Goal: Task Accomplishment & Management: Use online tool/utility

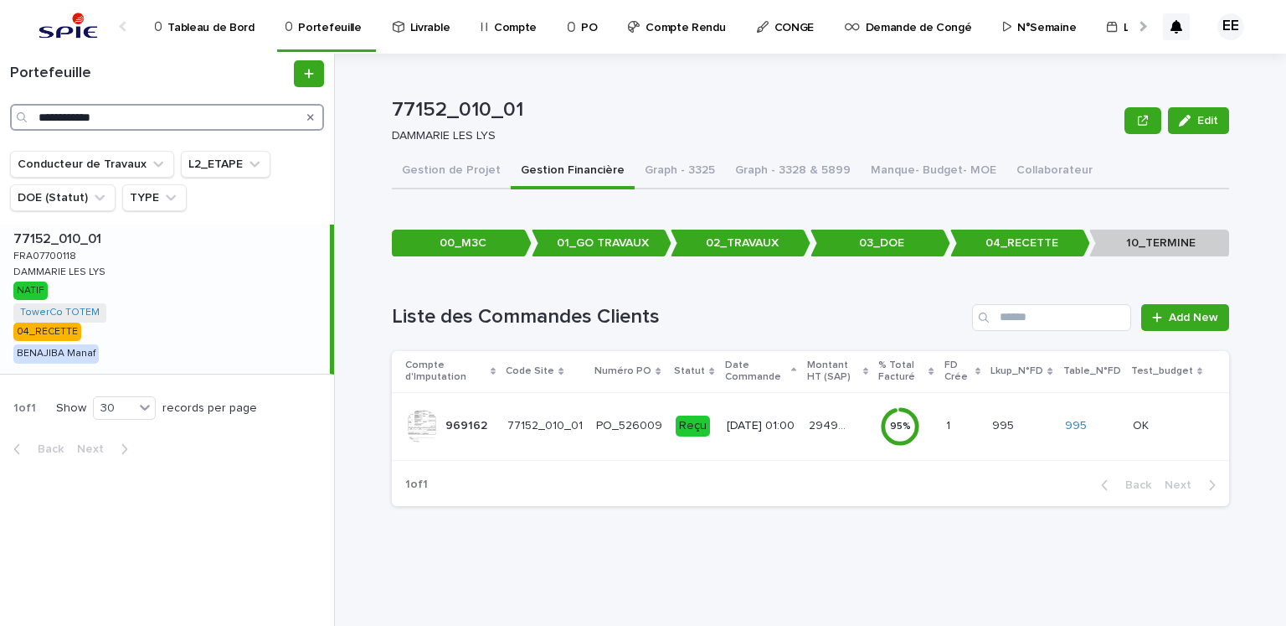
drag, startPoint x: 167, startPoint y: 118, endPoint x: 27, endPoint y: 119, distance: 139.9
click at [33, 119] on div "**********" at bounding box center [167, 117] width 314 height 27
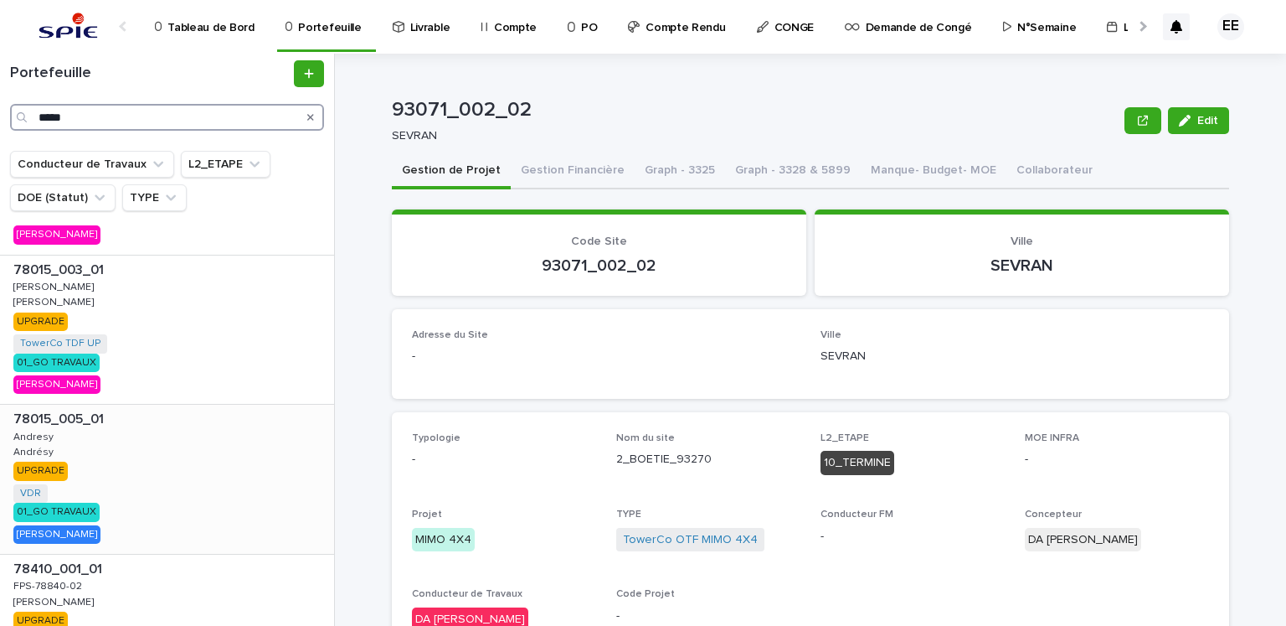
scroll to position [837, 0]
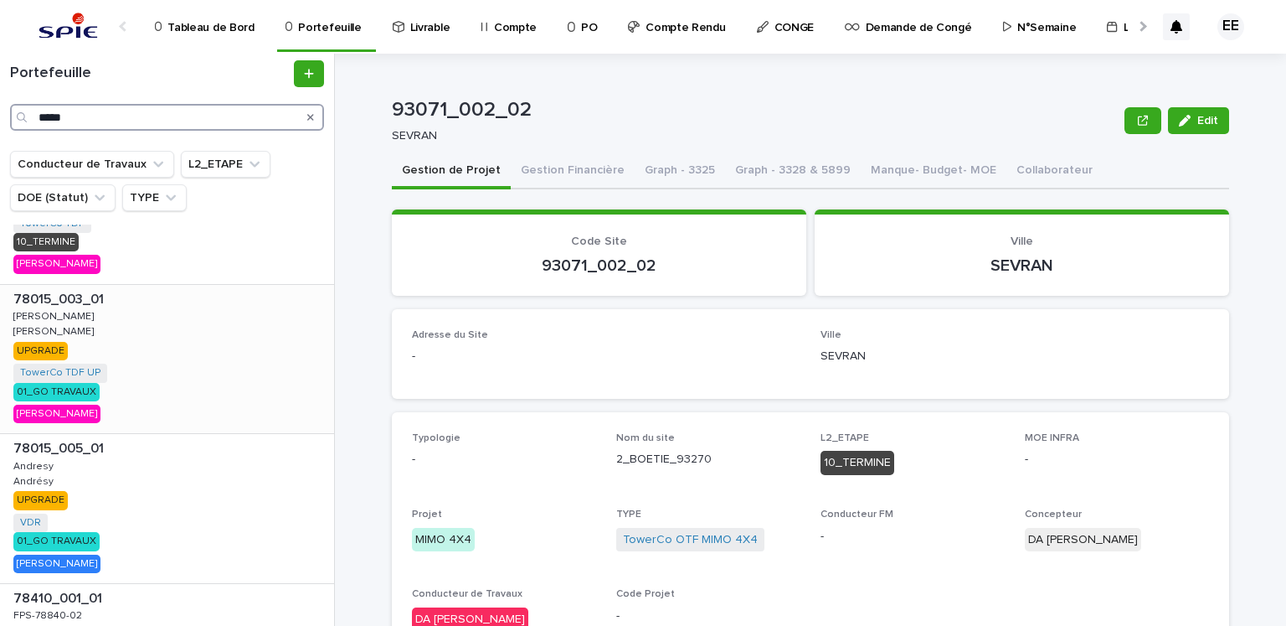
type input "*****"
click at [188, 339] on div "78015_003_01 78015_003_01 ANDRESY ANDRESY ANDRESY ANDRESY UPGRADE TowerCo TDF U…" at bounding box center [167, 359] width 334 height 149
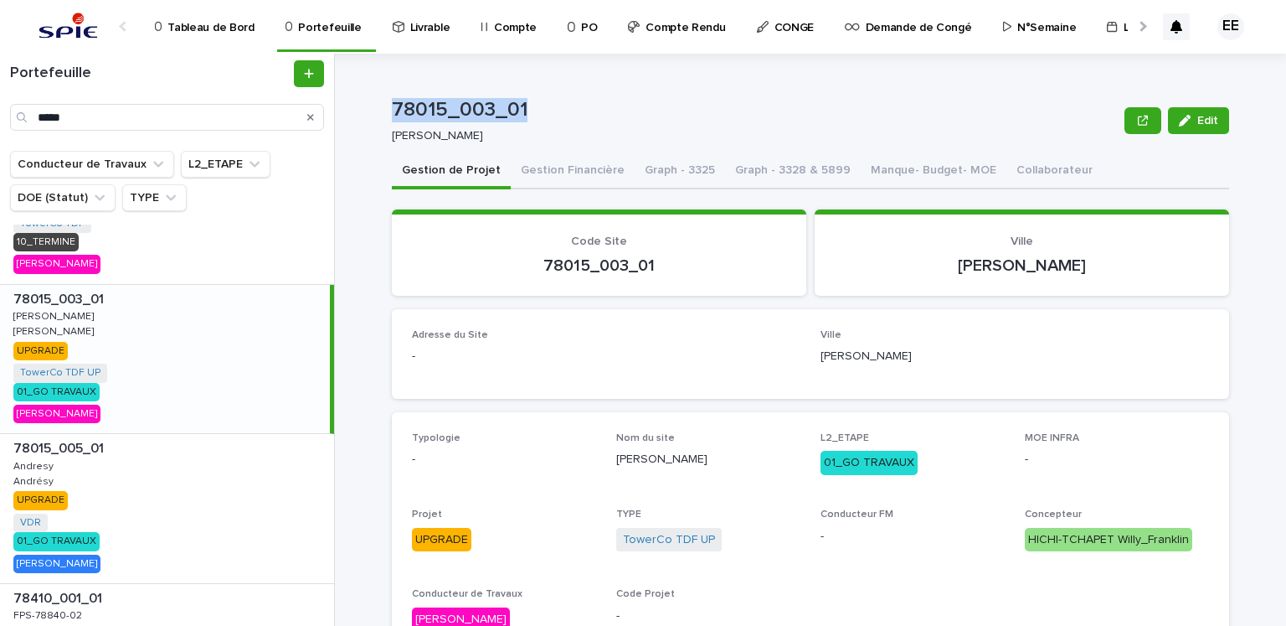
drag, startPoint x: 531, startPoint y: 112, endPoint x: 382, endPoint y: 110, distance: 149.1
click at [382, 110] on div "78015_003_01 Edit 78015_003_01 ANDRESY Edit Sorry, there was an error saving yo…" at bounding box center [820, 340] width 931 height 572
copy p "78015_003_01"
click at [232, 30] on p "Tableau de Bord" at bounding box center [210, 17] width 86 height 35
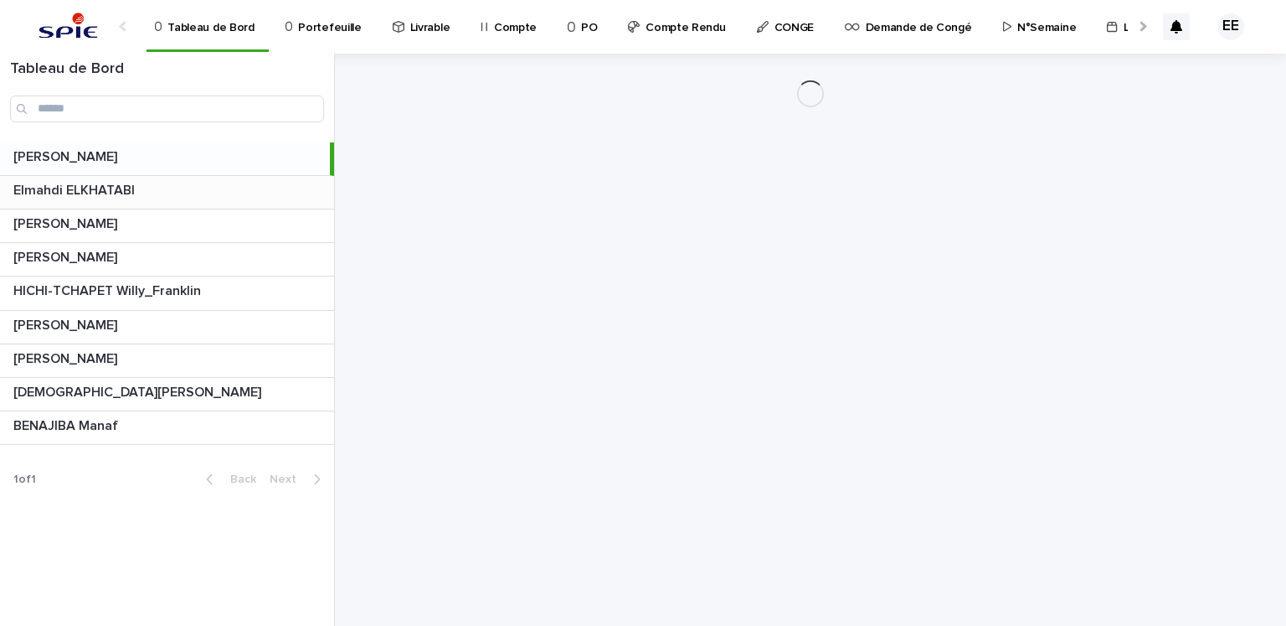
click at [147, 201] on div "Elmahdi ELKHATABI Elmahdi ELKHATABI" at bounding box center [167, 192] width 334 height 33
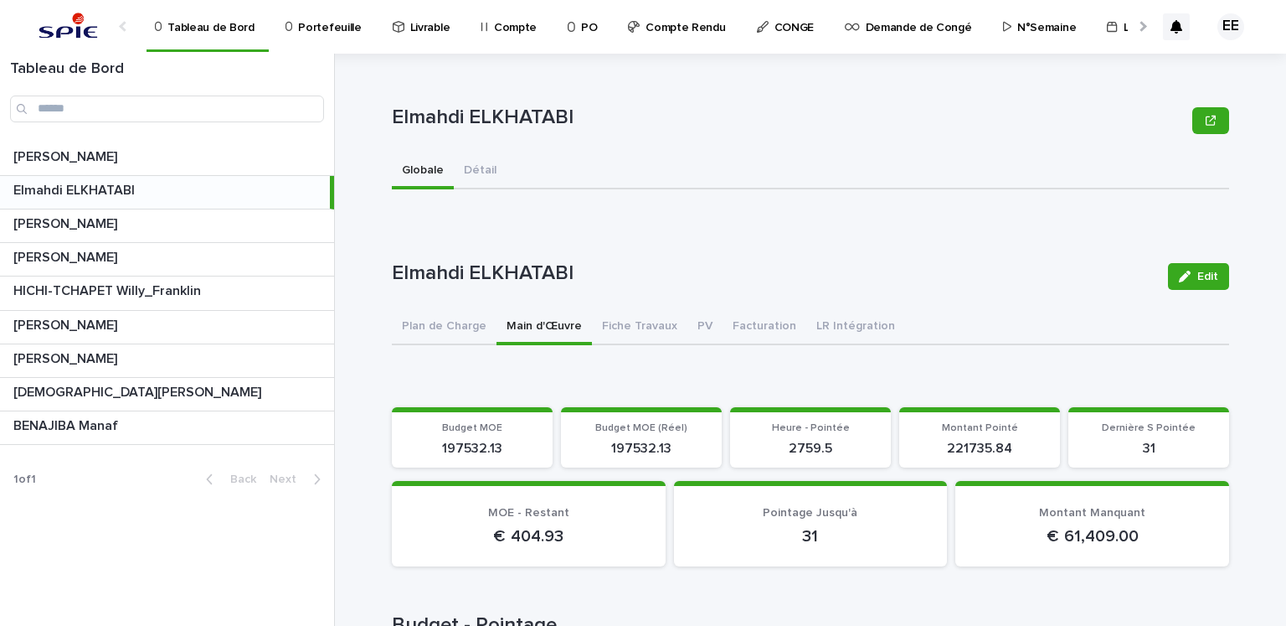
click at [532, 325] on button "Main d'Œuvre" at bounding box center [544, 327] width 95 height 35
click at [1135, 25] on div at bounding box center [1141, 26] width 27 height 52
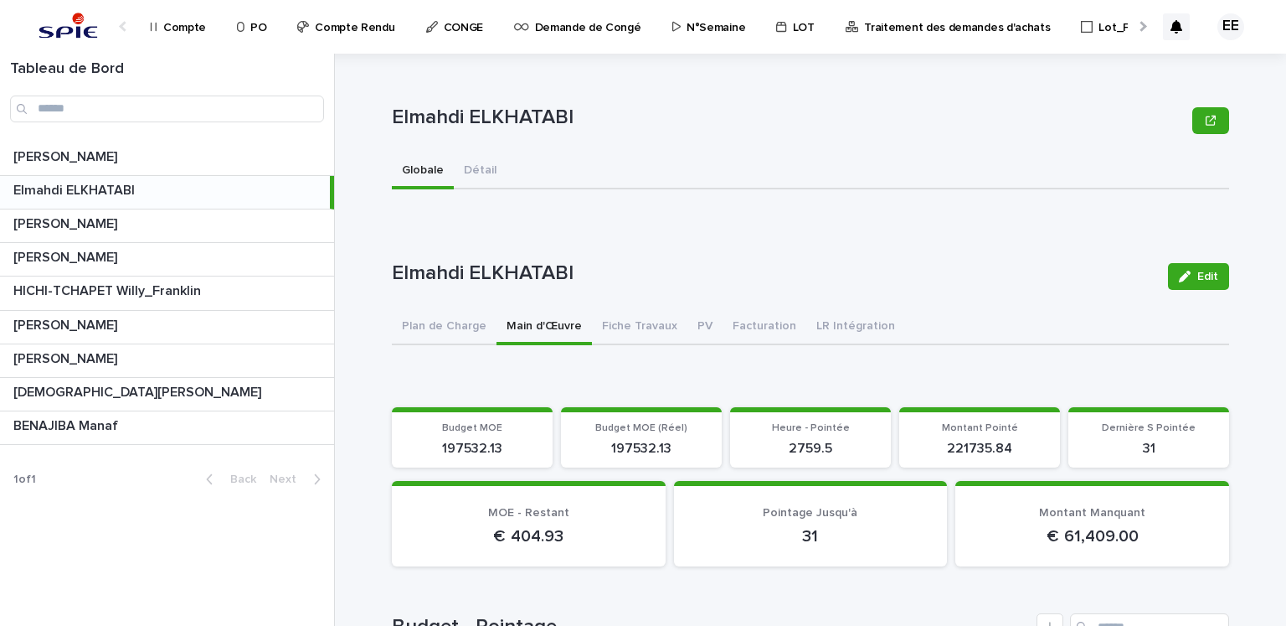
scroll to position [0, 352]
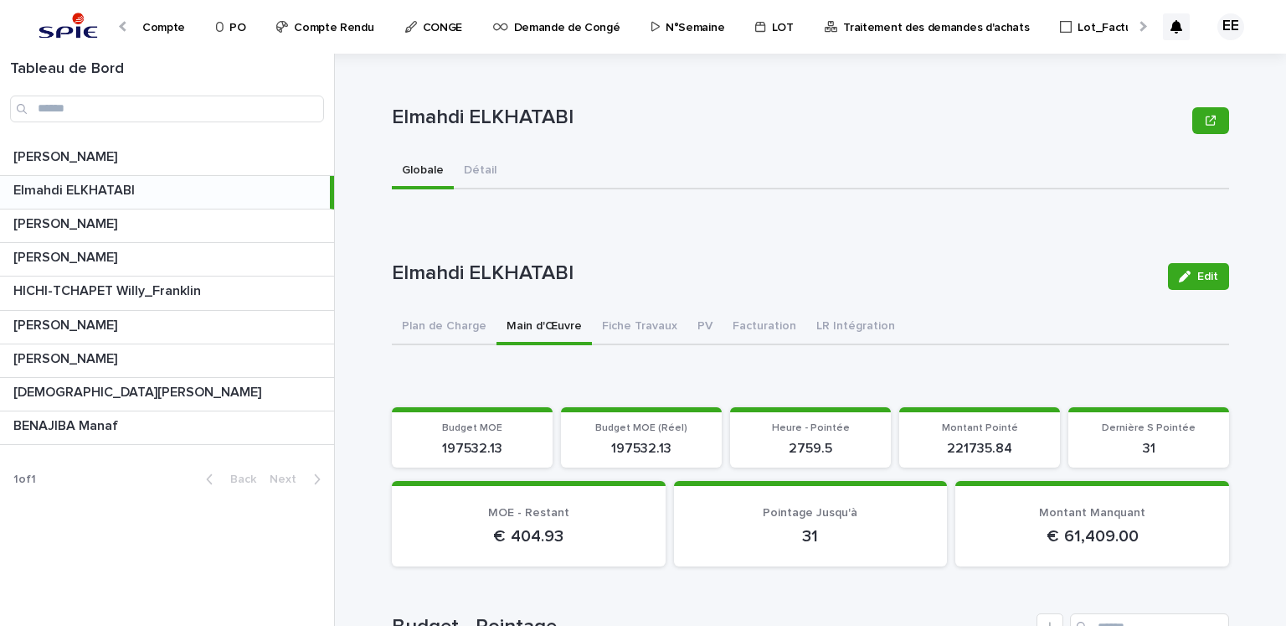
click at [928, 29] on p "Traitement des demandes d'achats" at bounding box center [936, 17] width 186 height 35
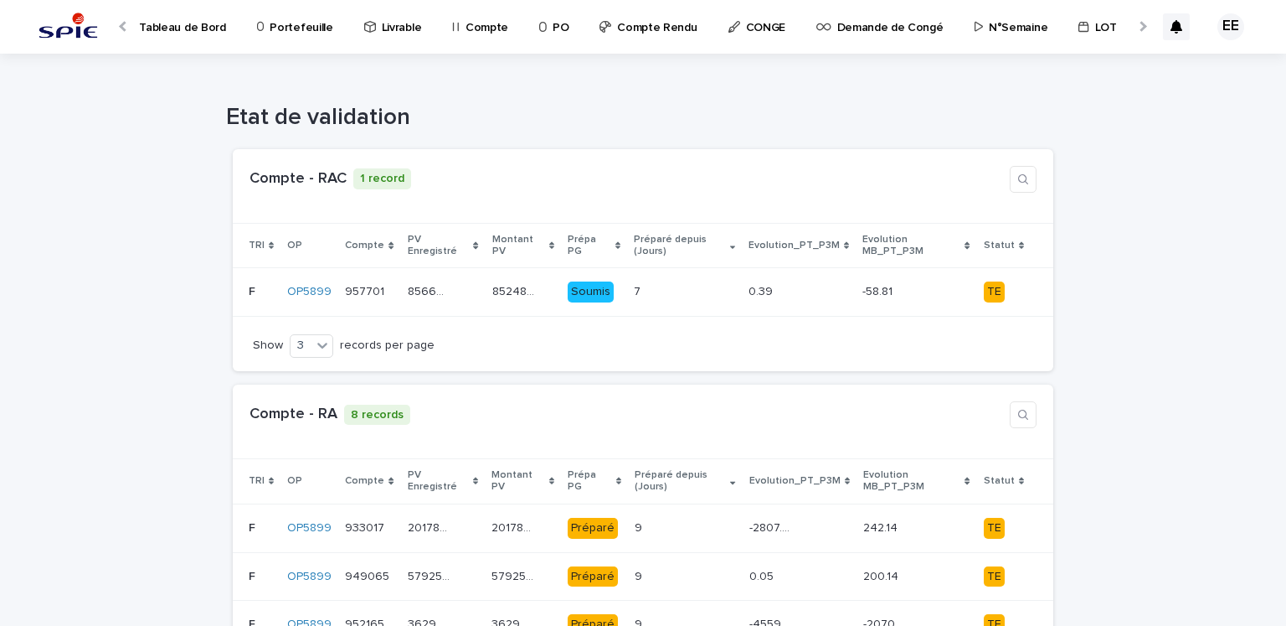
click at [271, 23] on p "Portefeuille" at bounding box center [301, 17] width 63 height 35
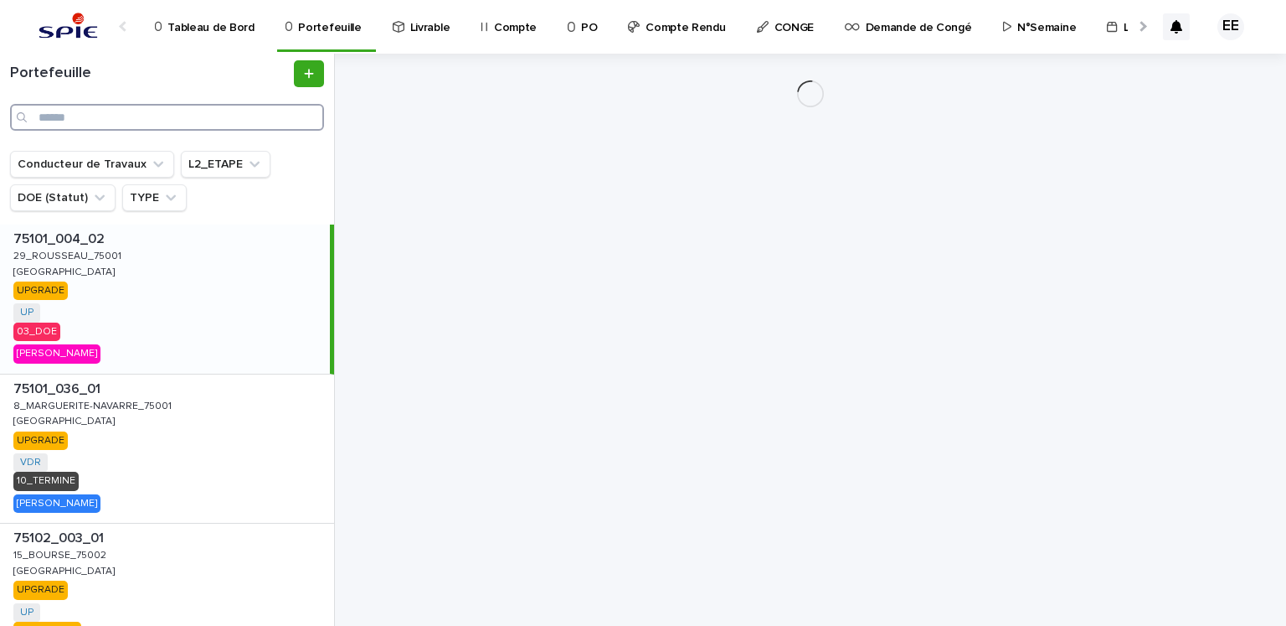
click at [116, 118] on input "Search" at bounding box center [167, 117] width 314 height 27
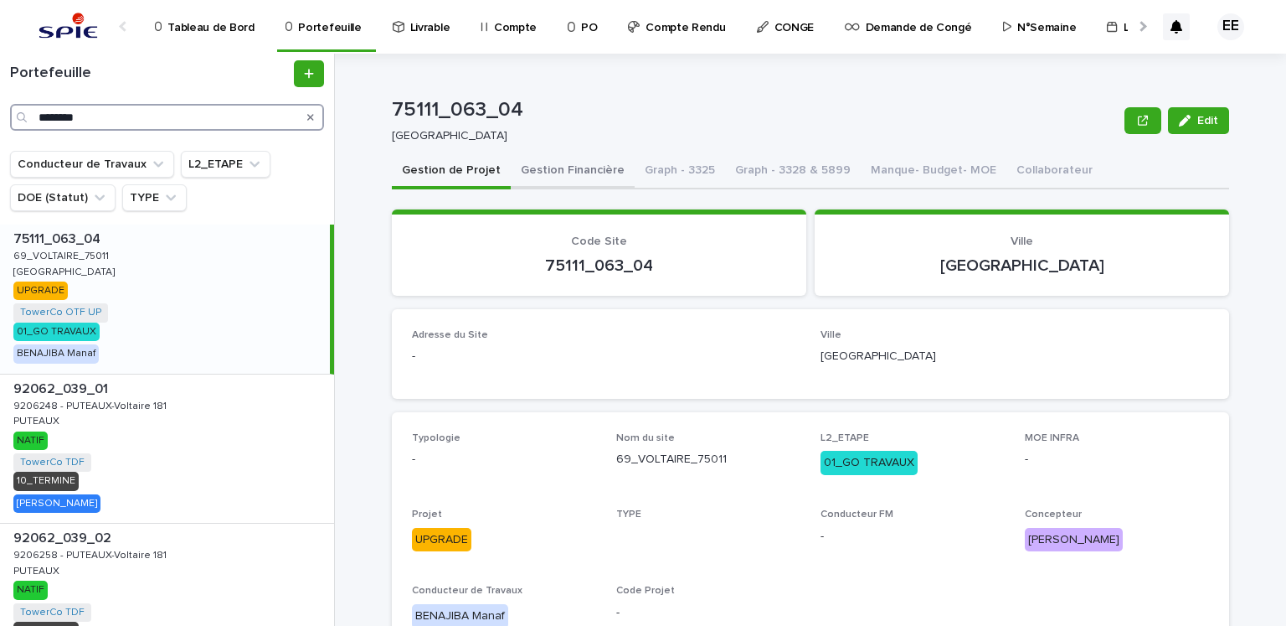
type input "********"
click at [568, 175] on button "Gestion Financière" at bounding box center [573, 171] width 124 height 35
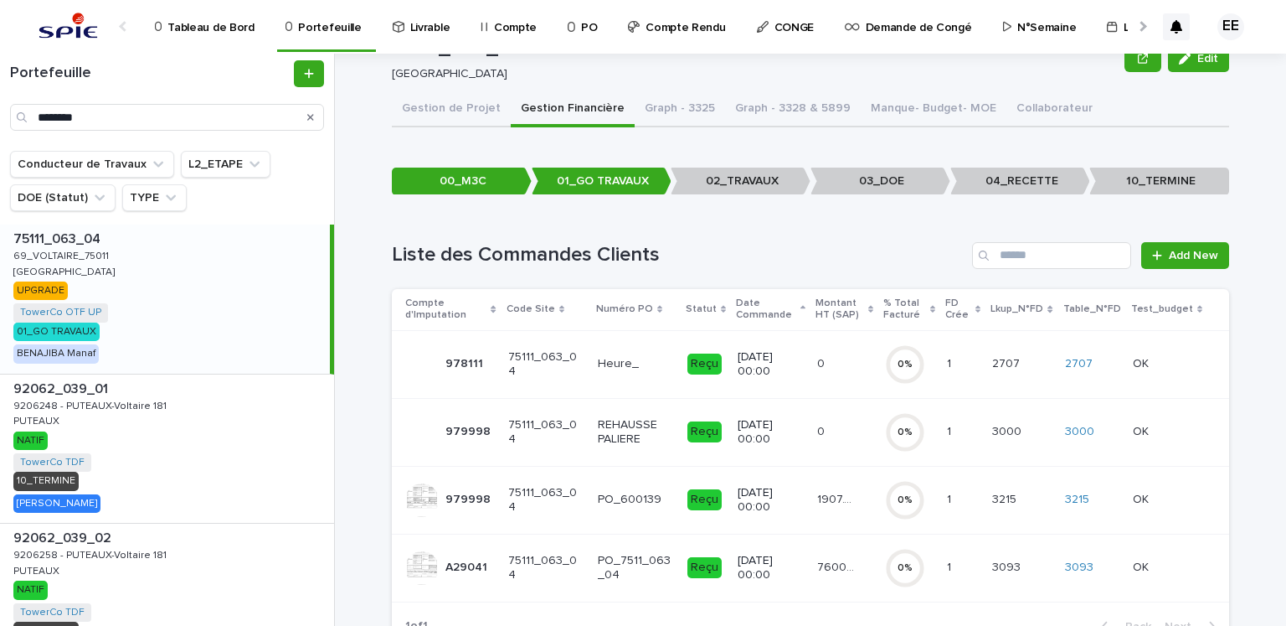
scroll to position [121, 0]
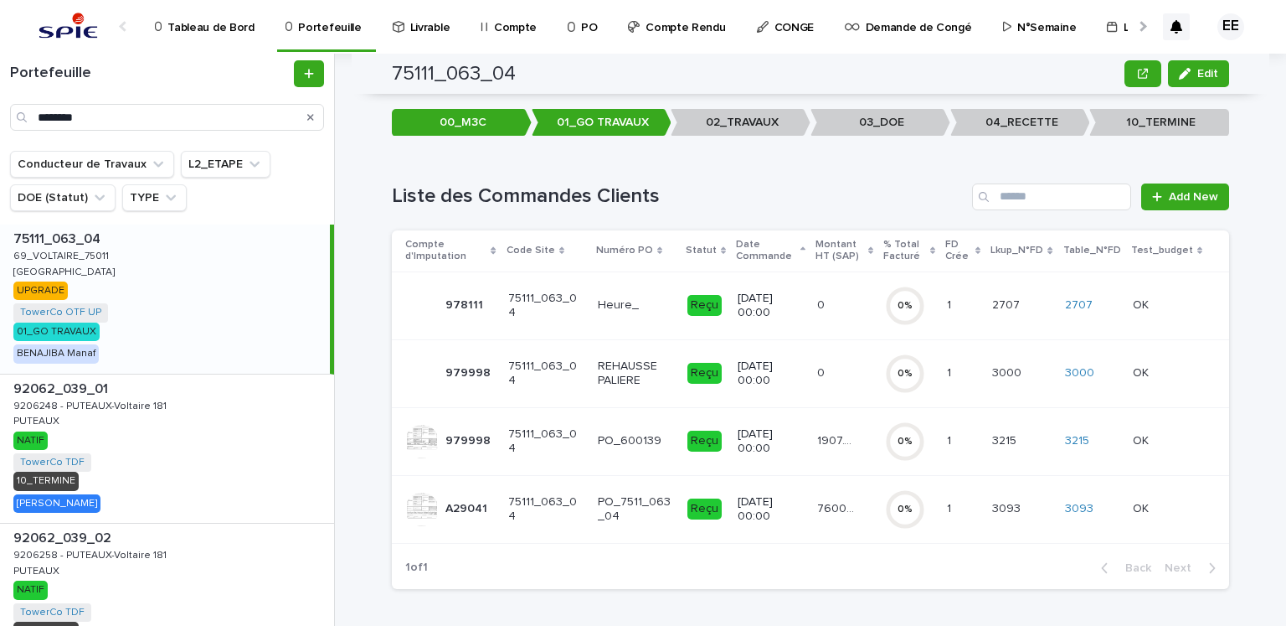
click at [832, 510] on p "76001.9" at bounding box center [837, 507] width 41 height 18
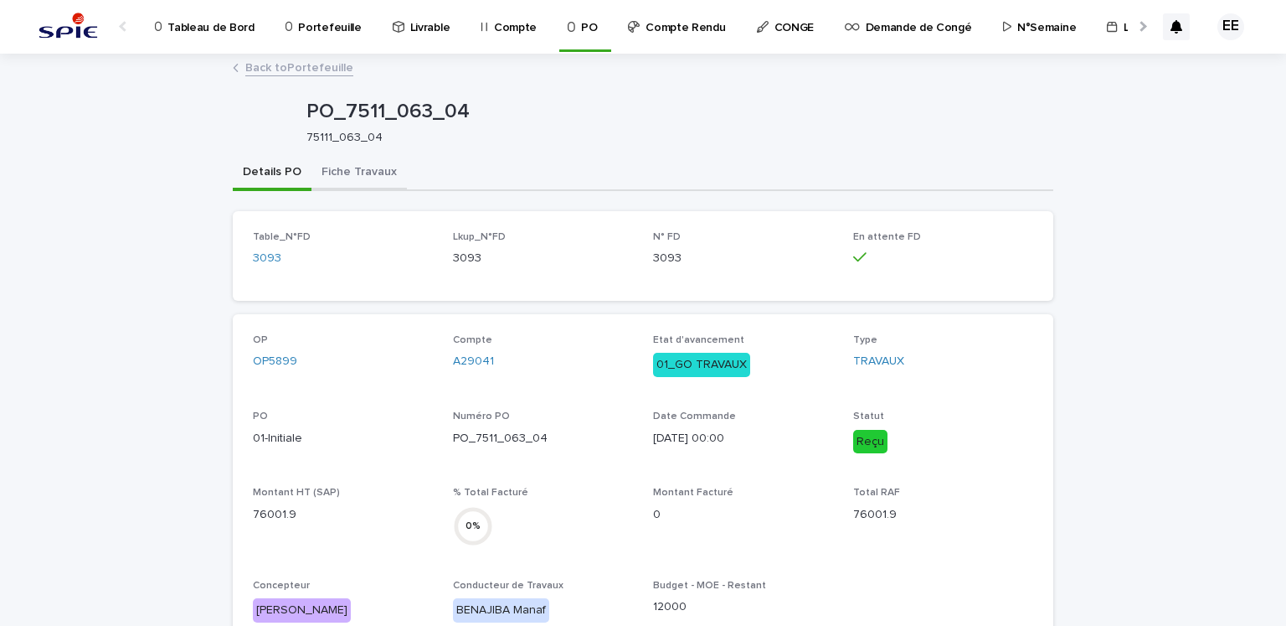
click at [332, 173] on button "Fiche Travaux" at bounding box center [359, 173] width 95 height 35
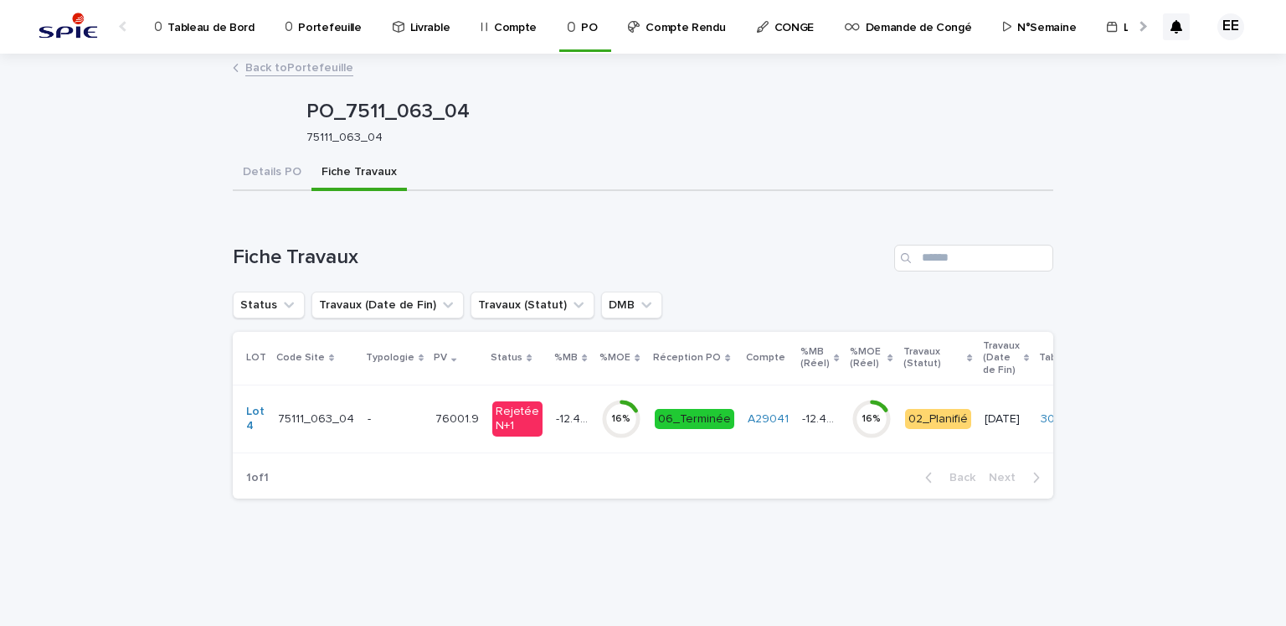
click at [435, 423] on p "76001.9" at bounding box center [458, 418] width 47 height 18
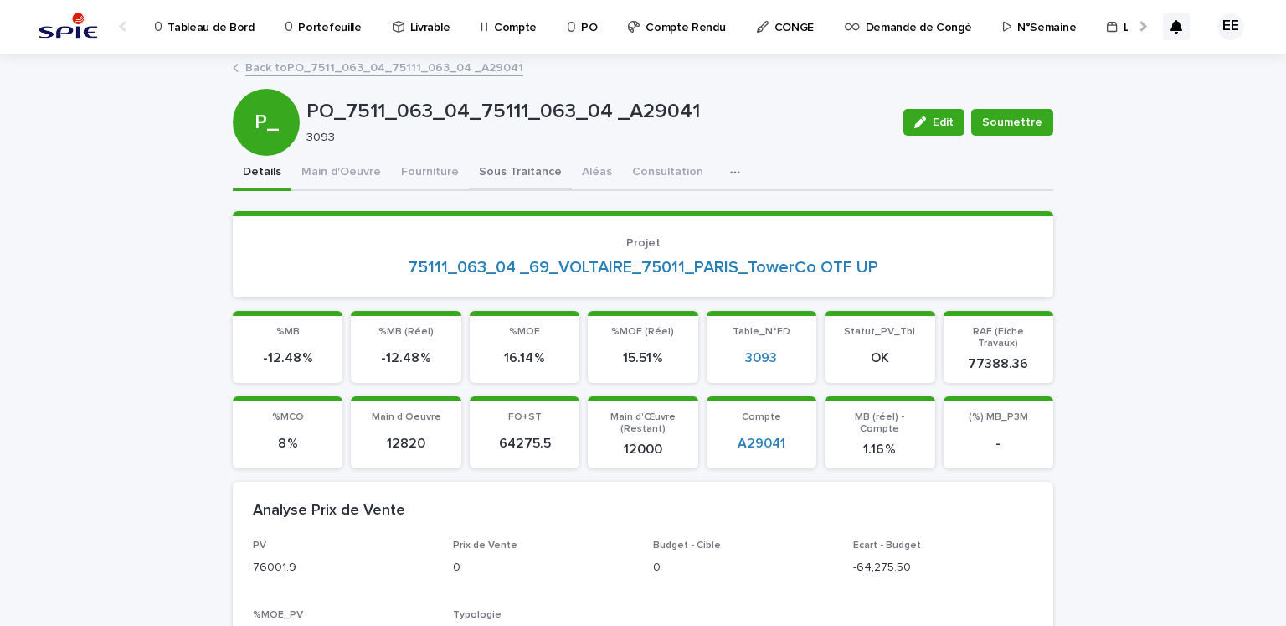
click at [516, 175] on button "Sous Traitance" at bounding box center [520, 173] width 103 height 35
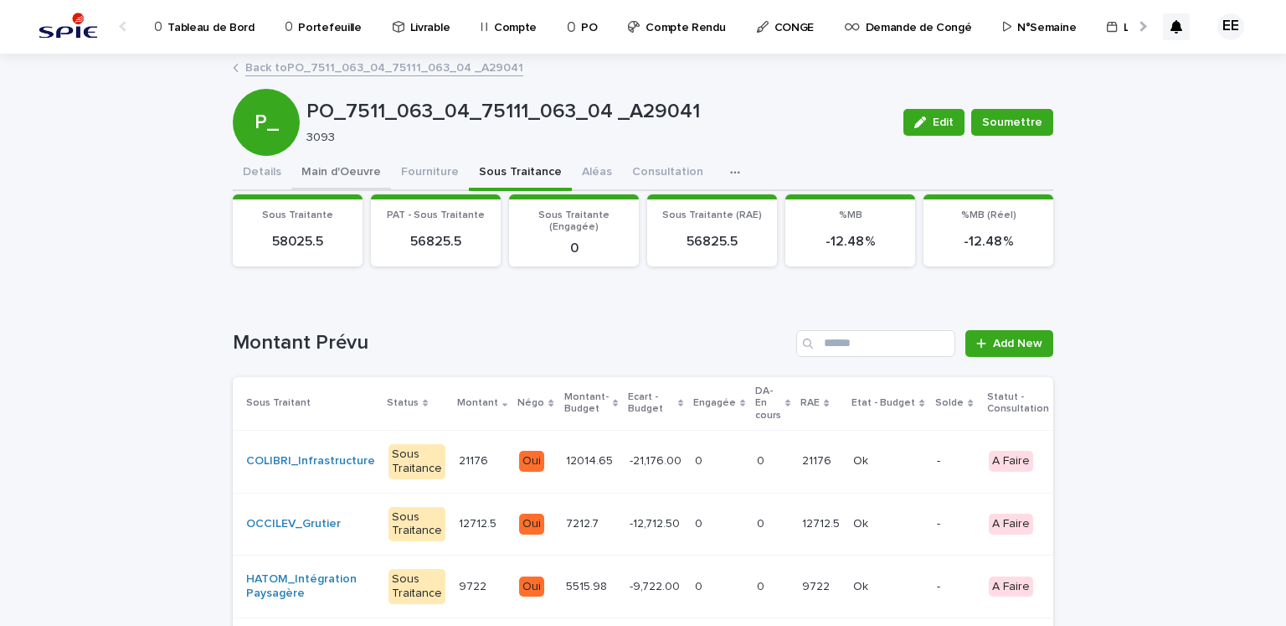
click at [317, 174] on button "Main d'Oeuvre" at bounding box center [341, 173] width 100 height 35
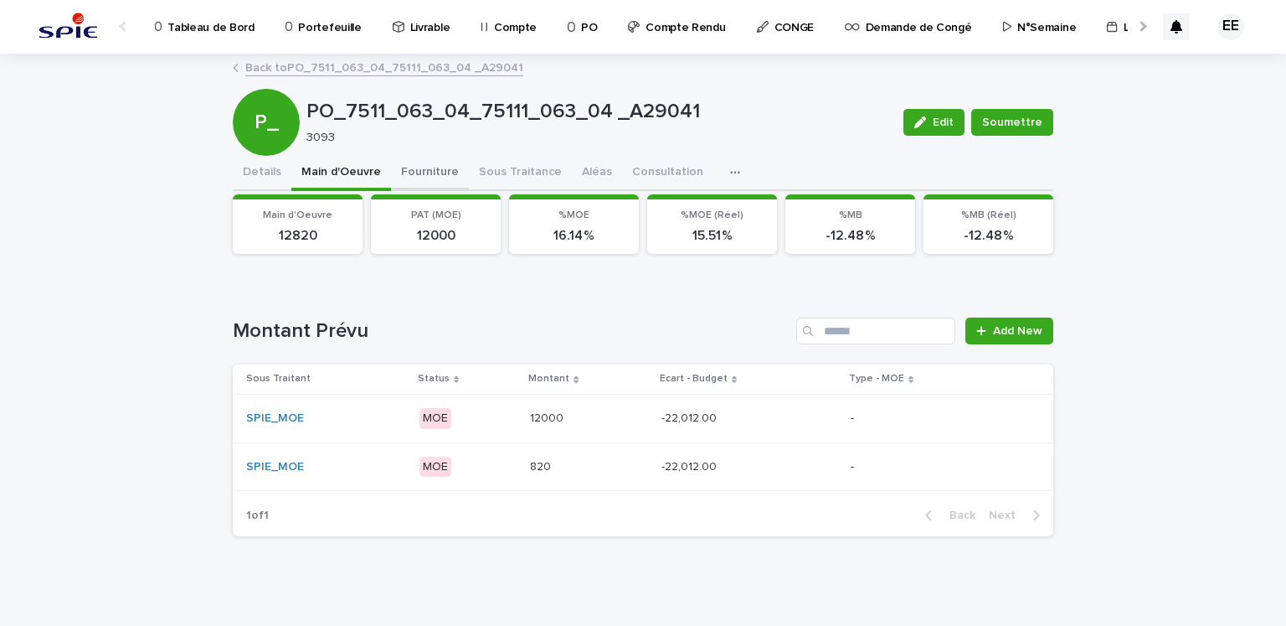
click at [429, 172] on button "Fourniture" at bounding box center [430, 173] width 78 height 35
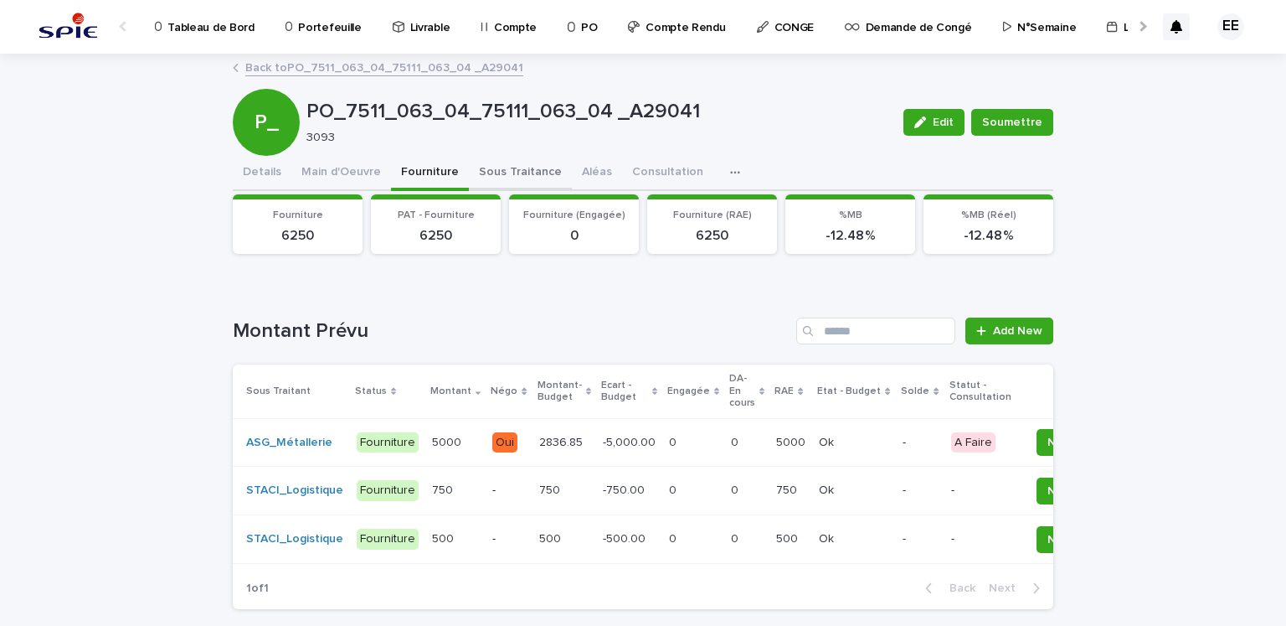
click at [521, 180] on button "Sous Traitance" at bounding box center [520, 173] width 103 height 35
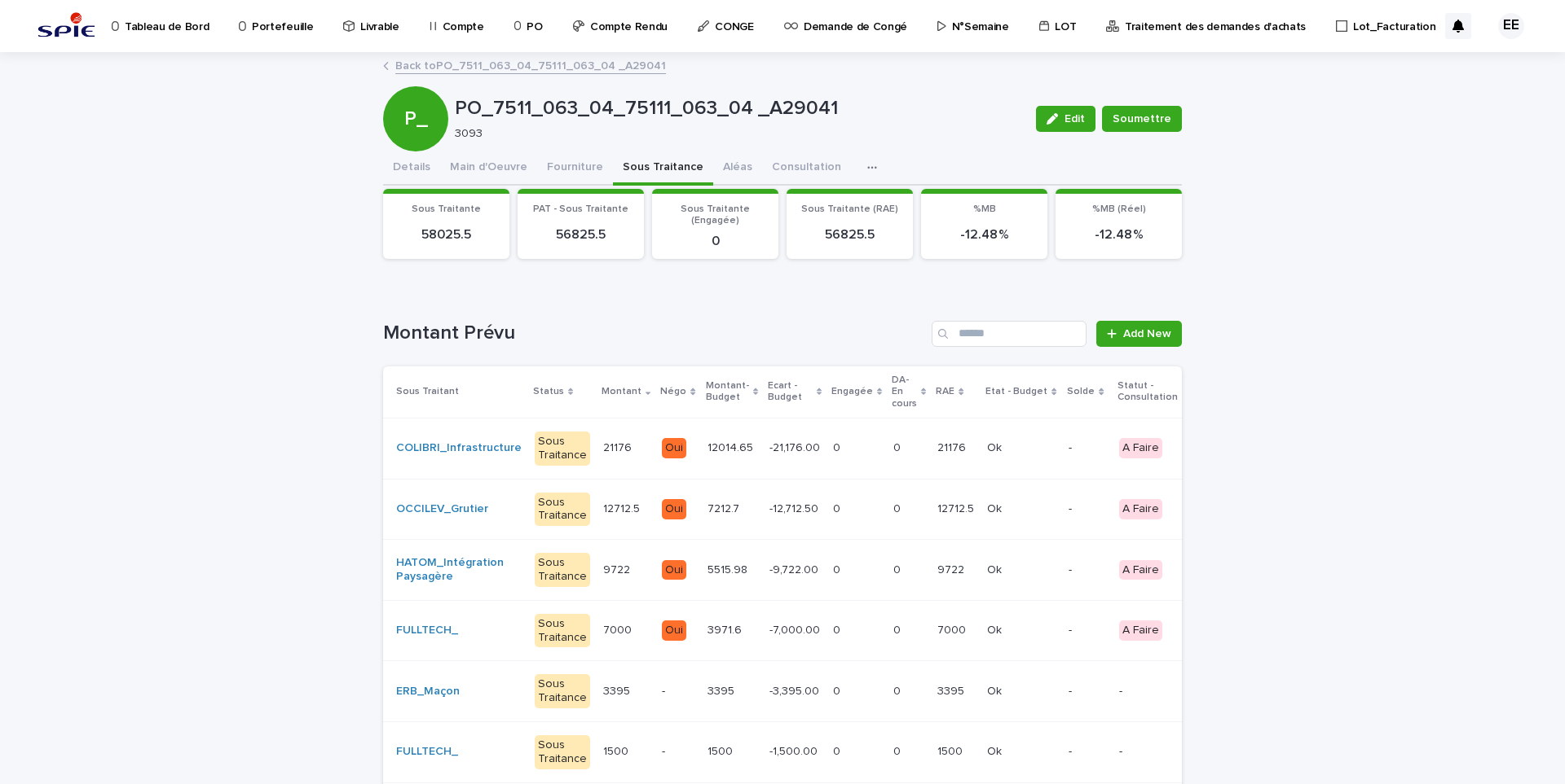
click at [298, 33] on p "Portefeuille" at bounding box center [282, 17] width 61 height 34
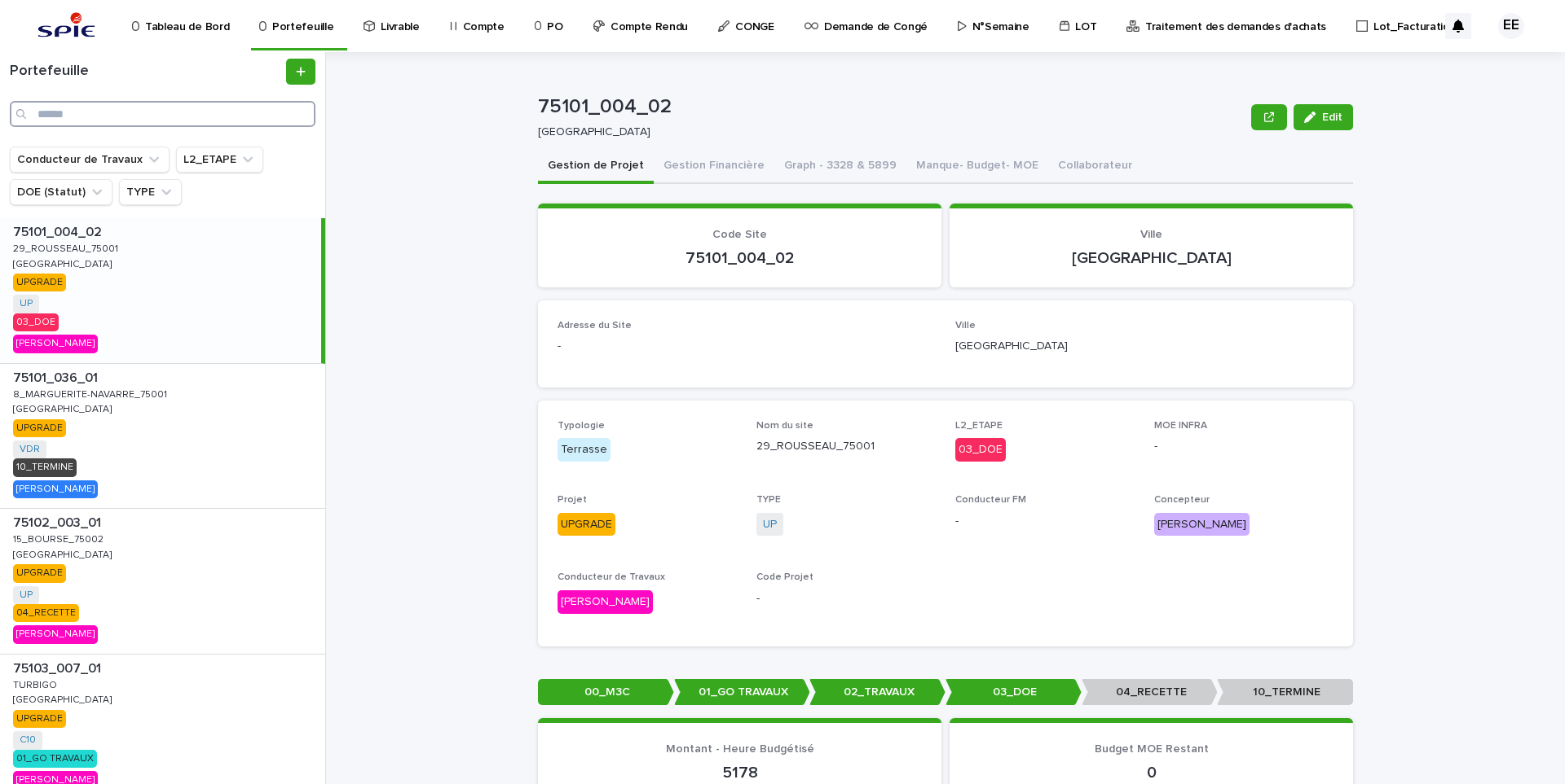
click at [218, 111] on input "Search" at bounding box center [163, 114] width 306 height 26
paste input "**********"
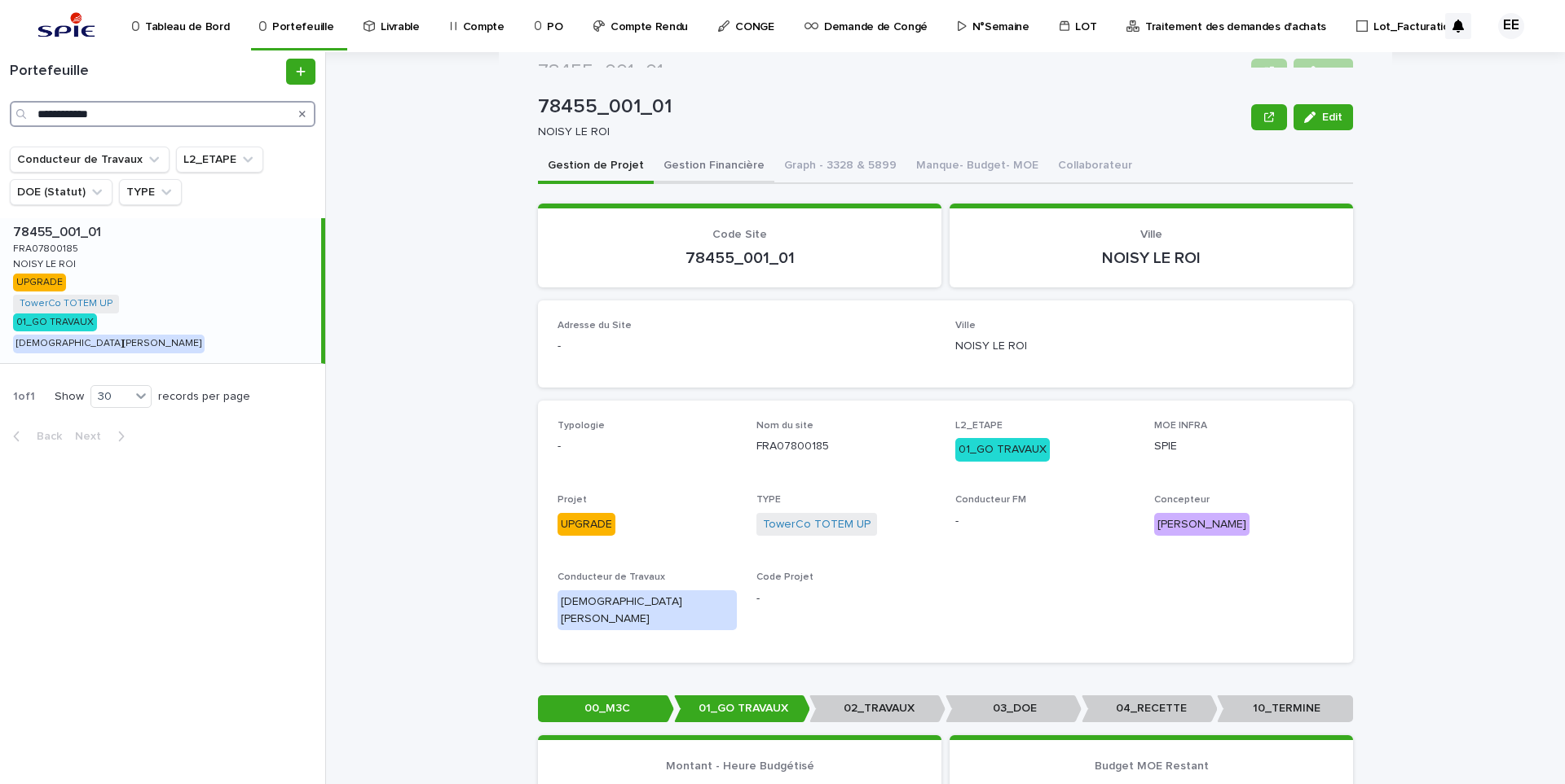
type input "**********"
click at [689, 173] on button "Gestion Financière" at bounding box center [714, 166] width 121 height 34
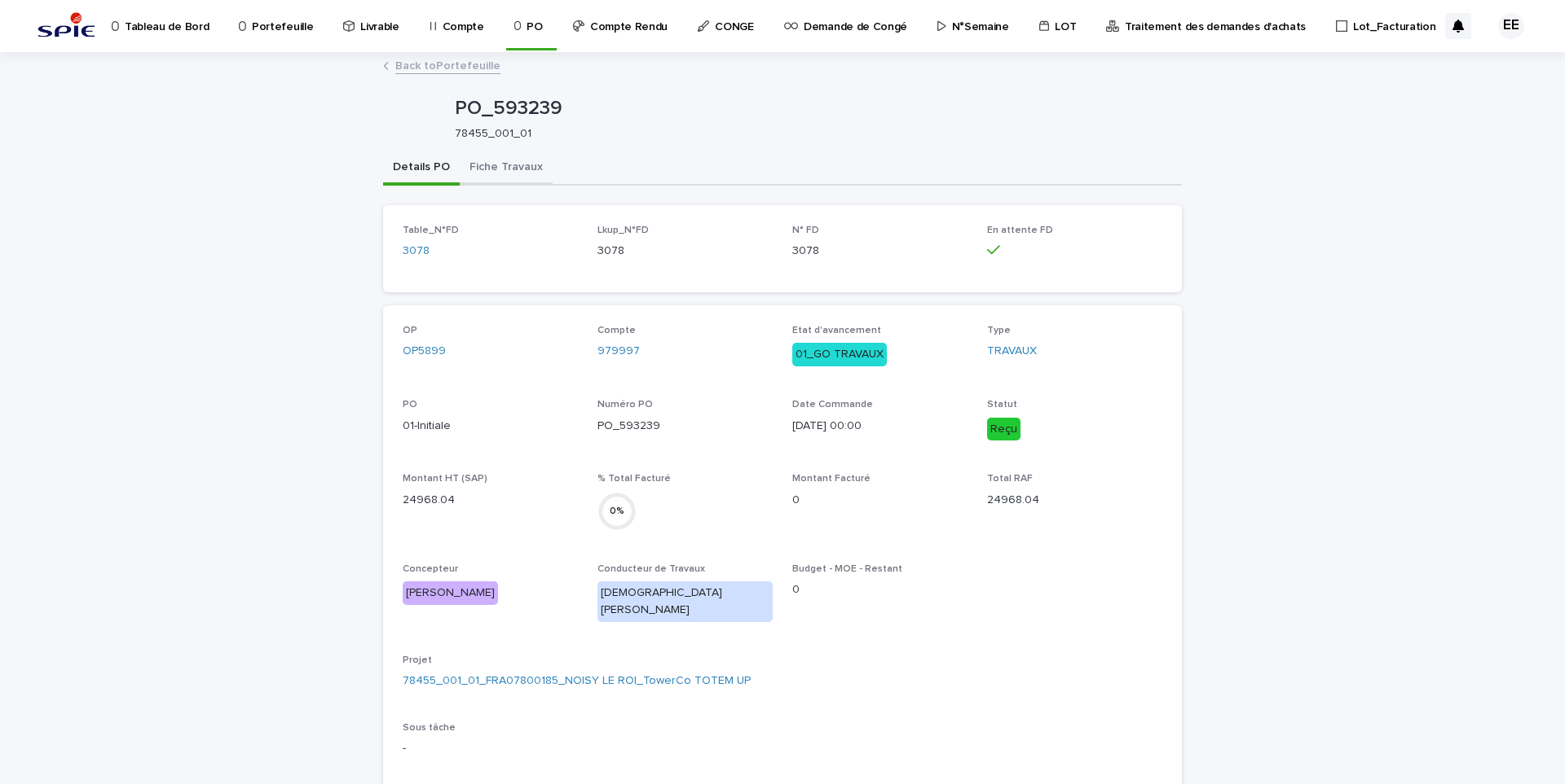
click at [536, 168] on button "Fiche Travaux" at bounding box center [505, 168] width 92 height 34
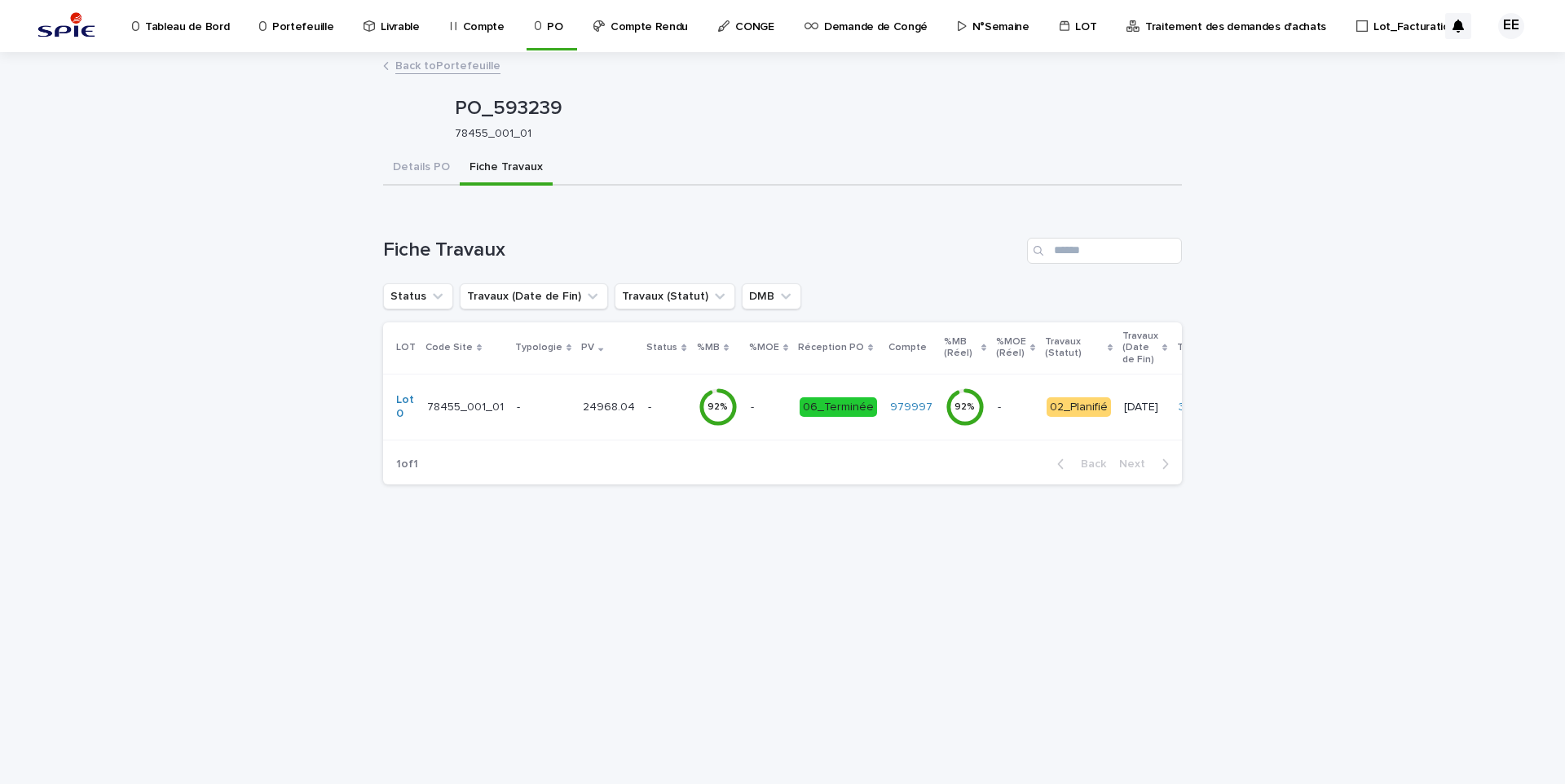
click at [648, 405] on p "-" at bounding box center [667, 408] width 37 height 14
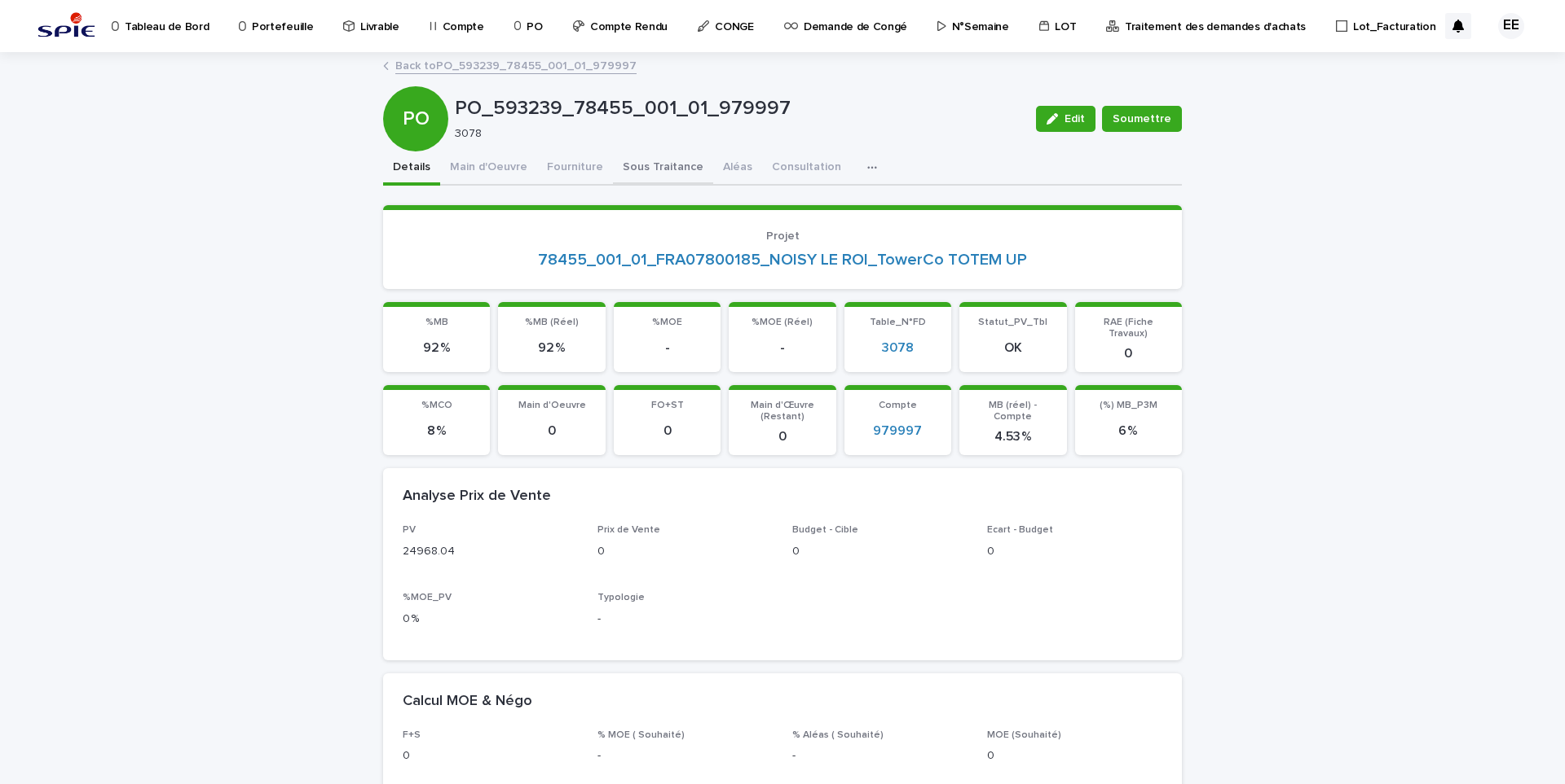
click at [648, 160] on button "Sous Traitance" at bounding box center [663, 168] width 100 height 34
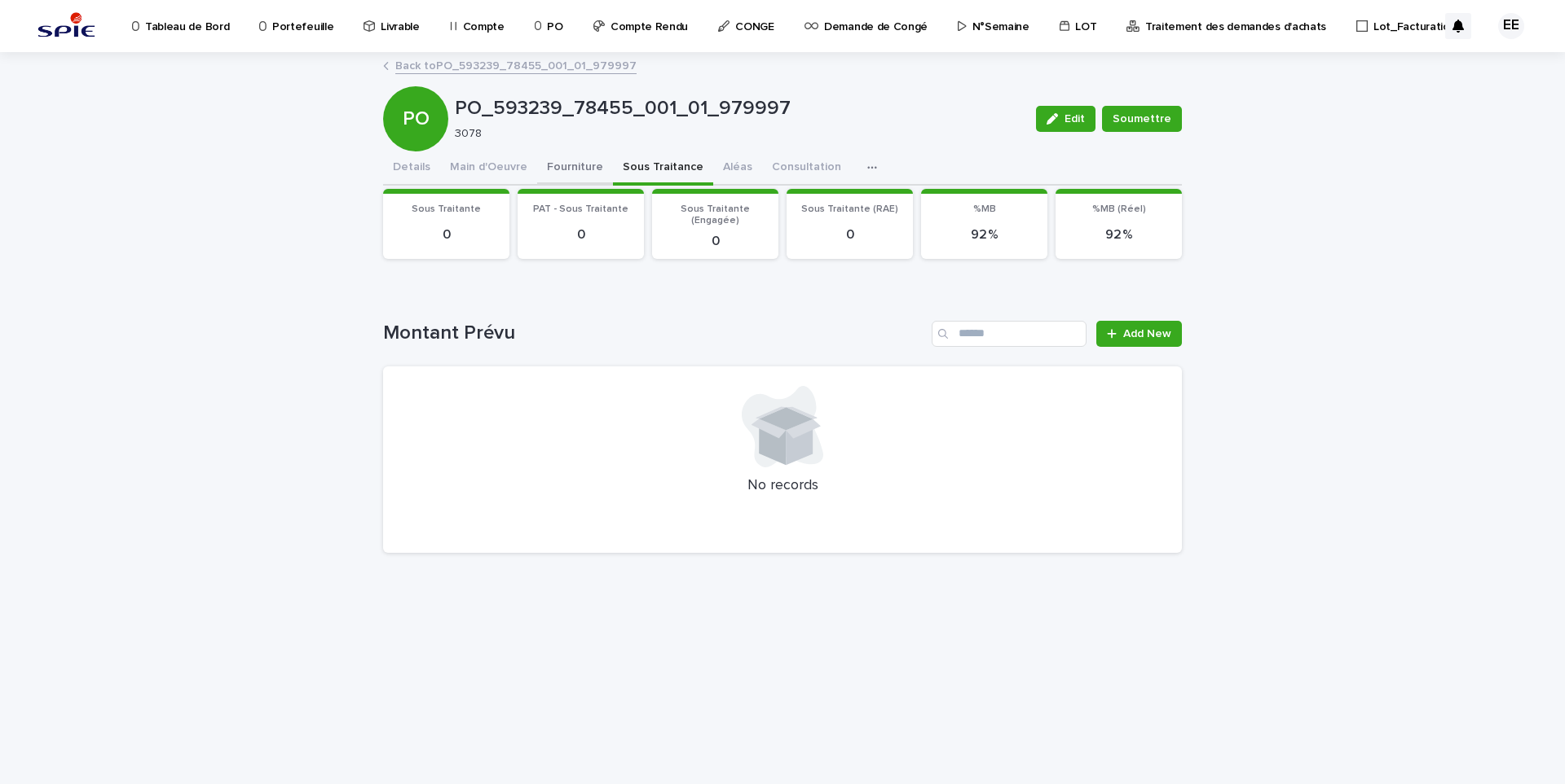
click at [565, 160] on button "Fourniture" at bounding box center [575, 168] width 76 height 34
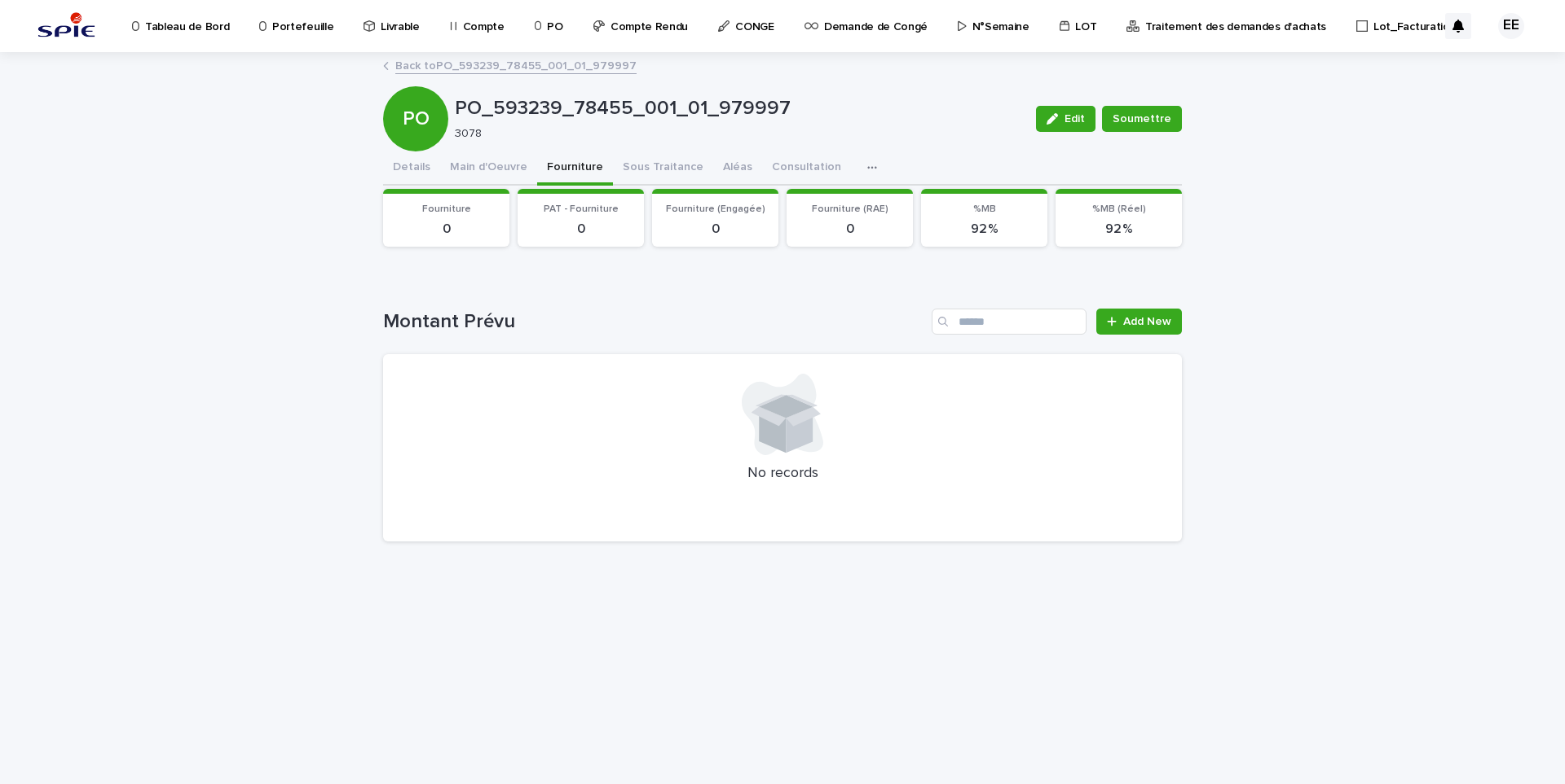
click at [305, 34] on link "Portefeuille" at bounding box center [299, 25] width 83 height 51
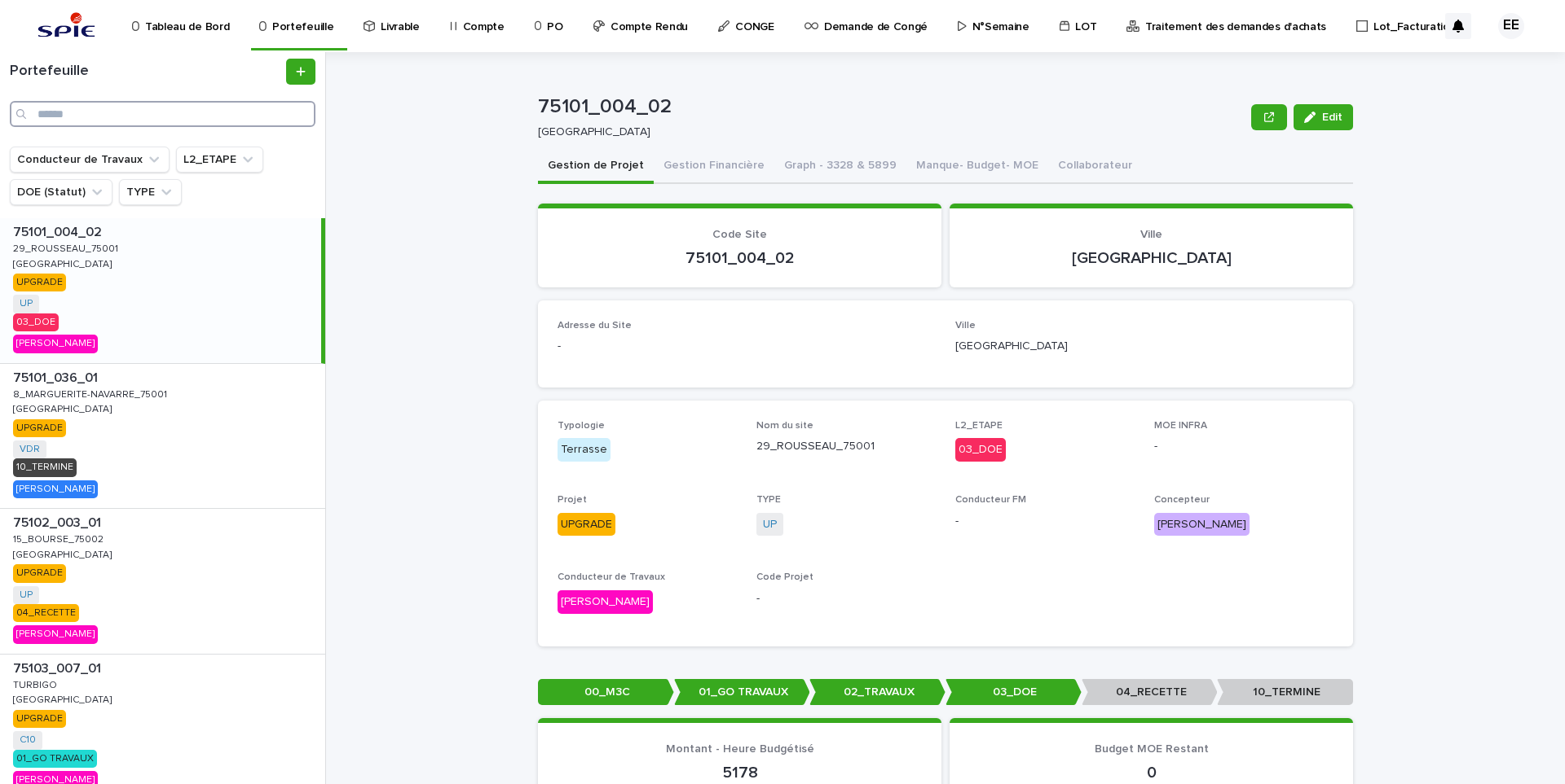
click at [122, 112] on input "Search" at bounding box center [163, 114] width 306 height 26
paste input "**********"
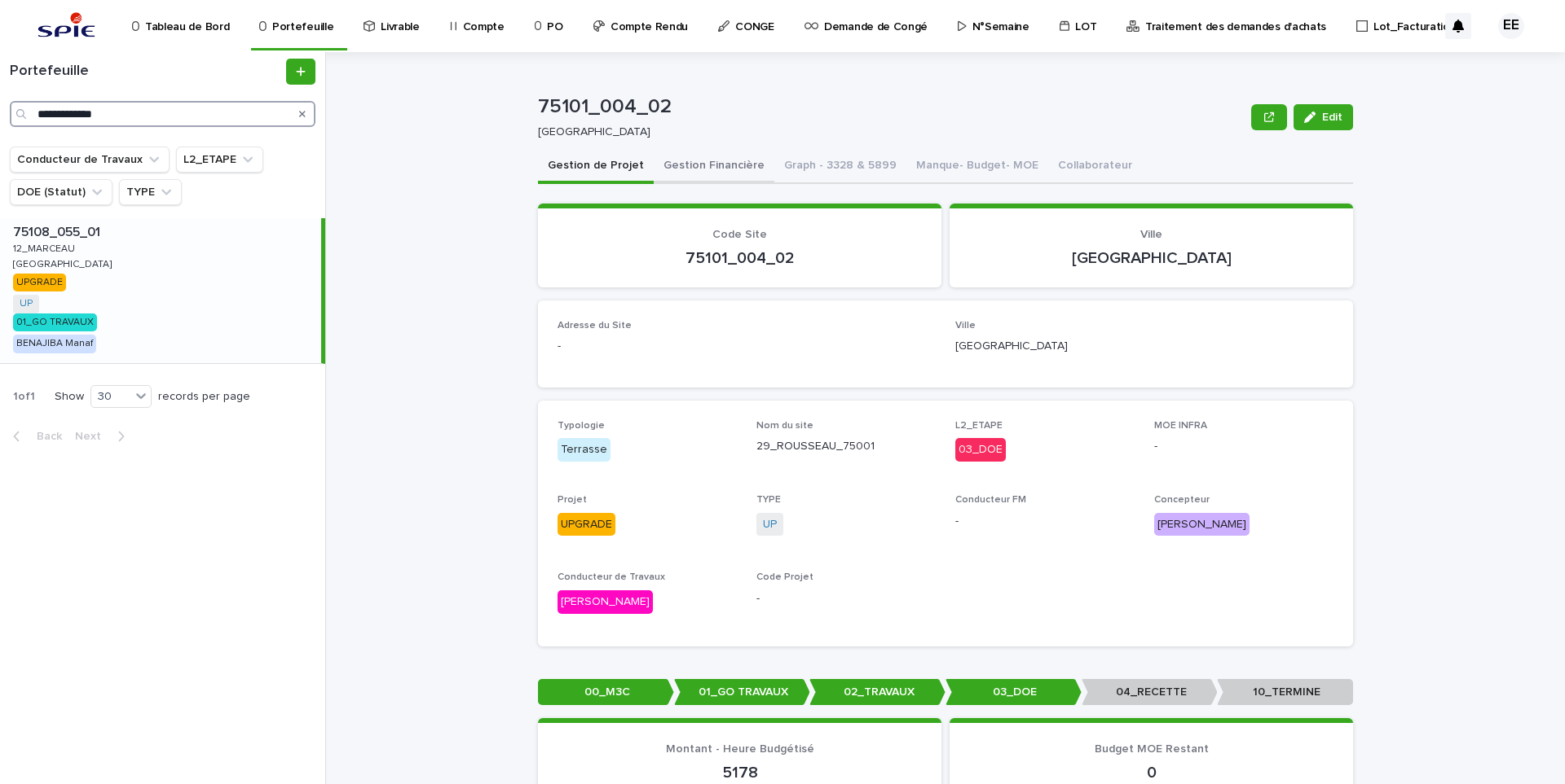
type input "**********"
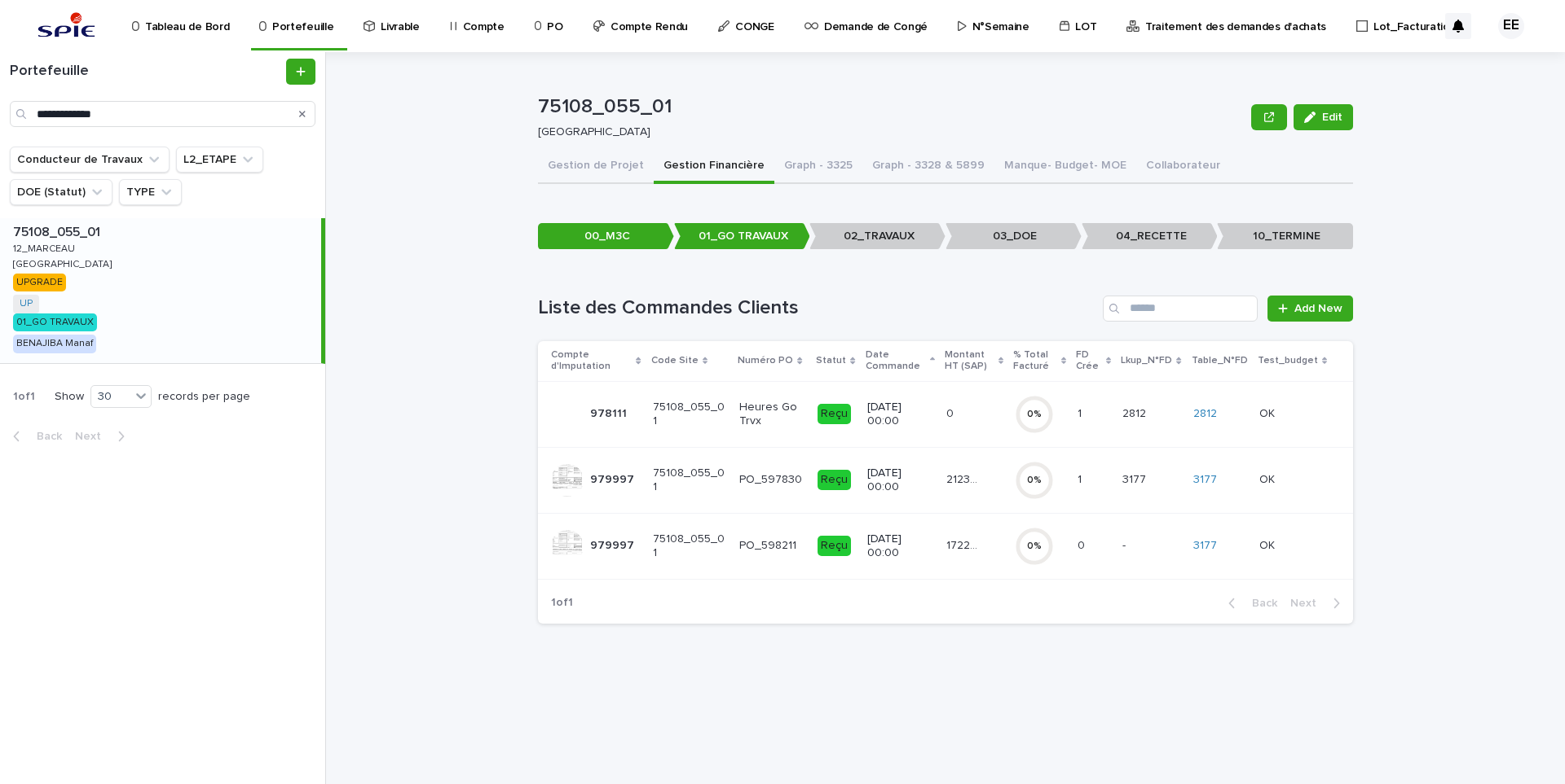
click at [955, 475] on p "21239.72" at bounding box center [965, 479] width 40 height 18
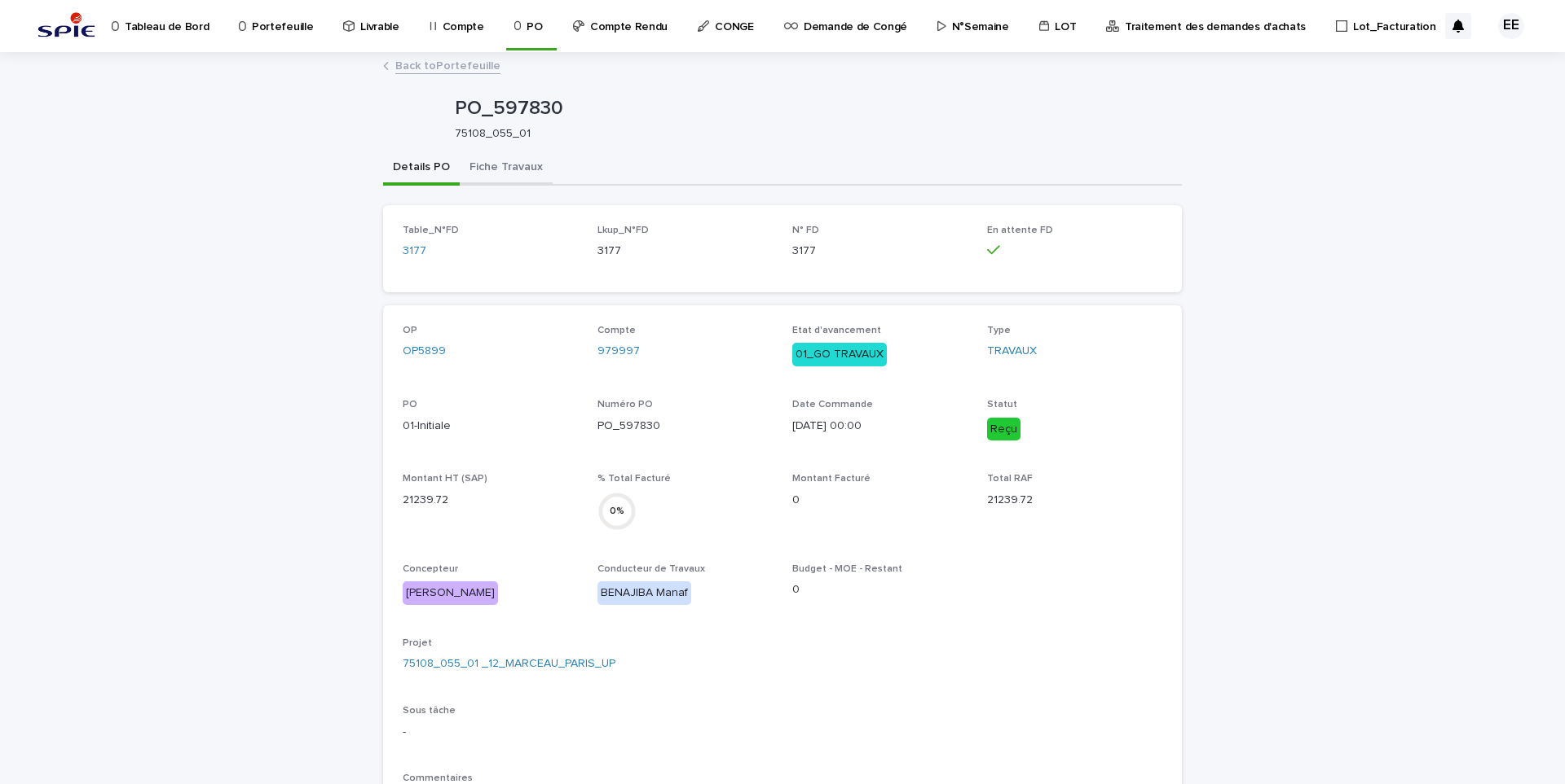
click at [494, 170] on button "Fiche Travaux" at bounding box center [505, 168] width 92 height 34
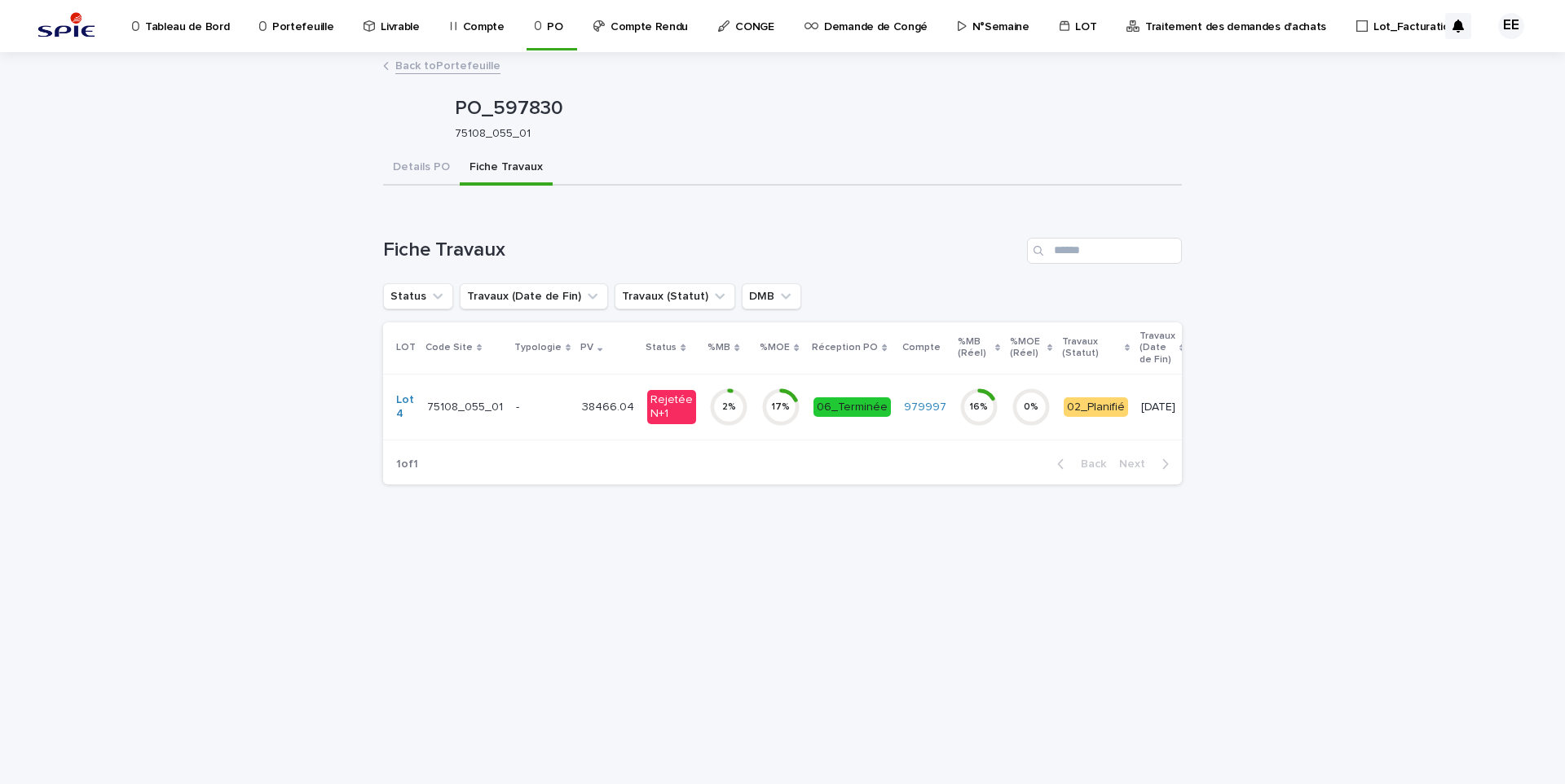
click at [604, 422] on td "38466.04 38466.04" at bounding box center [607, 407] width 65 height 66
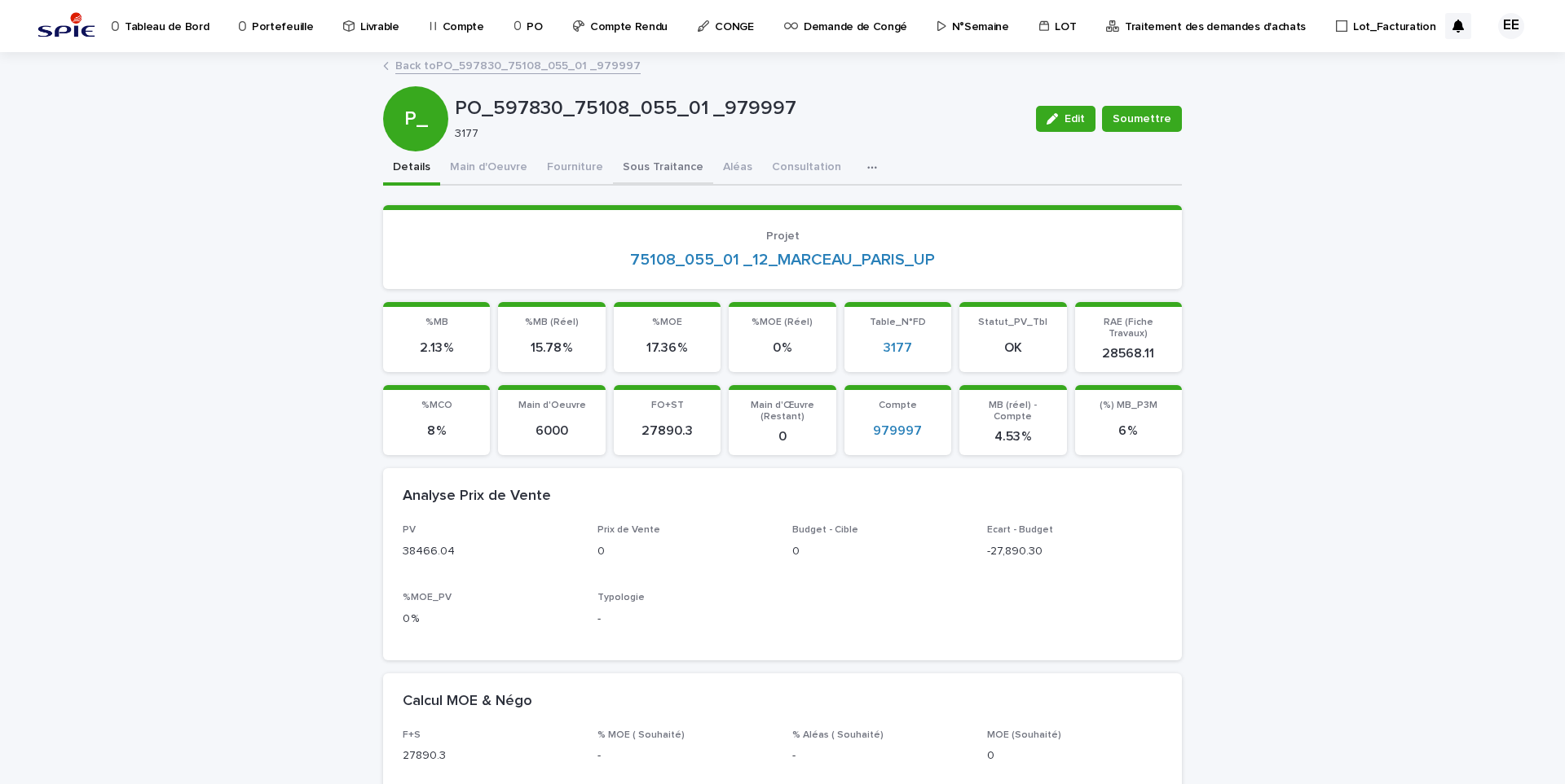
click at [666, 170] on button "Sous Traitance" at bounding box center [663, 168] width 100 height 34
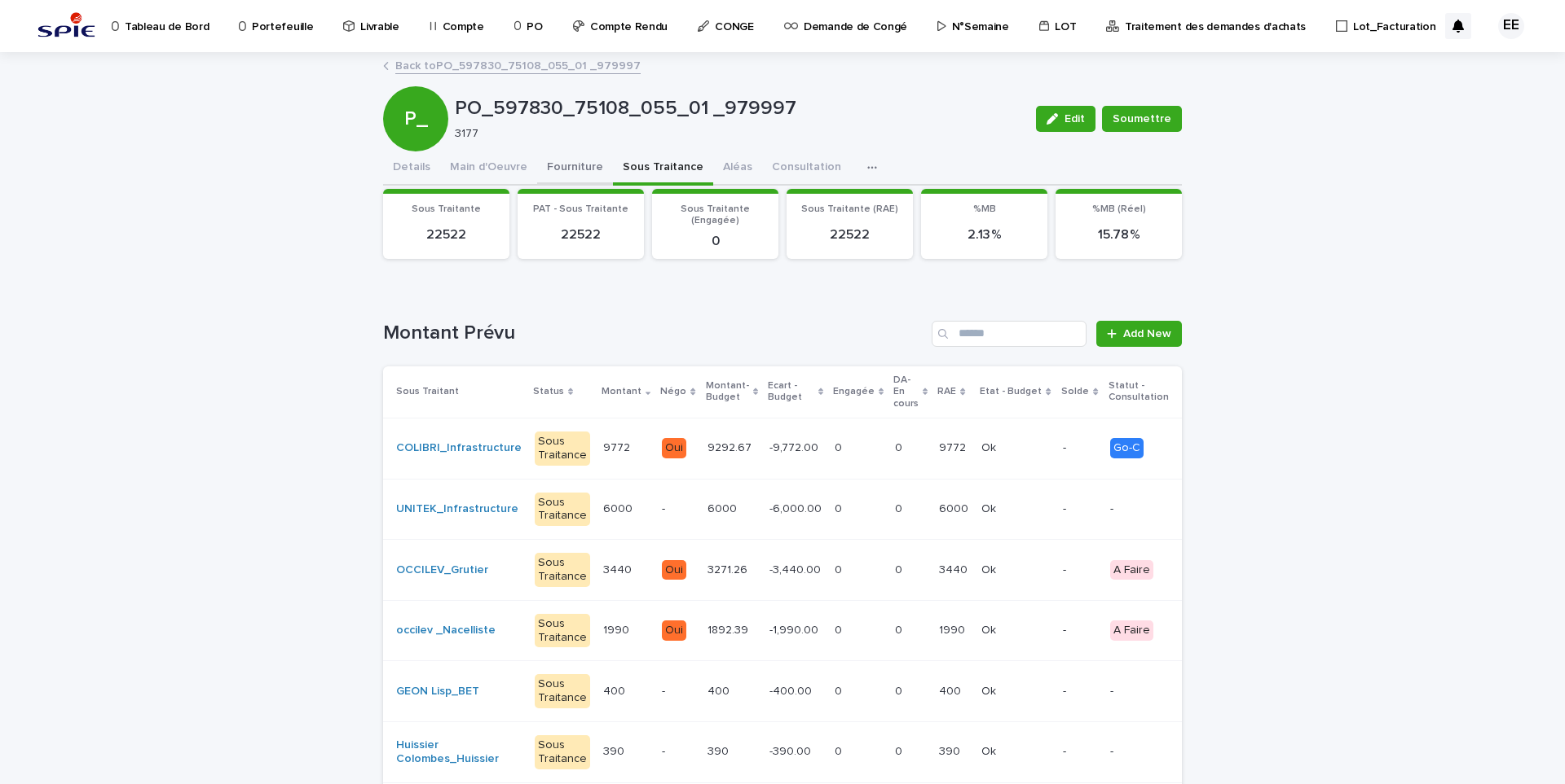
click at [564, 168] on button "Fourniture" at bounding box center [575, 168] width 76 height 34
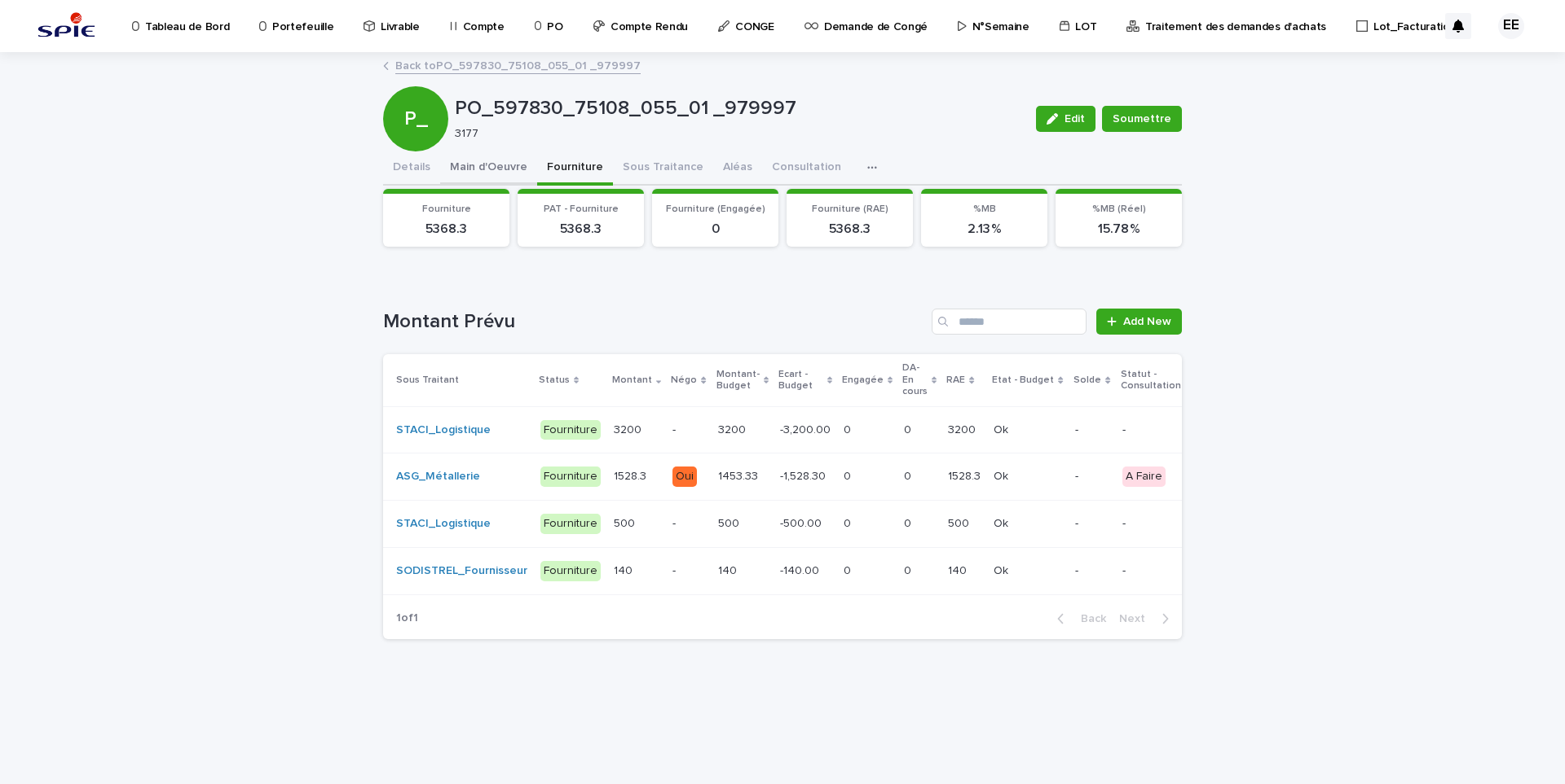
click at [507, 168] on button "Main d'Oeuvre" at bounding box center [489, 168] width 97 height 34
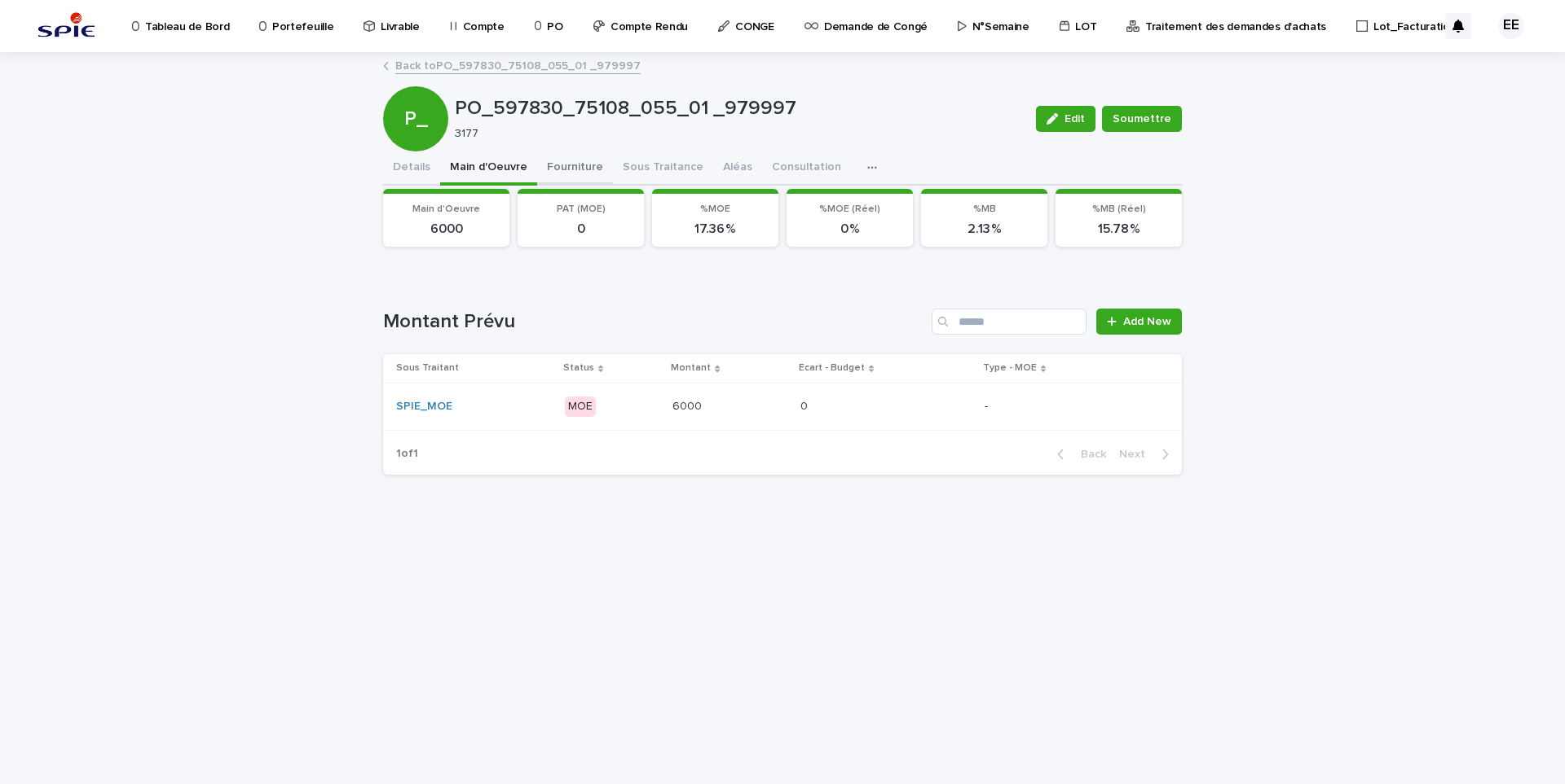
click at [568, 176] on button "Fourniture" at bounding box center [575, 168] width 76 height 34
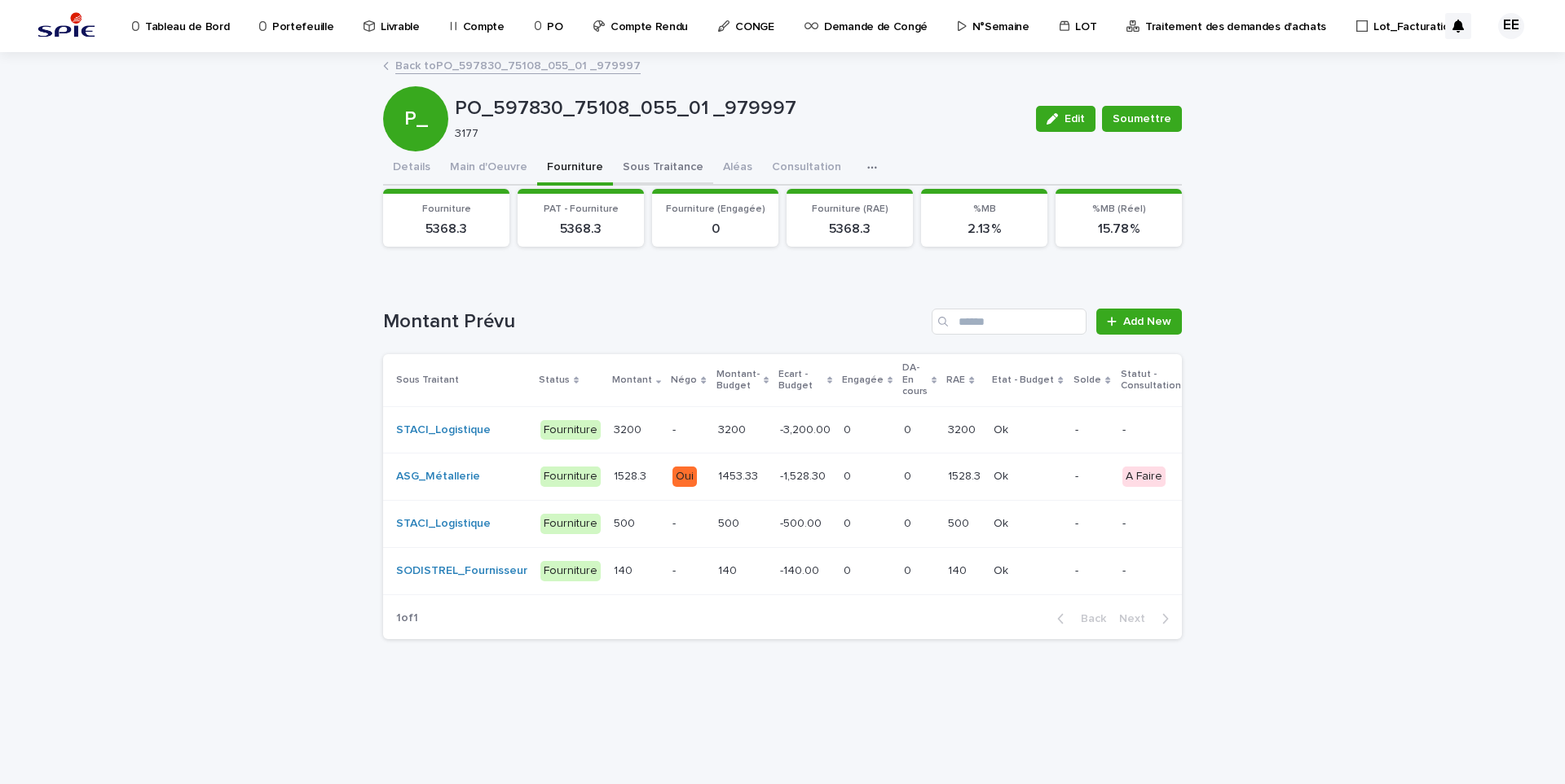
click at [650, 177] on button "Sous Traitance" at bounding box center [663, 168] width 100 height 34
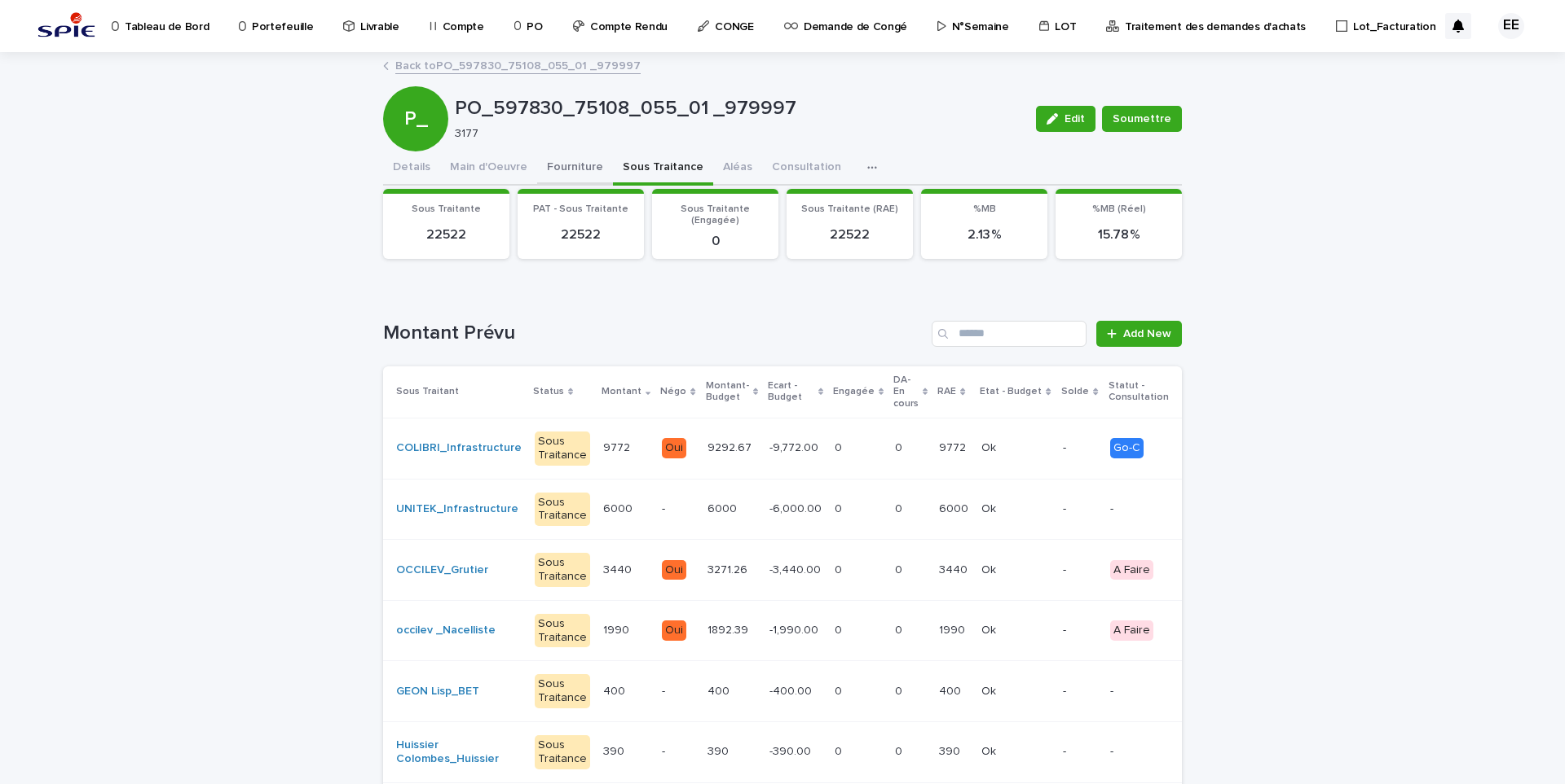
click at [570, 173] on button "Fourniture" at bounding box center [575, 168] width 76 height 34
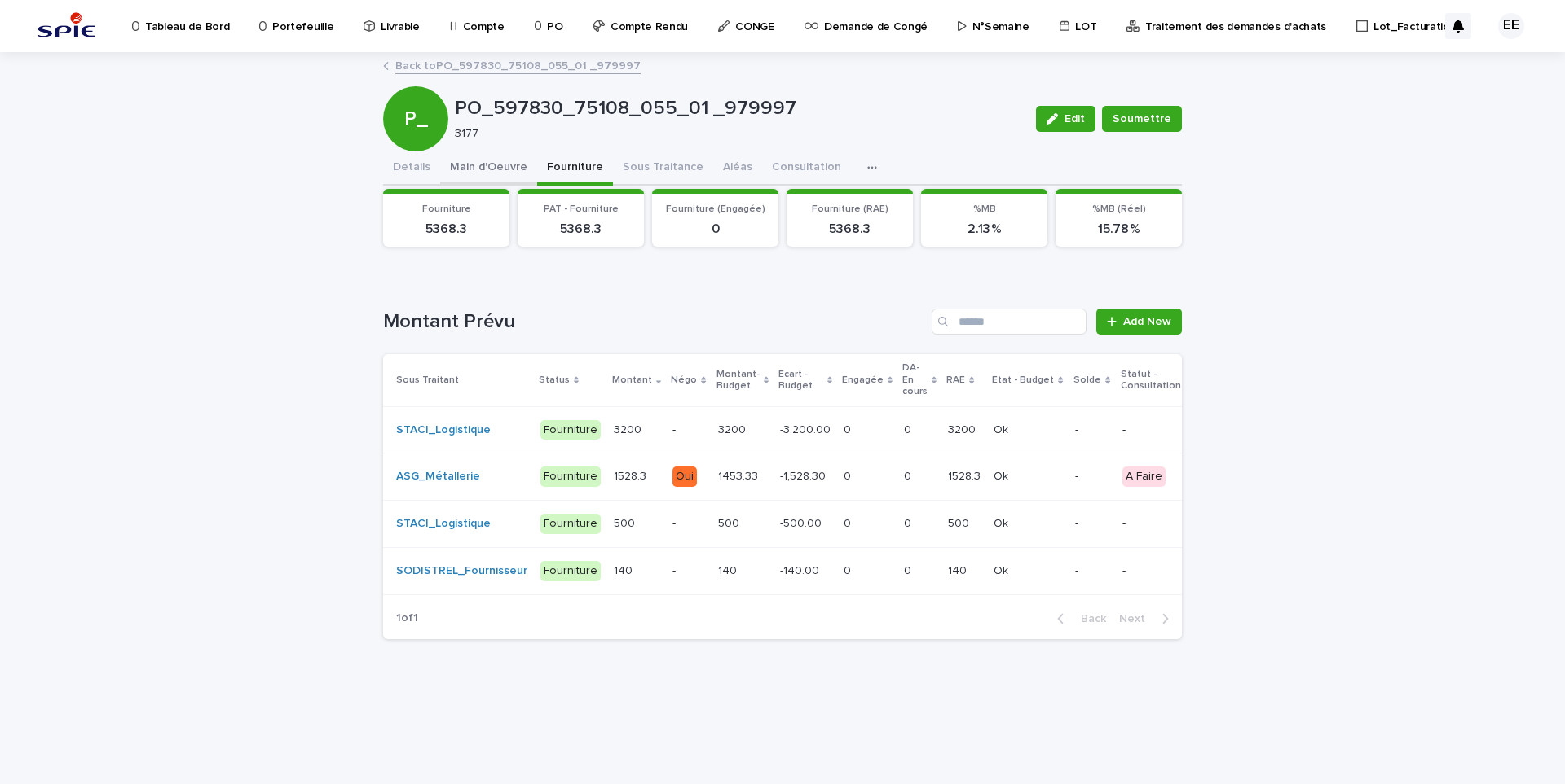
click at [493, 166] on button "Main d'Oeuvre" at bounding box center [489, 168] width 97 height 34
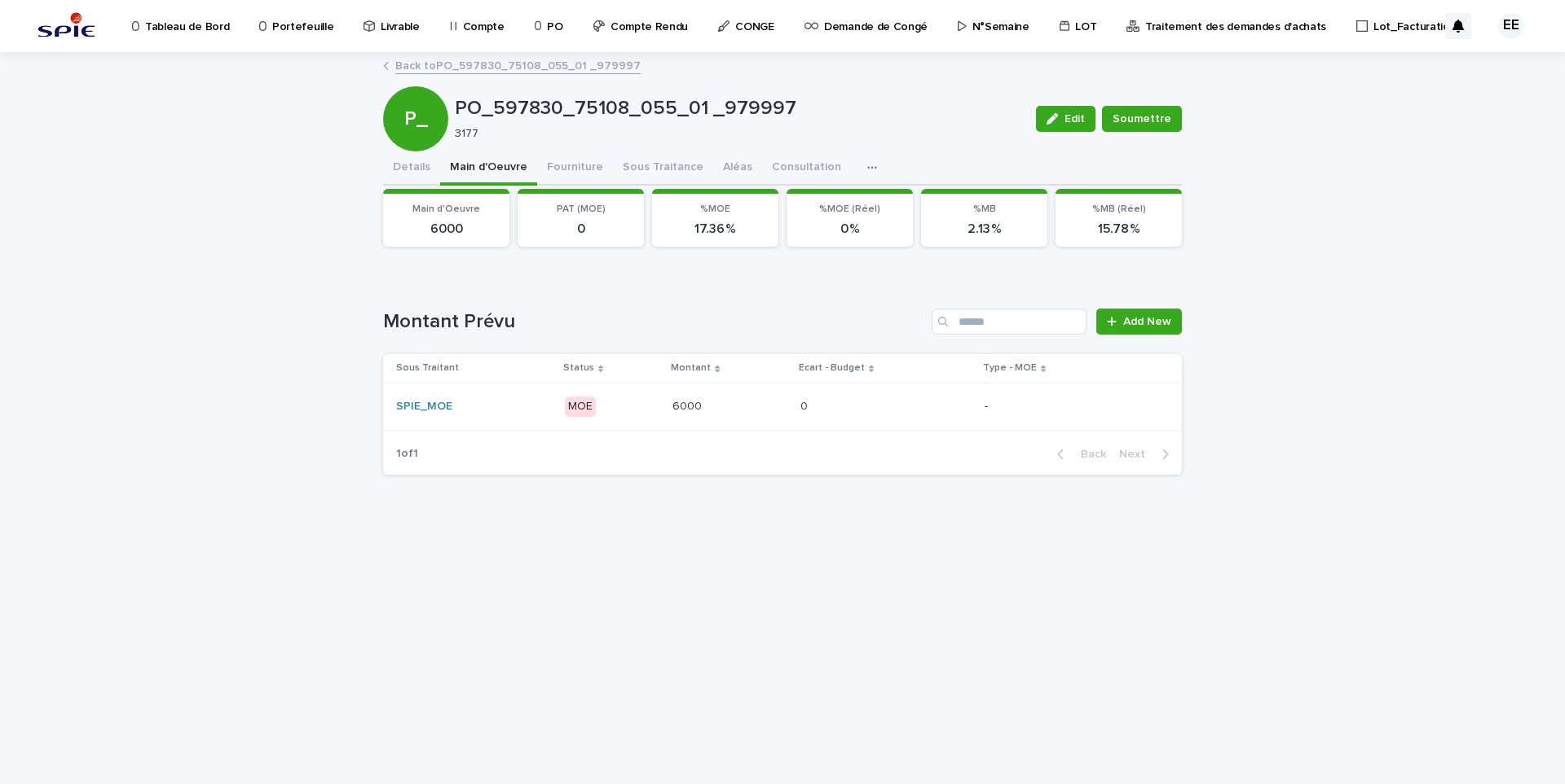
click at [595, 66] on link "Back to PO_597830_75108_055_01 _979997" at bounding box center [518, 64] width 245 height 18
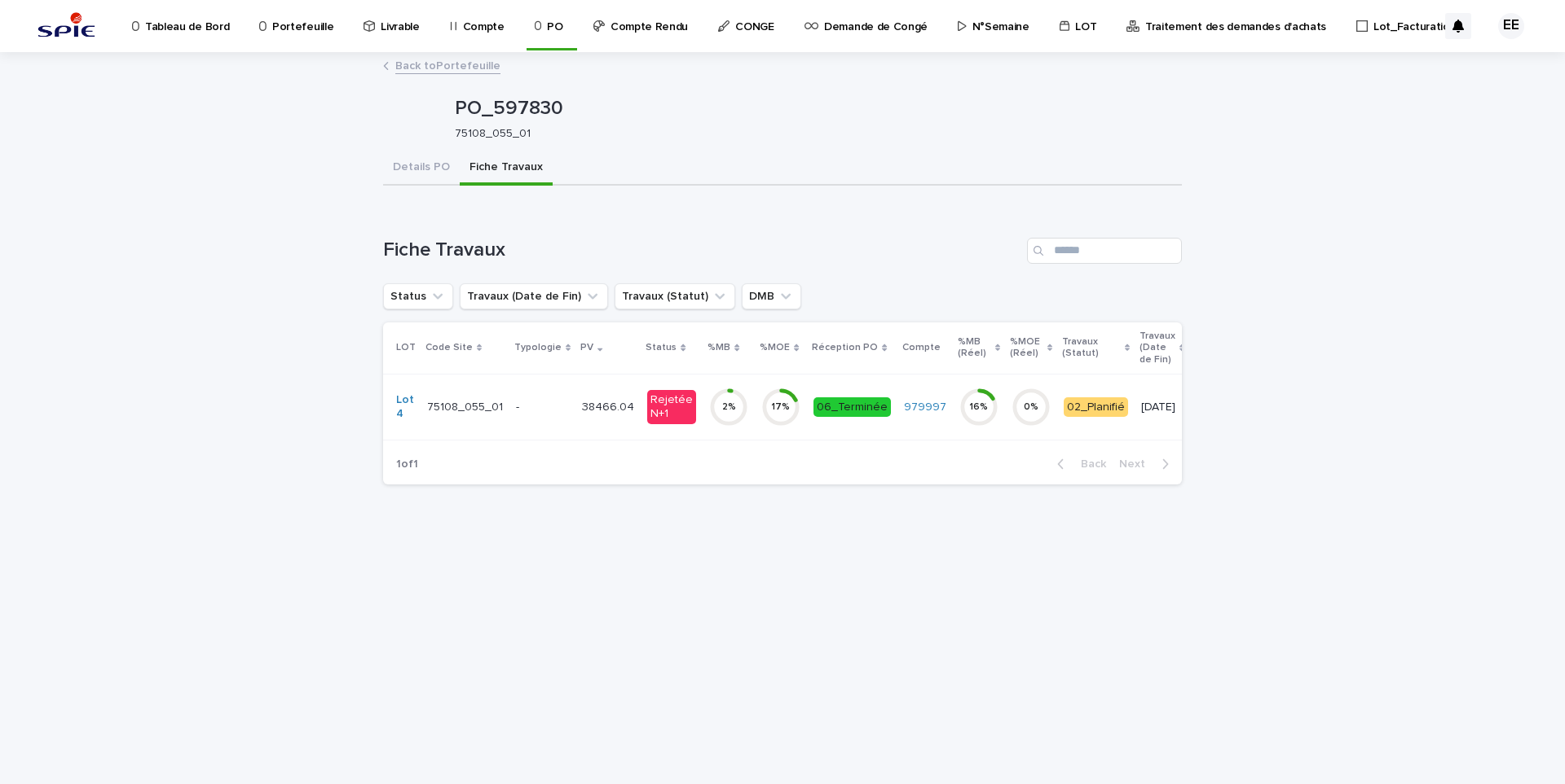
click at [471, 65] on link "Back to Portefeuille" at bounding box center [448, 64] width 105 height 18
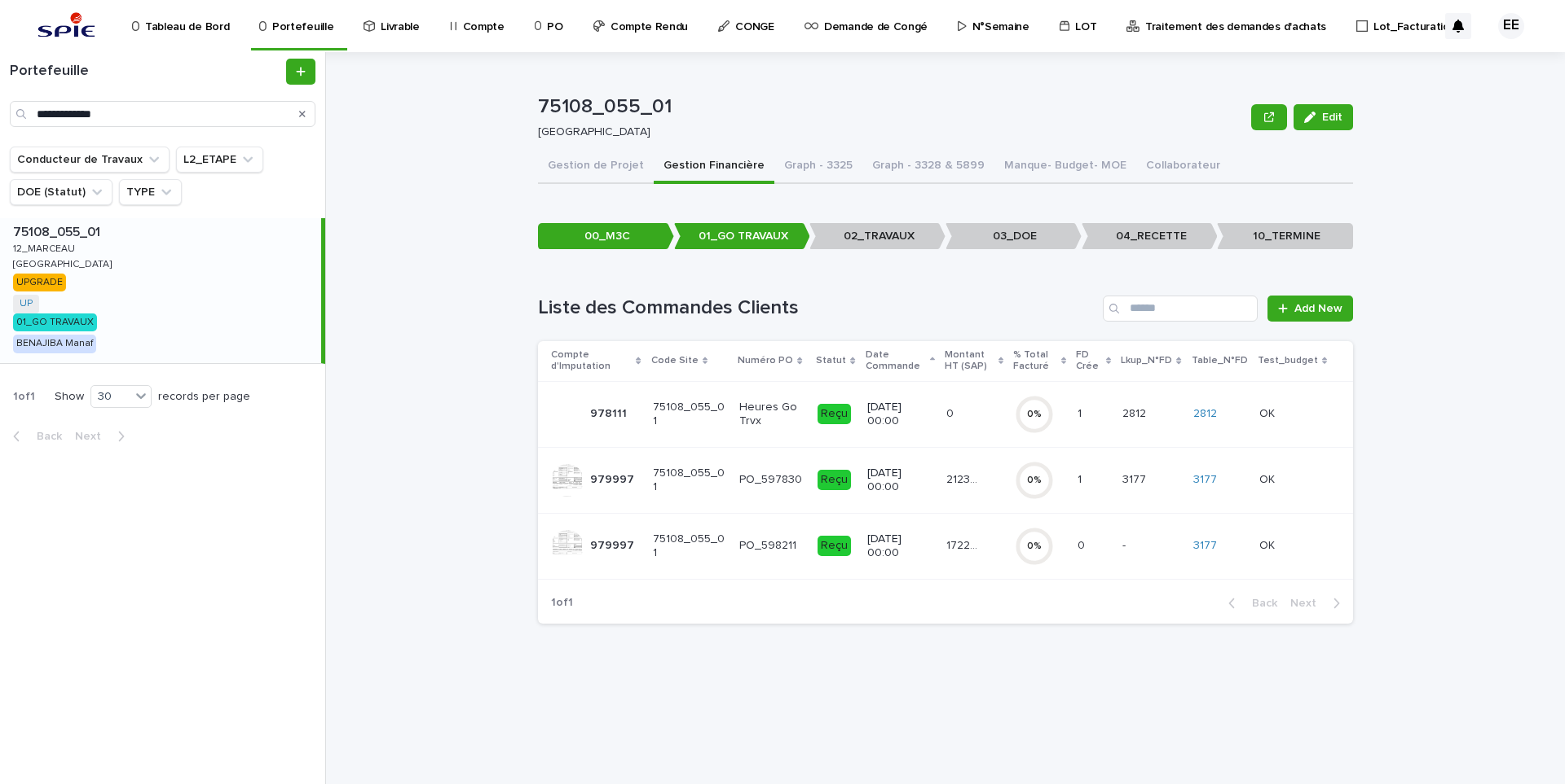
click at [769, 430] on div "Heures Go Trvx" at bounding box center [772, 414] width 65 height 41
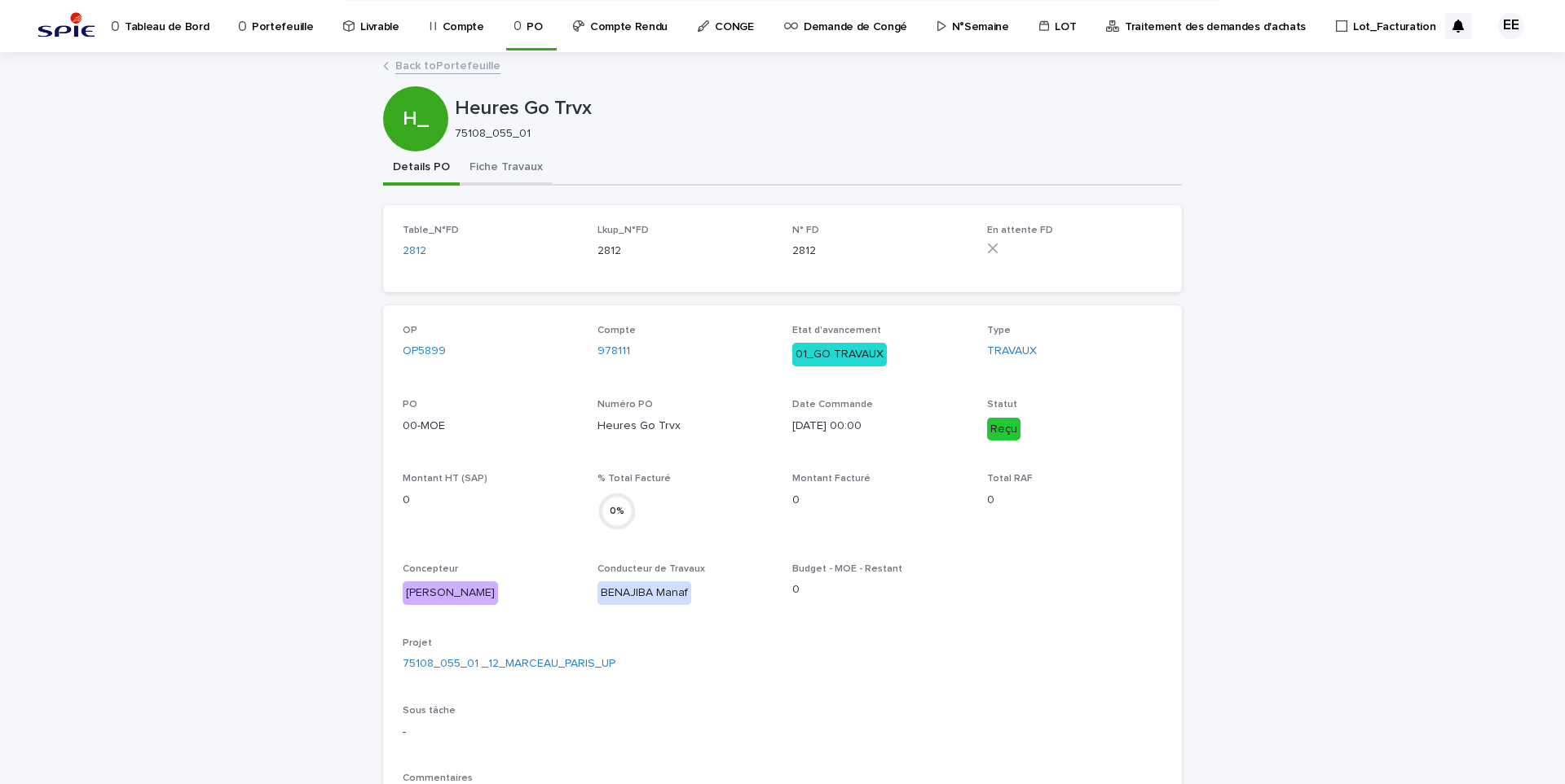
click at [525, 161] on button "Fiche Travaux" at bounding box center [505, 168] width 92 height 34
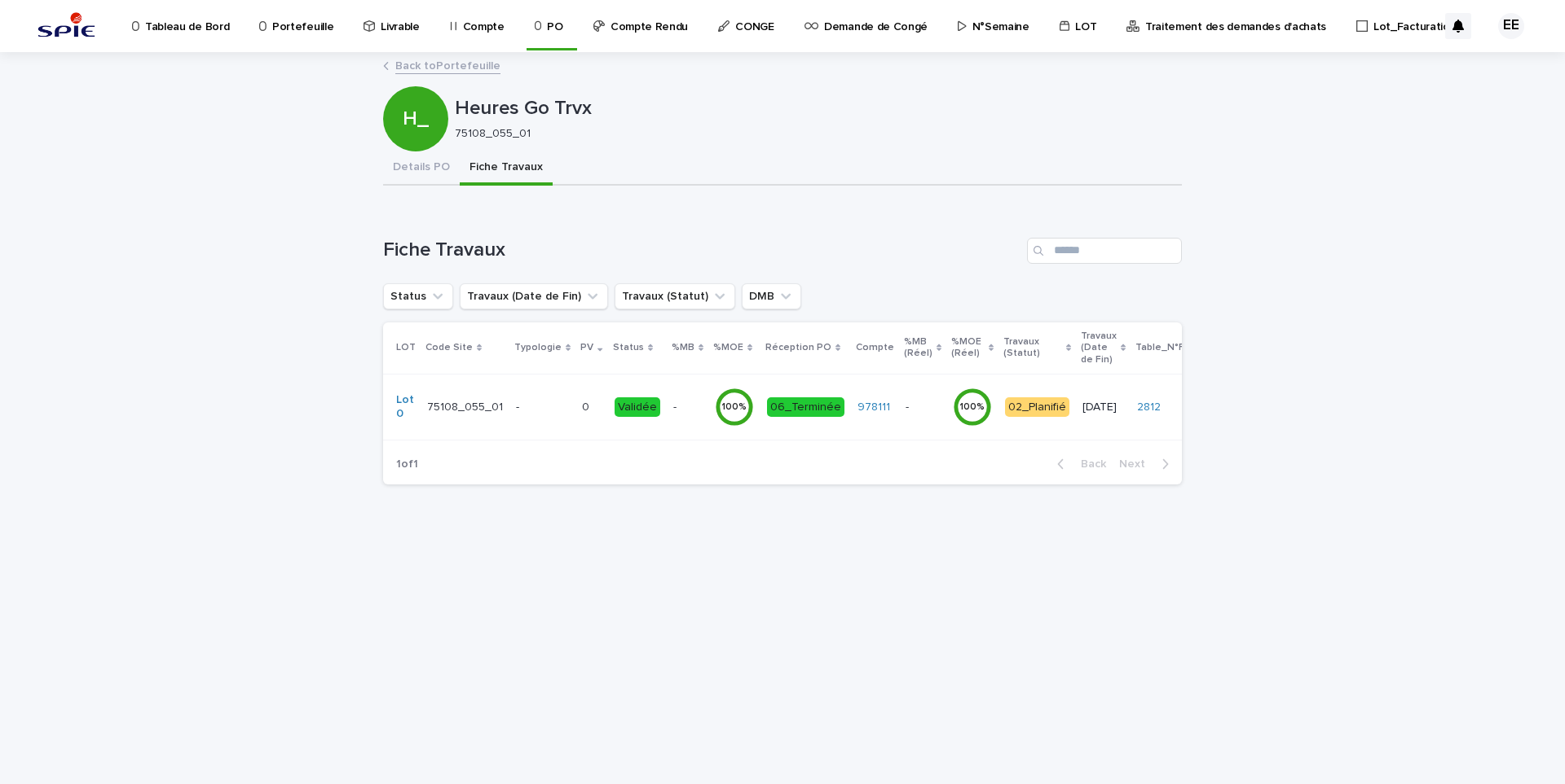
click at [536, 423] on td "-" at bounding box center [542, 407] width 66 height 66
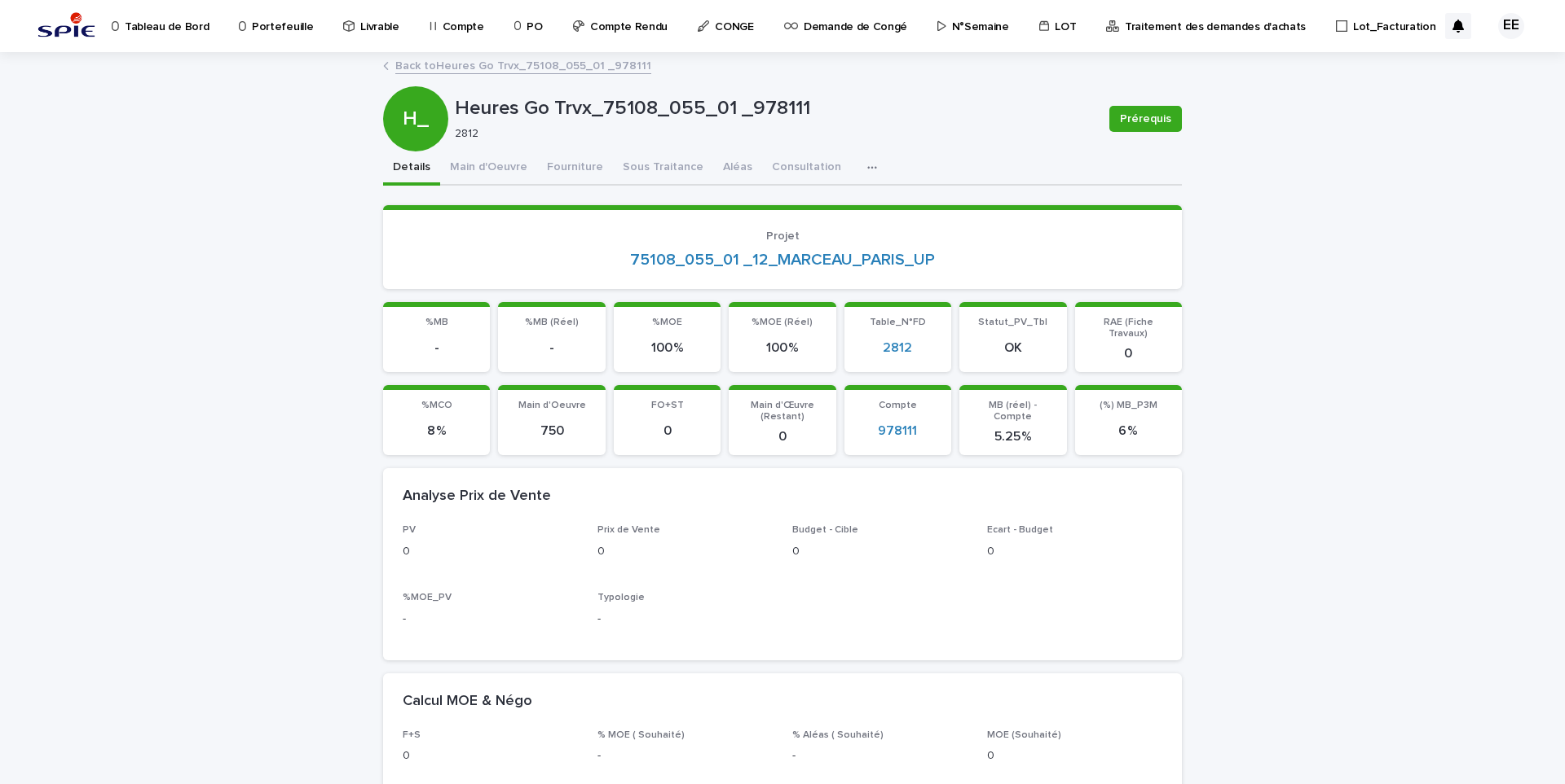
click at [481, 69] on link "Back to Heures Go Trvx_75108_055_01 _978111" at bounding box center [523, 64] width 256 height 18
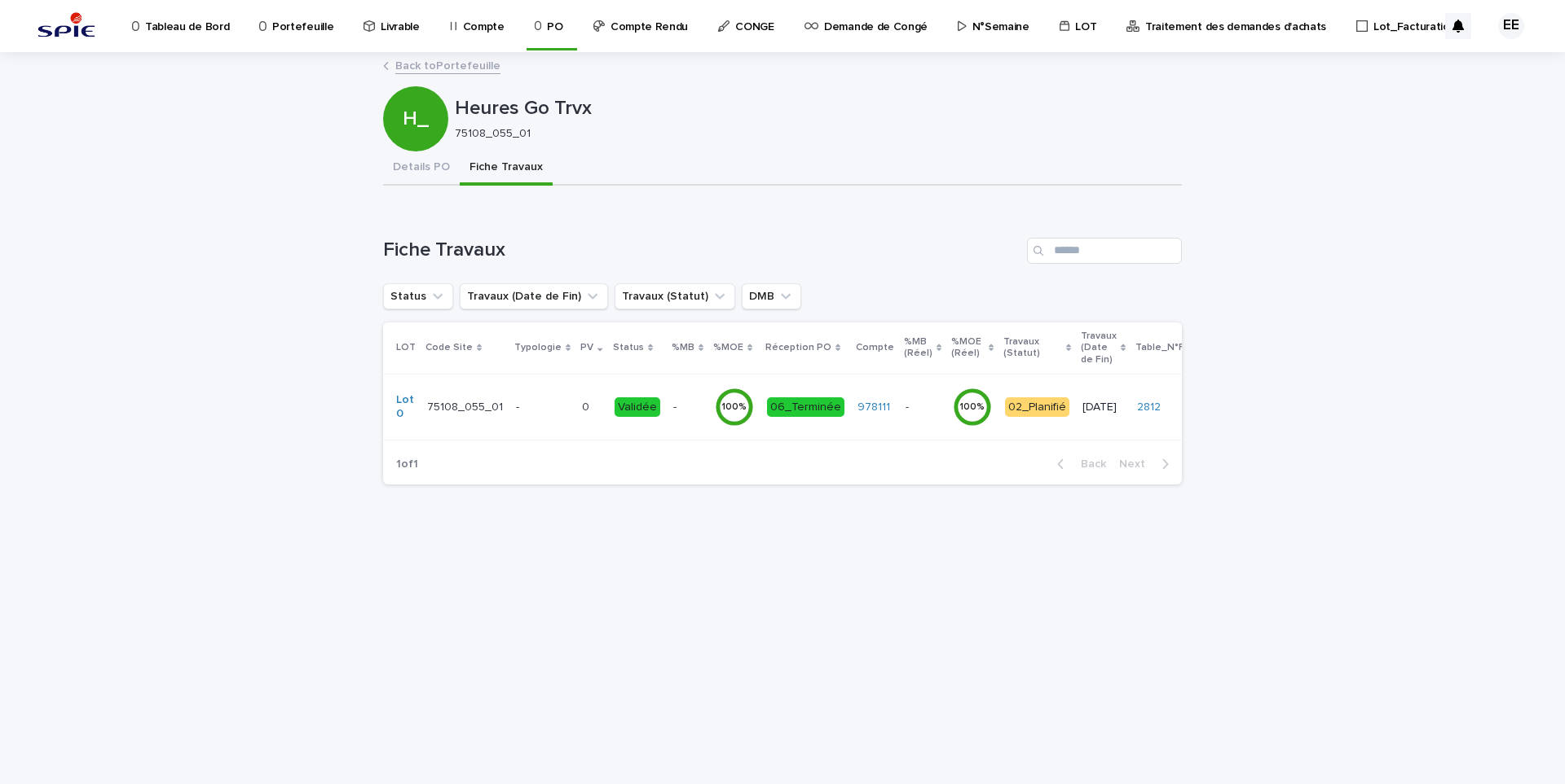
click at [469, 58] on link "Back to Portefeuille" at bounding box center [448, 64] width 105 height 18
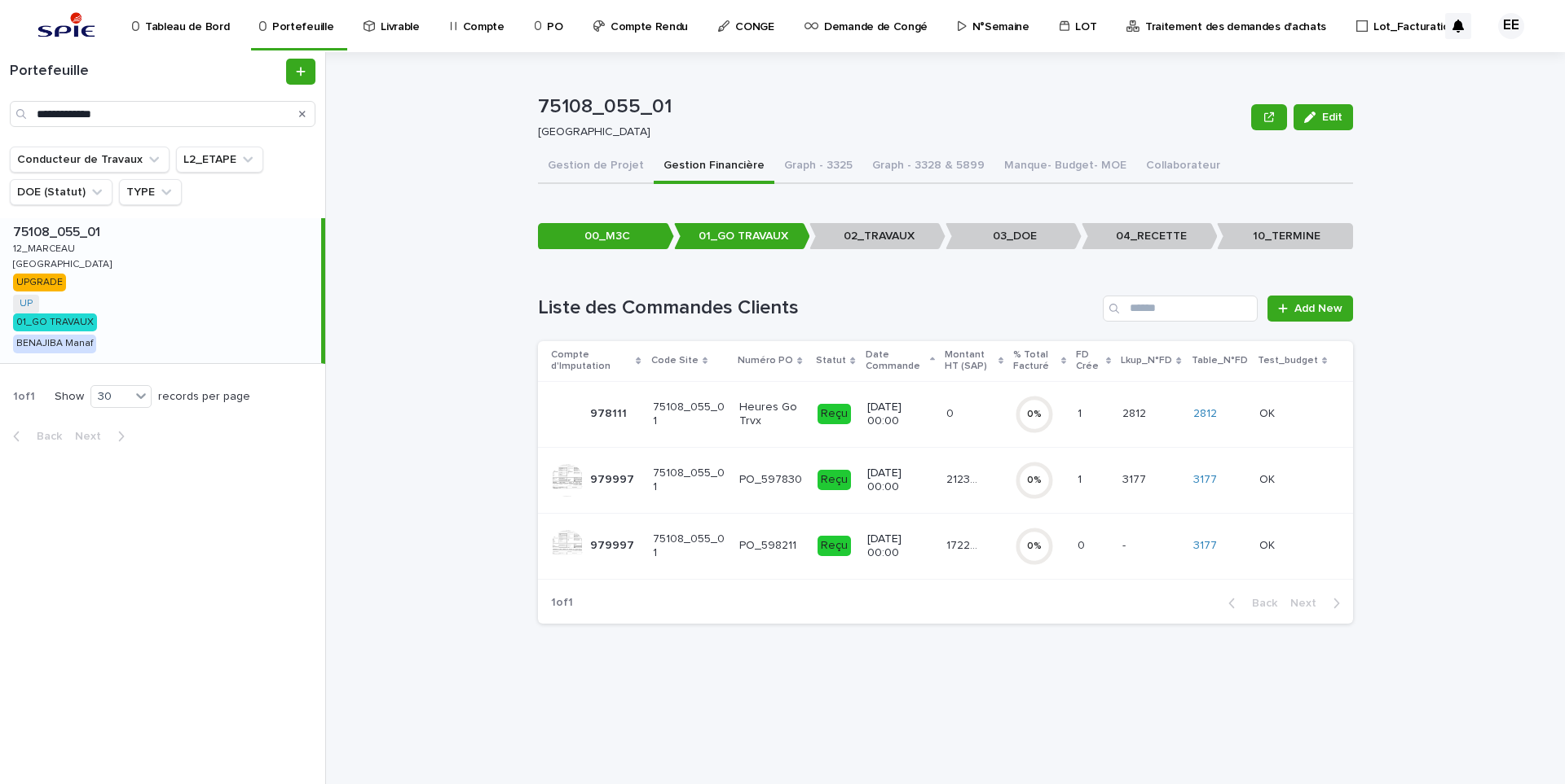
click at [968, 488] on div "21239.72 21239.72" at bounding box center [973, 481] width 55 height 27
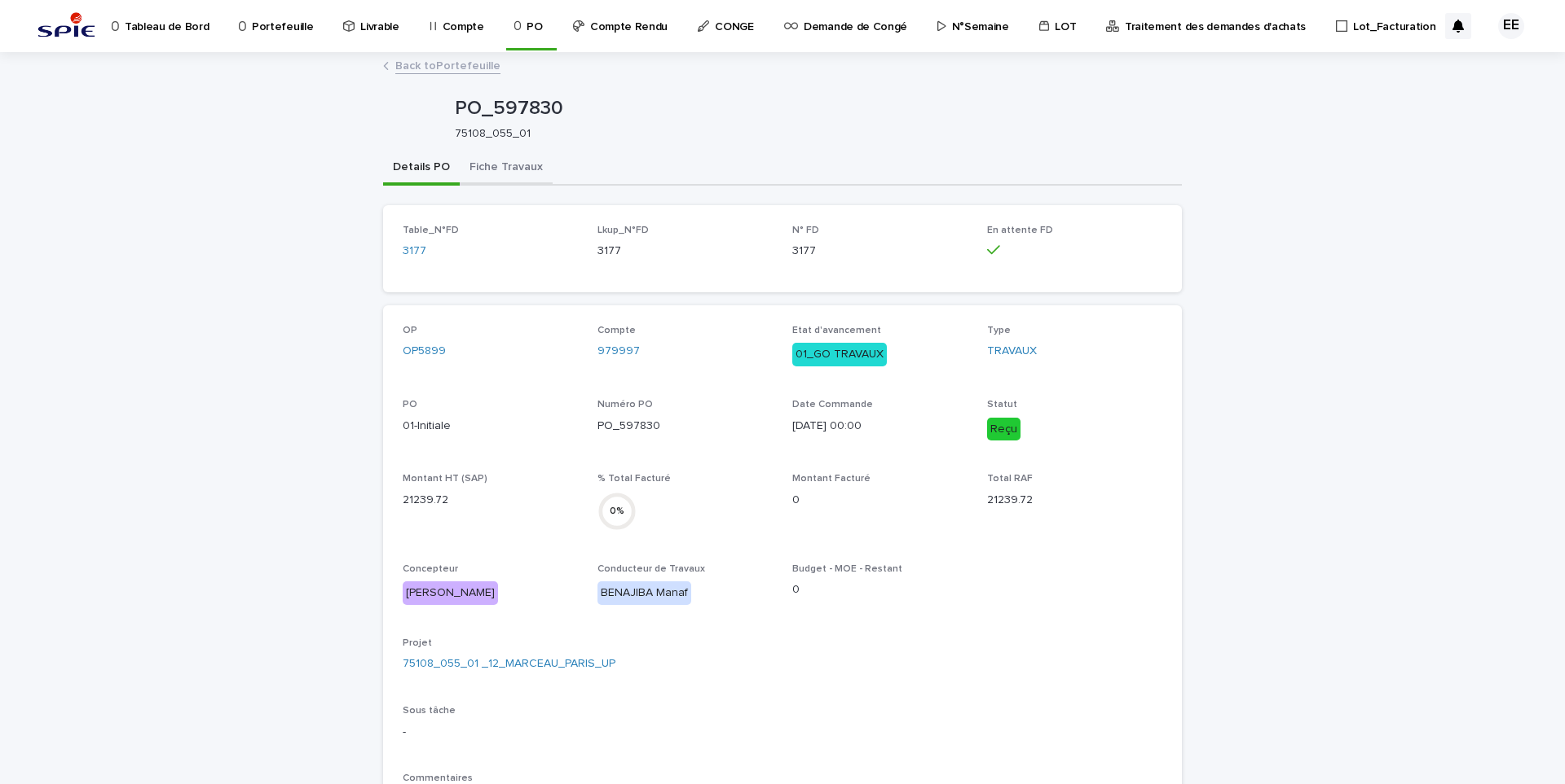
click at [489, 168] on button "Fiche Travaux" at bounding box center [505, 168] width 92 height 34
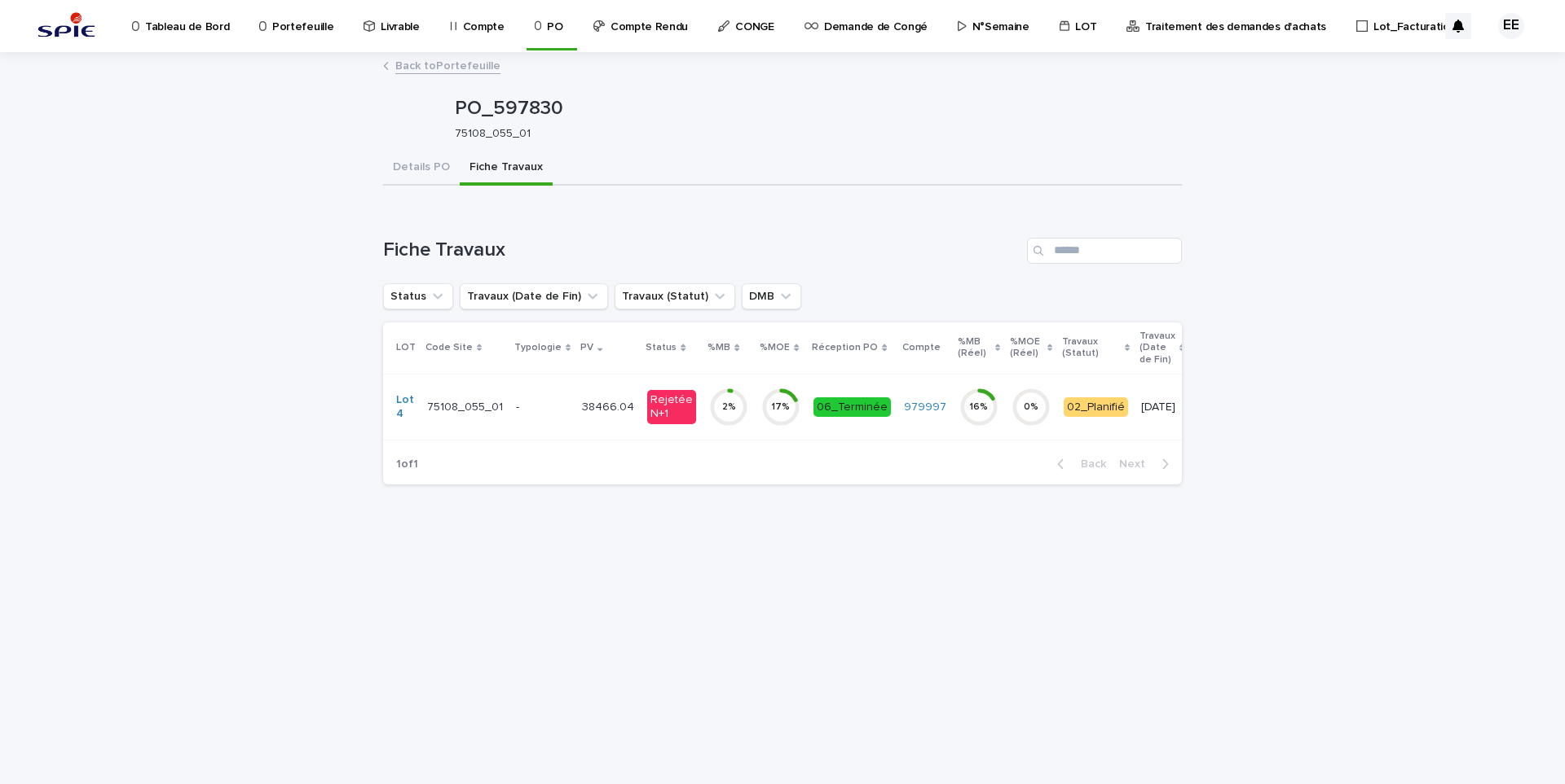
click at [539, 403] on p "-" at bounding box center [542, 408] width 53 height 14
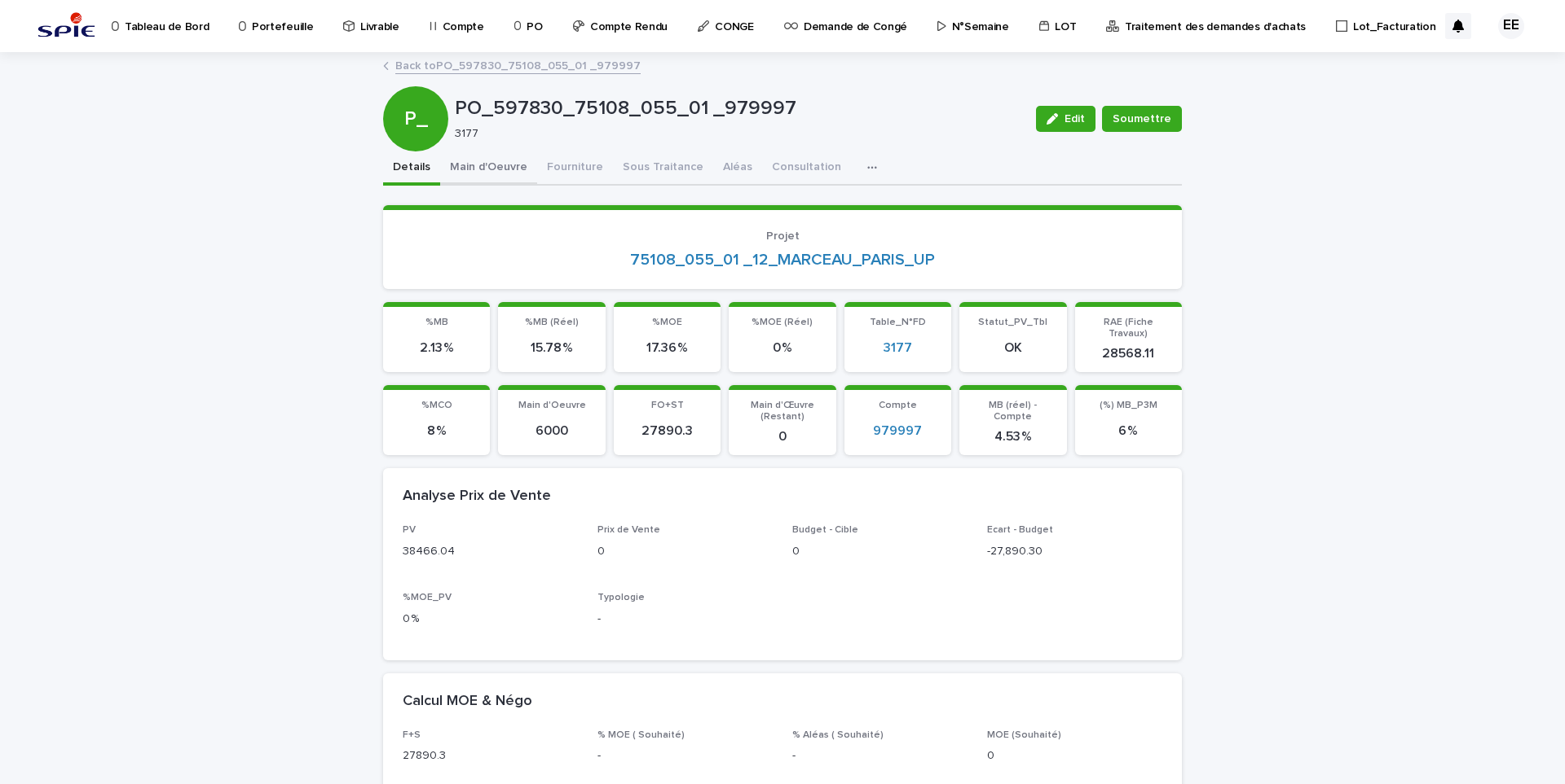
click at [493, 161] on button "Main d'Oeuvre" at bounding box center [489, 168] width 97 height 34
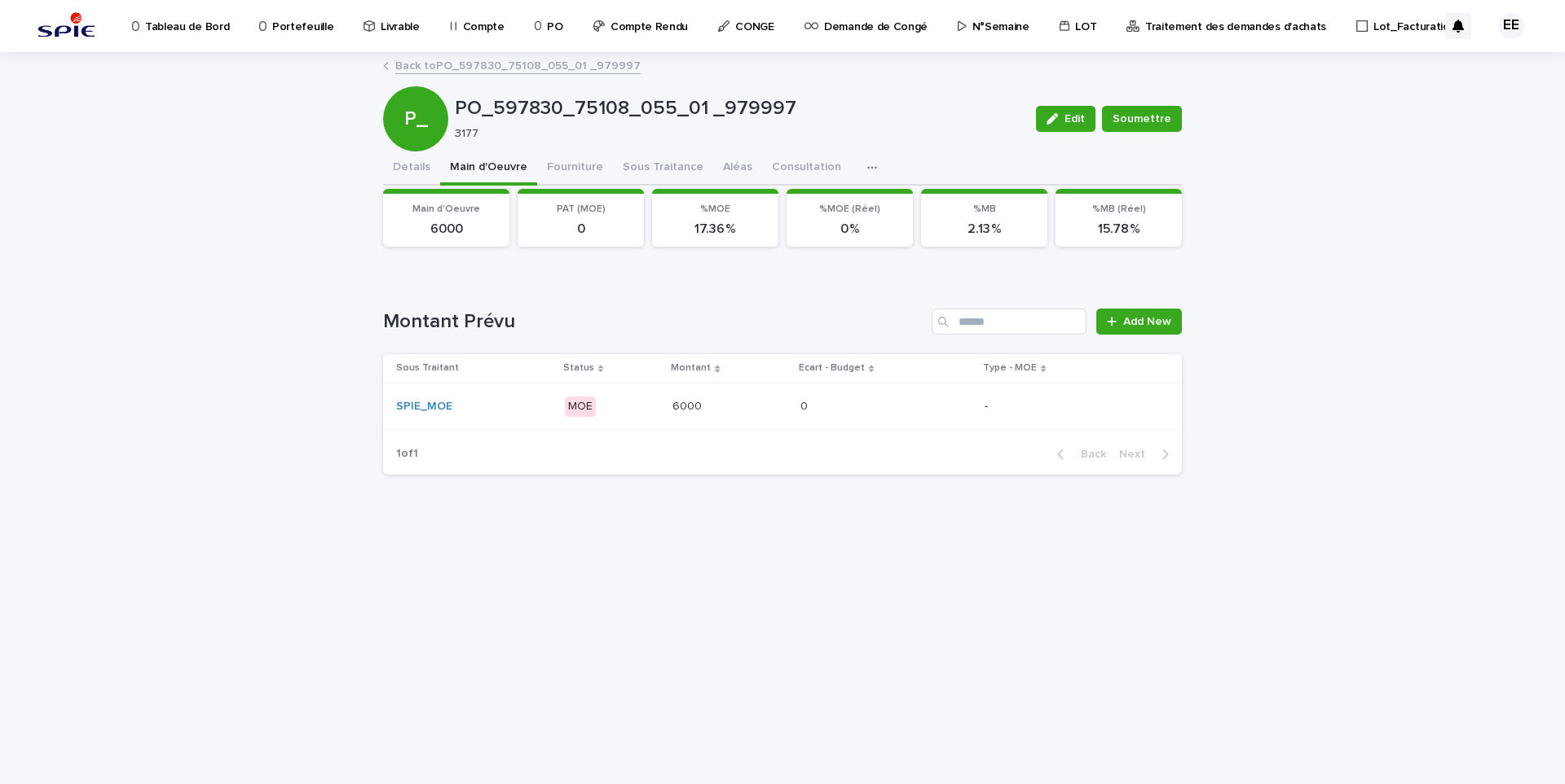
click at [1146, 306] on div "Loading... Saving… Montant Prévu Add New Sous Traitant Status Montant Ecart - B…" at bounding box center [782, 381] width 799 height 211
click at [1141, 313] on link "Add New" at bounding box center [1139, 321] width 86 height 26
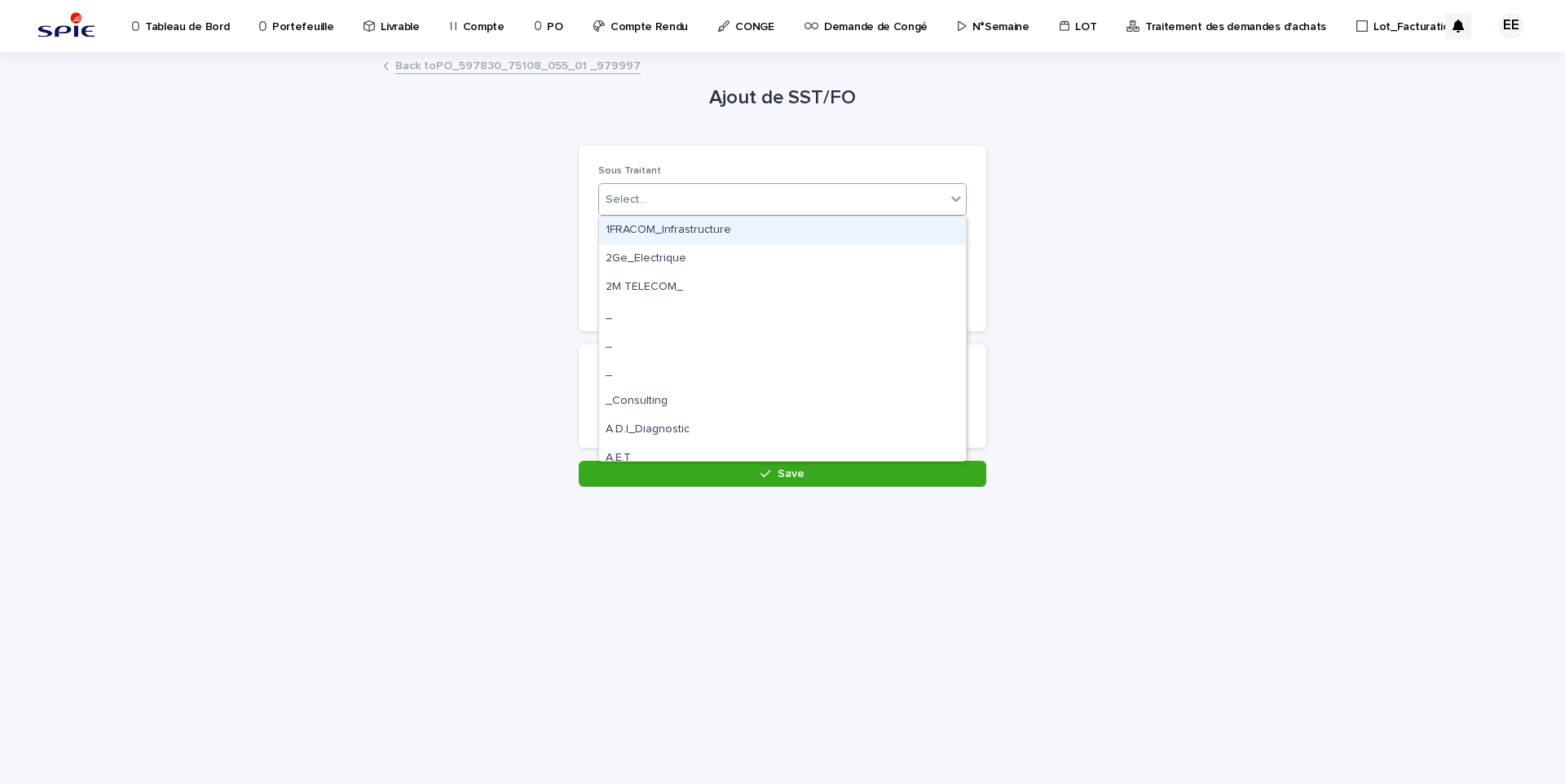
click at [648, 200] on input "text" at bounding box center [649, 199] width 2 height 14
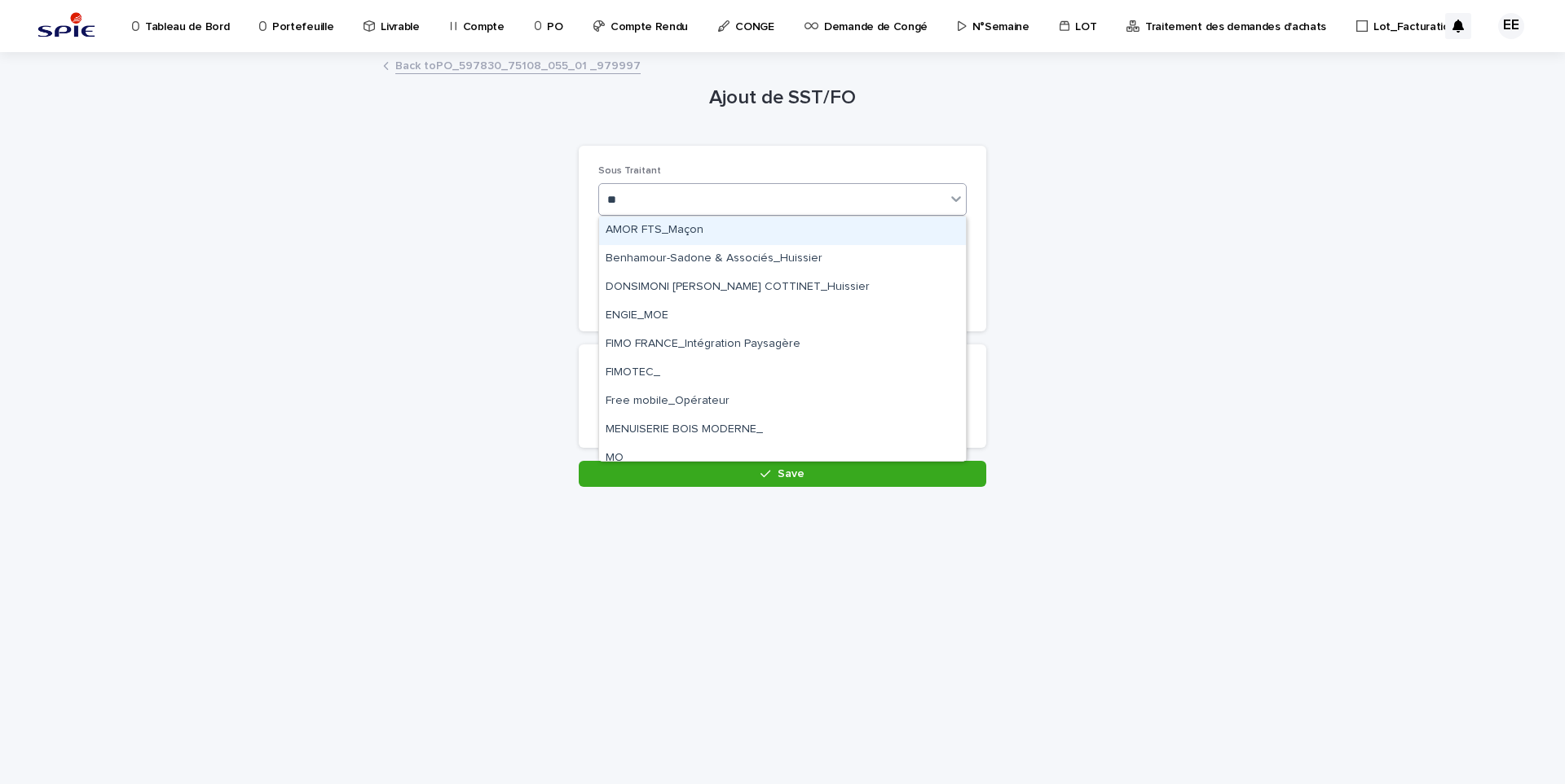
drag, startPoint x: 677, startPoint y: 318, endPoint x: 678, endPoint y: 197, distance: 121.0
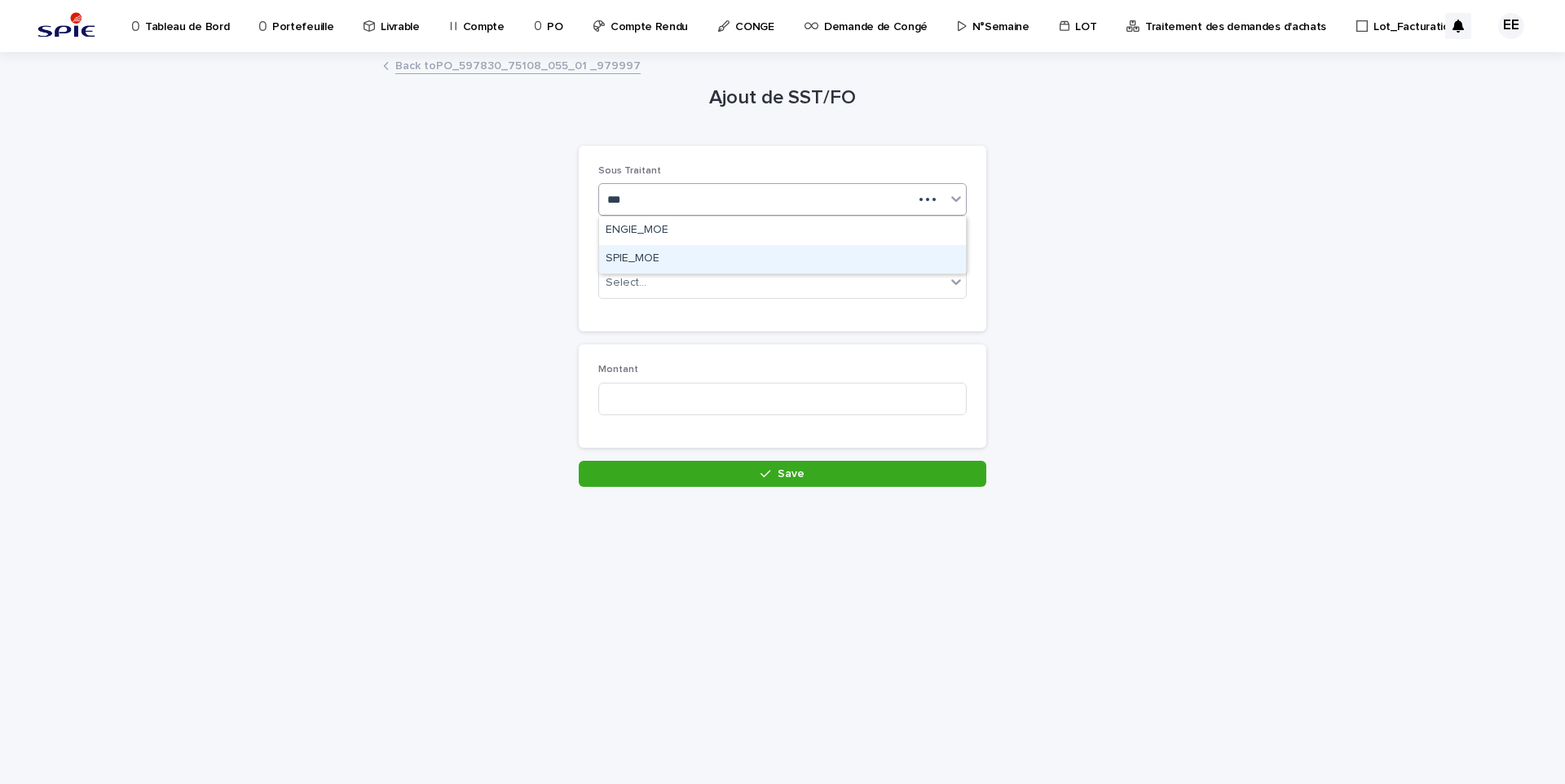
type input "***"
click at [667, 275] on div "Select..." at bounding box center [773, 283] width 346 height 27
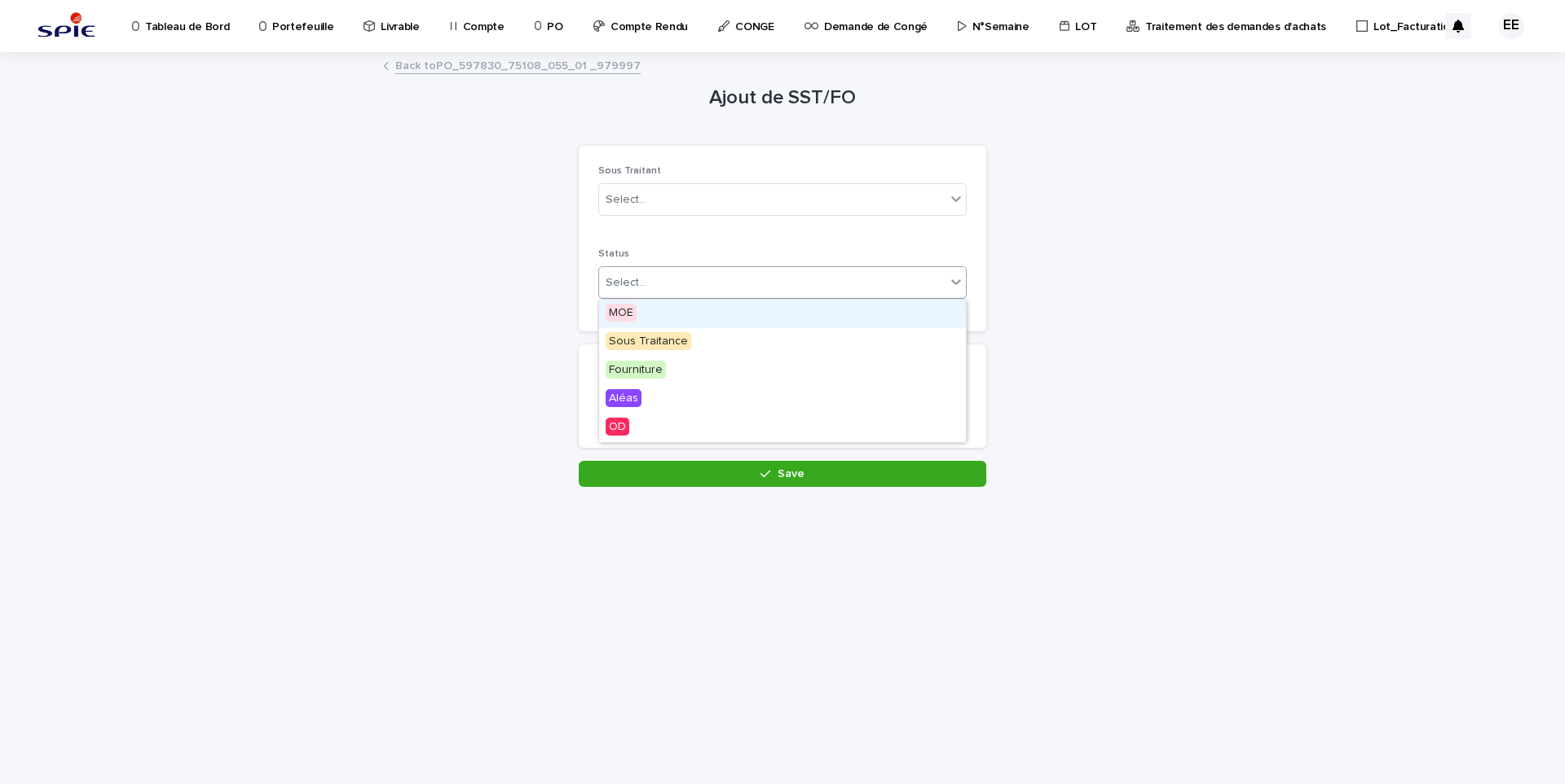
click at [649, 315] on div "MOE" at bounding box center [782, 313] width 367 height 28
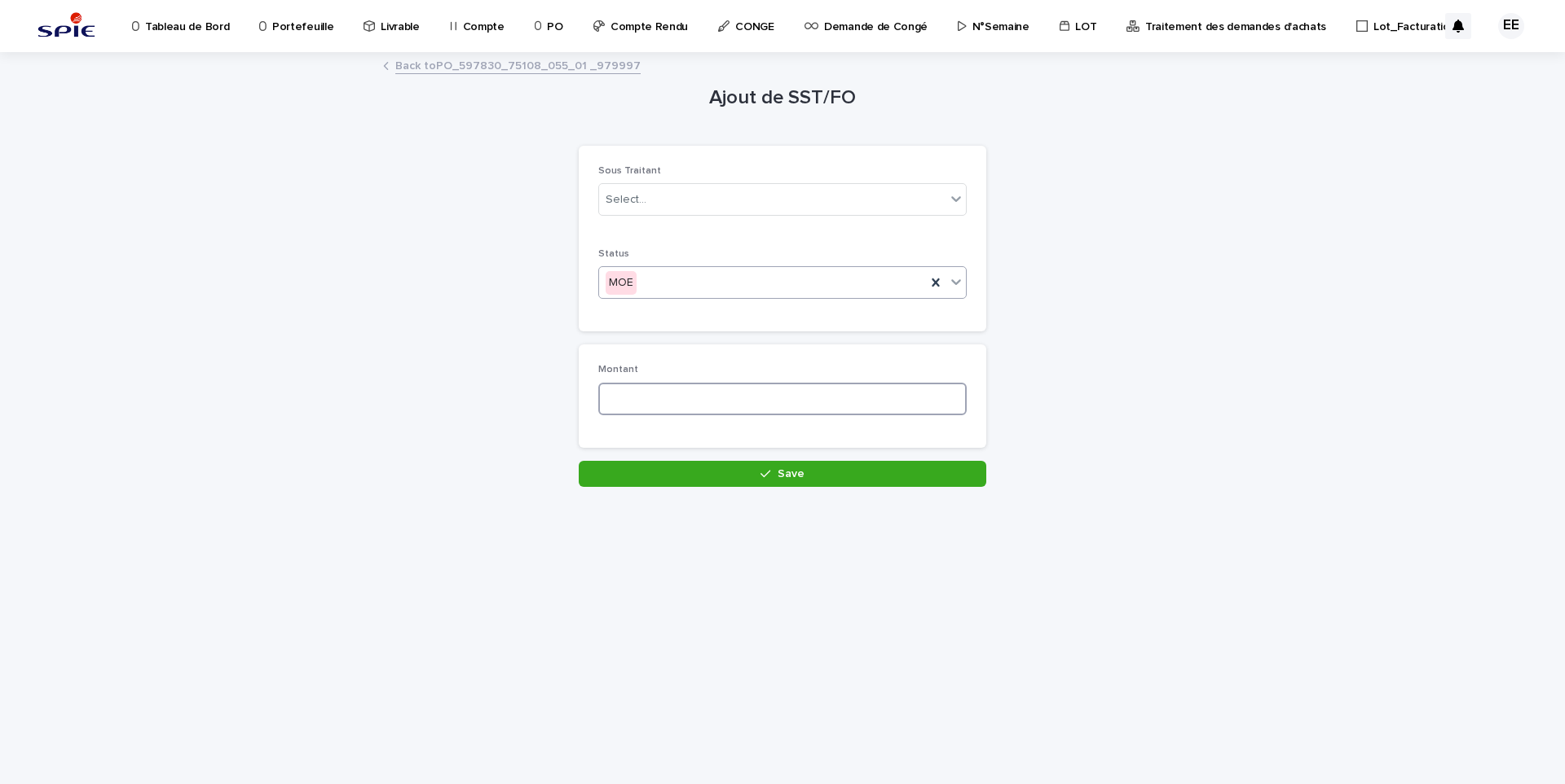
click at [655, 409] on input at bounding box center [782, 399] width 369 height 32
type input "***"
click at [735, 471] on button "Save" at bounding box center [782, 474] width 408 height 26
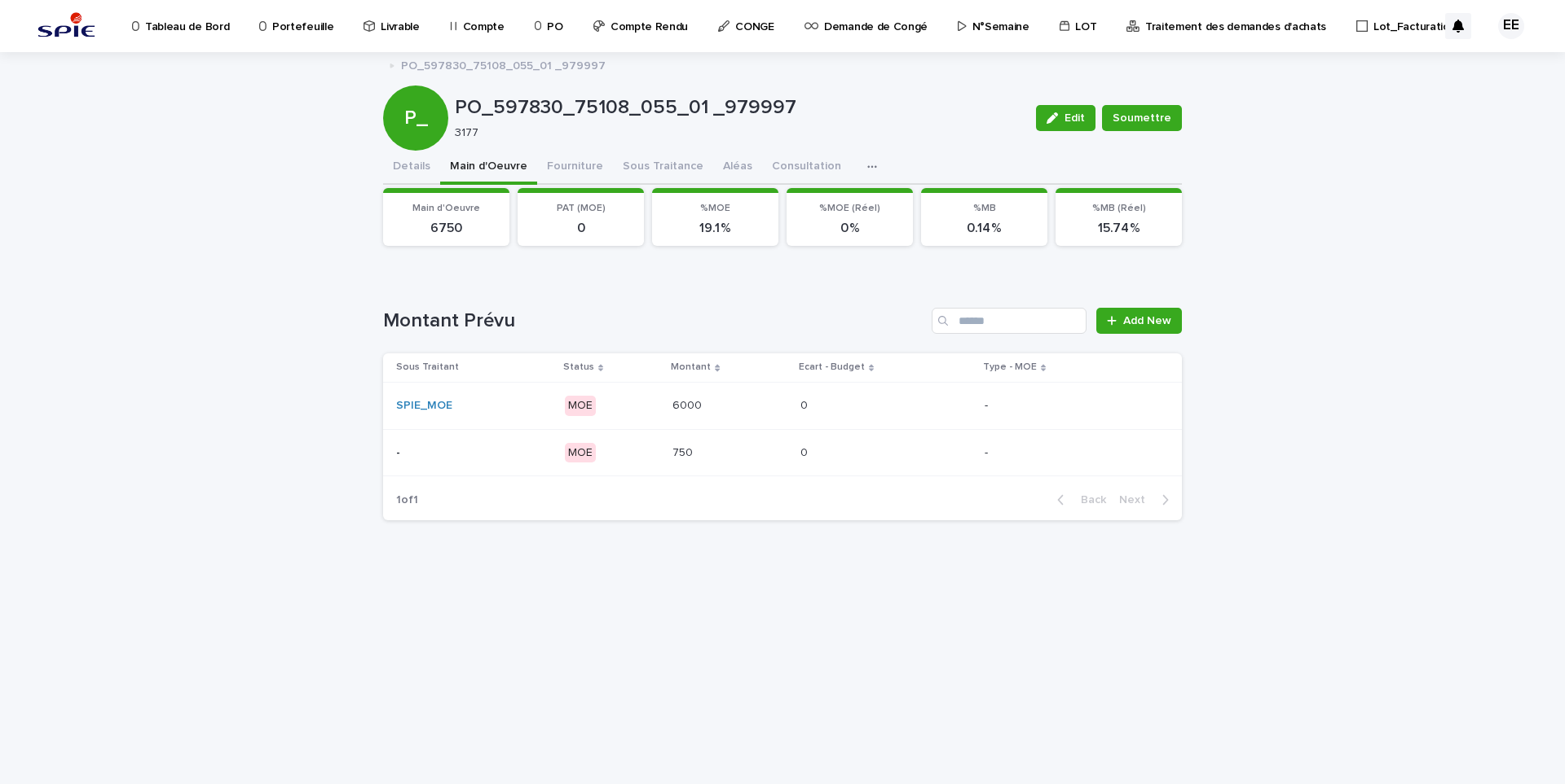
click at [721, 409] on p at bounding box center [730, 406] width 115 height 14
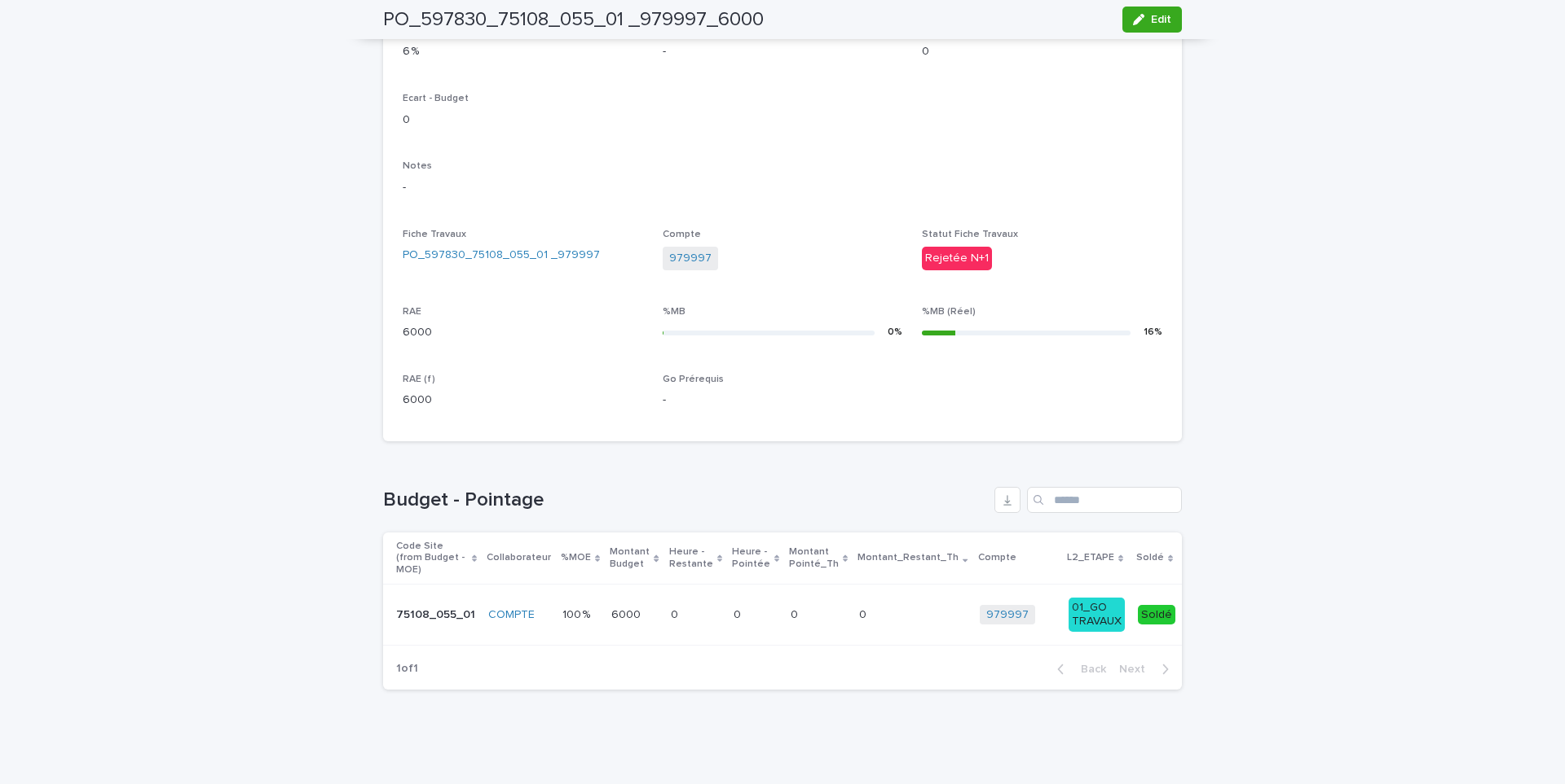
scroll to position [31, 0]
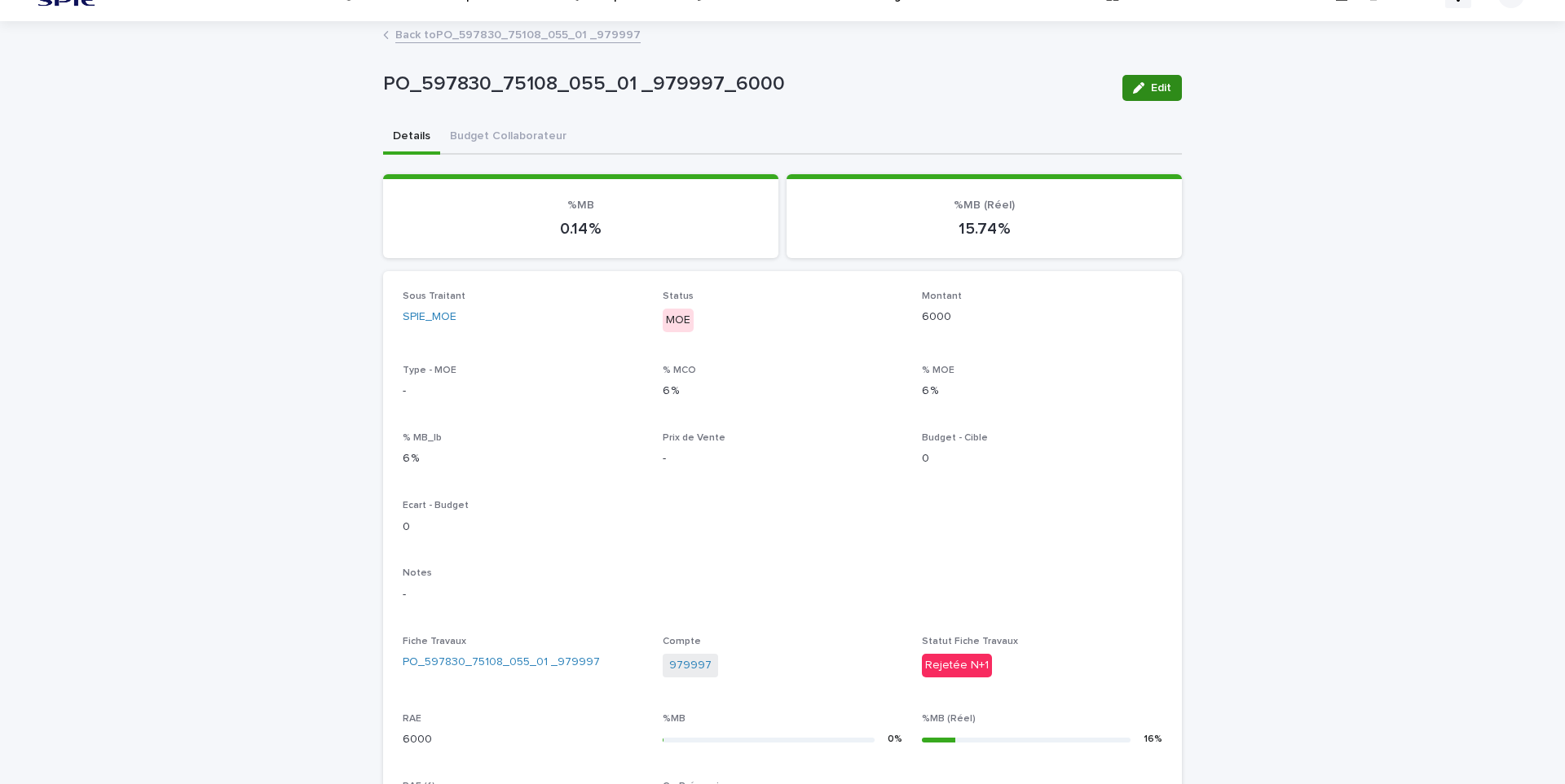
click at [1158, 83] on span "Edit" at bounding box center [1160, 89] width 20 height 12
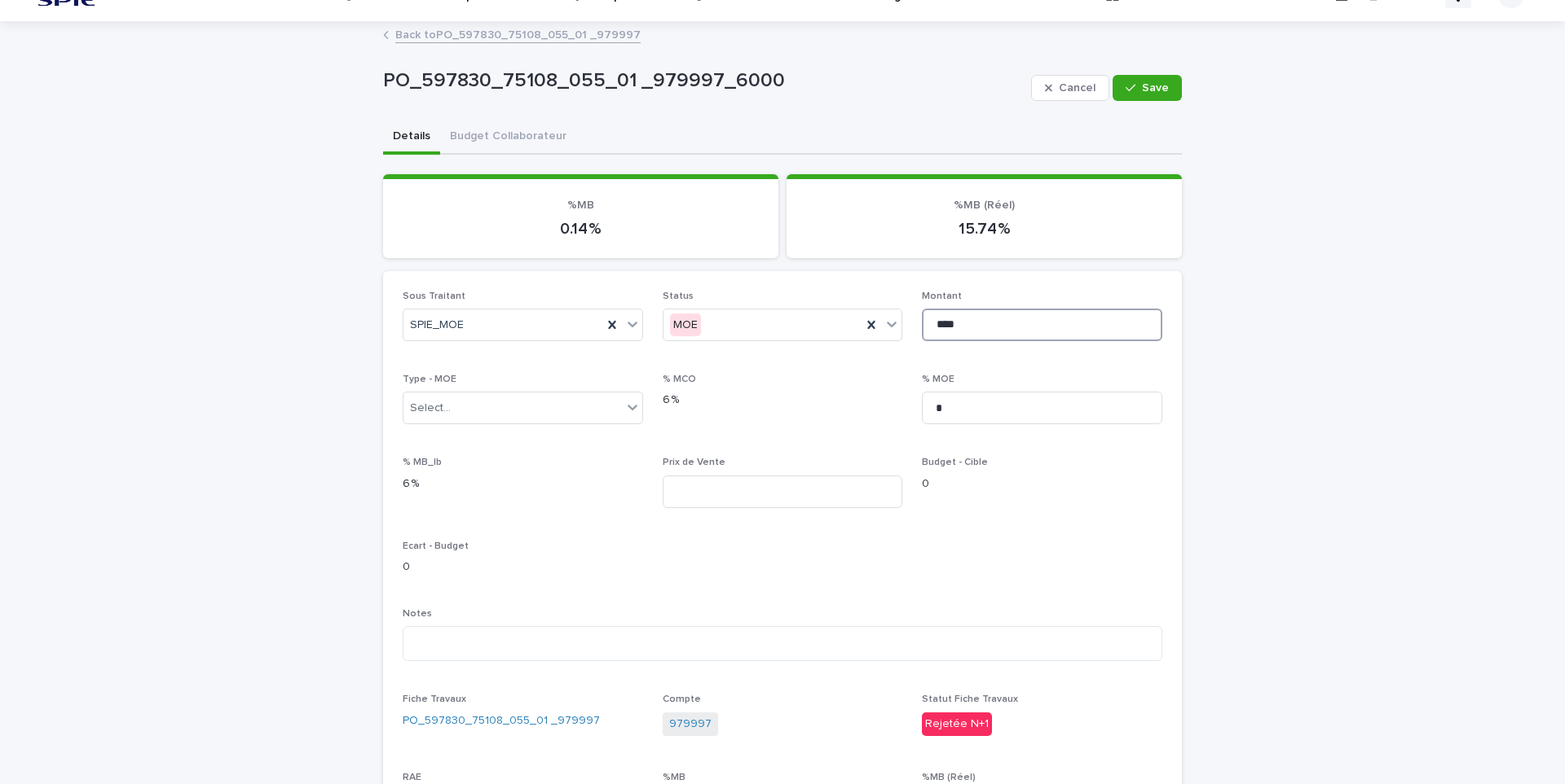
drag, startPoint x: 956, startPoint y: 321, endPoint x: 916, endPoint y: 320, distance: 40.0
click at [922, 320] on input "****" at bounding box center [1041, 324] width 240 height 32
type input "****"
click at [1132, 88] on div "button" at bounding box center [1133, 89] width 17 height 12
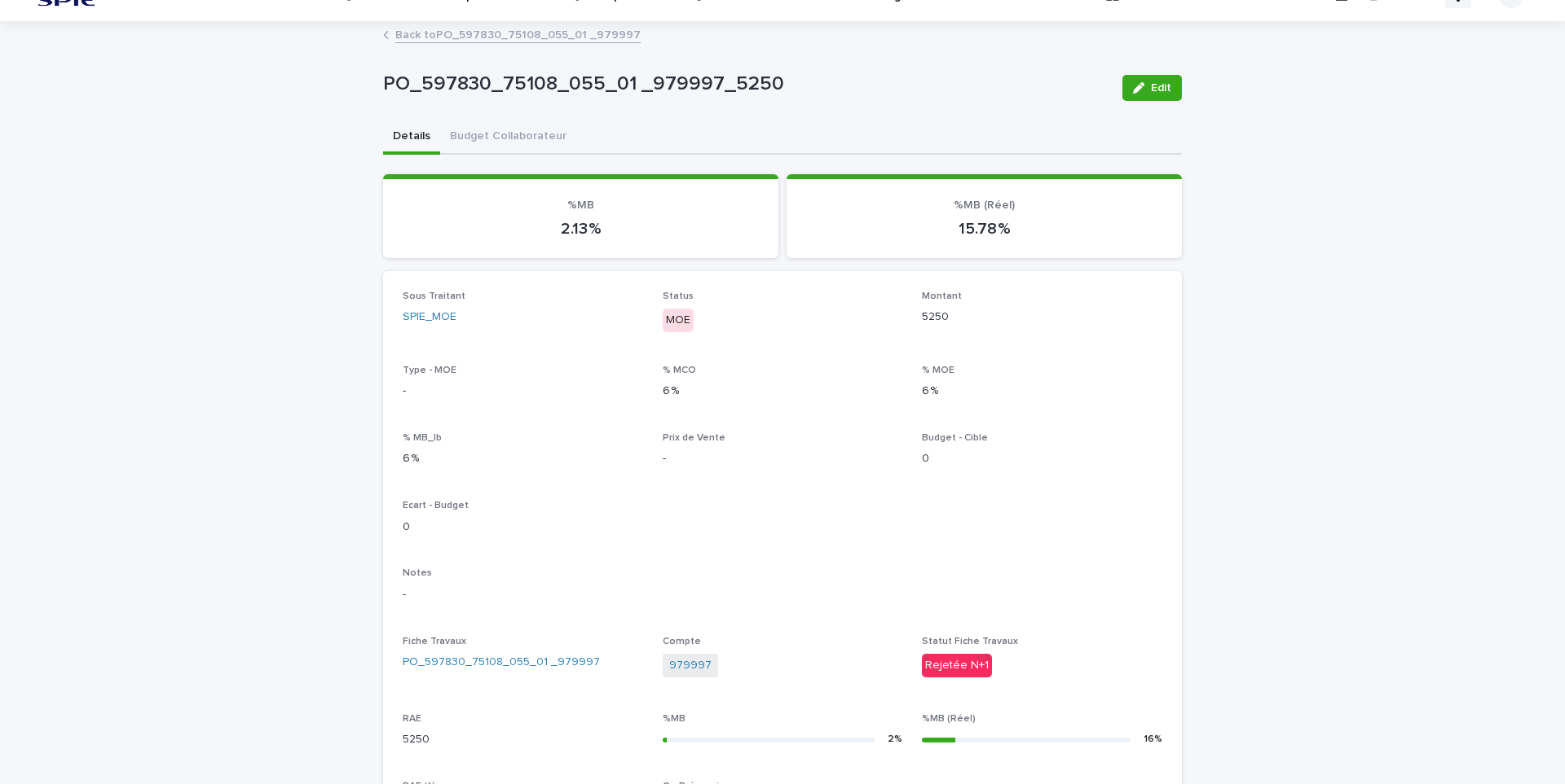
click at [570, 36] on link "Back to PO_597830_75108_055_01 _979997" at bounding box center [518, 33] width 245 height 18
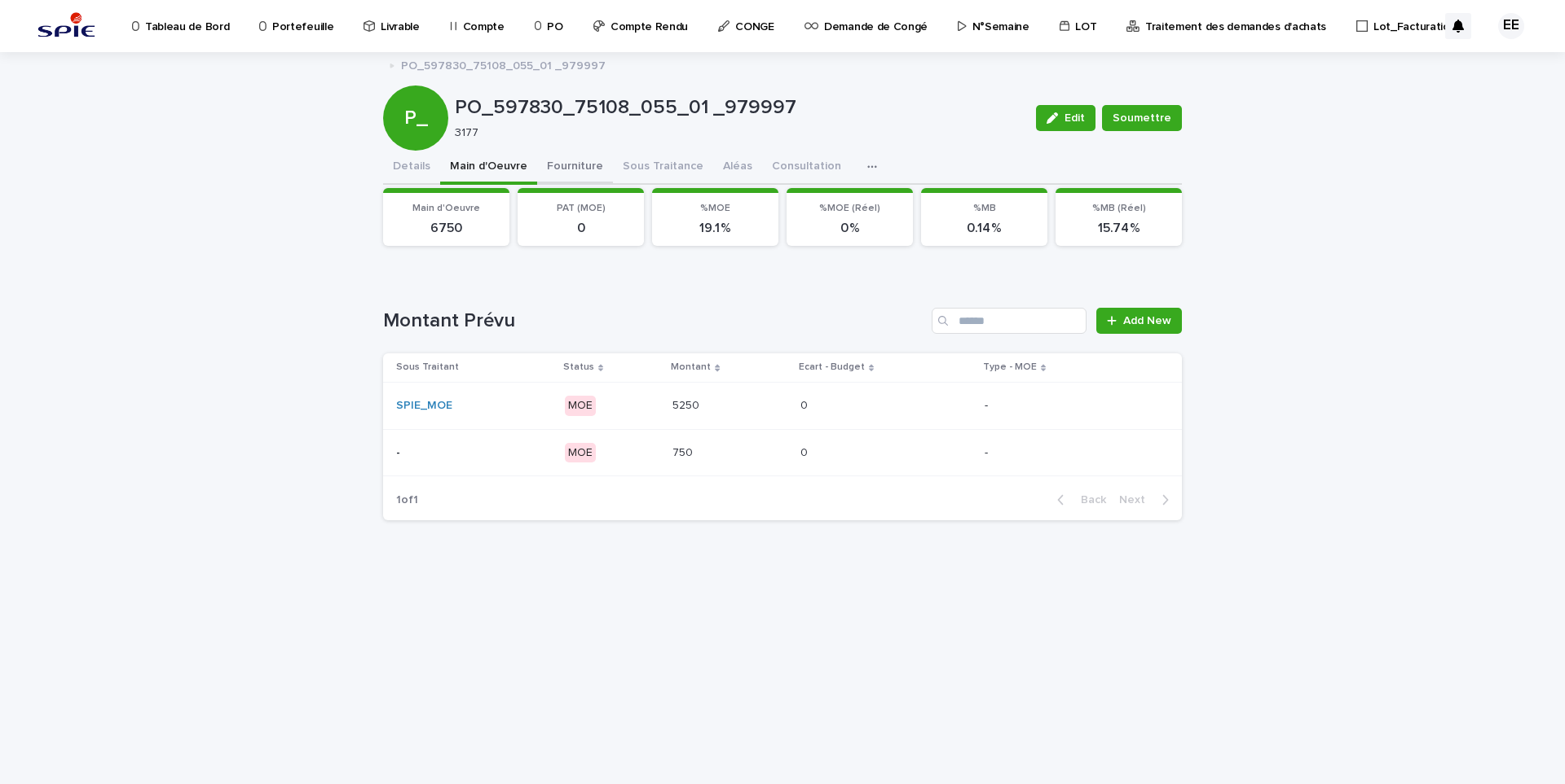
click at [578, 167] on button "Fourniture" at bounding box center [575, 167] width 76 height 34
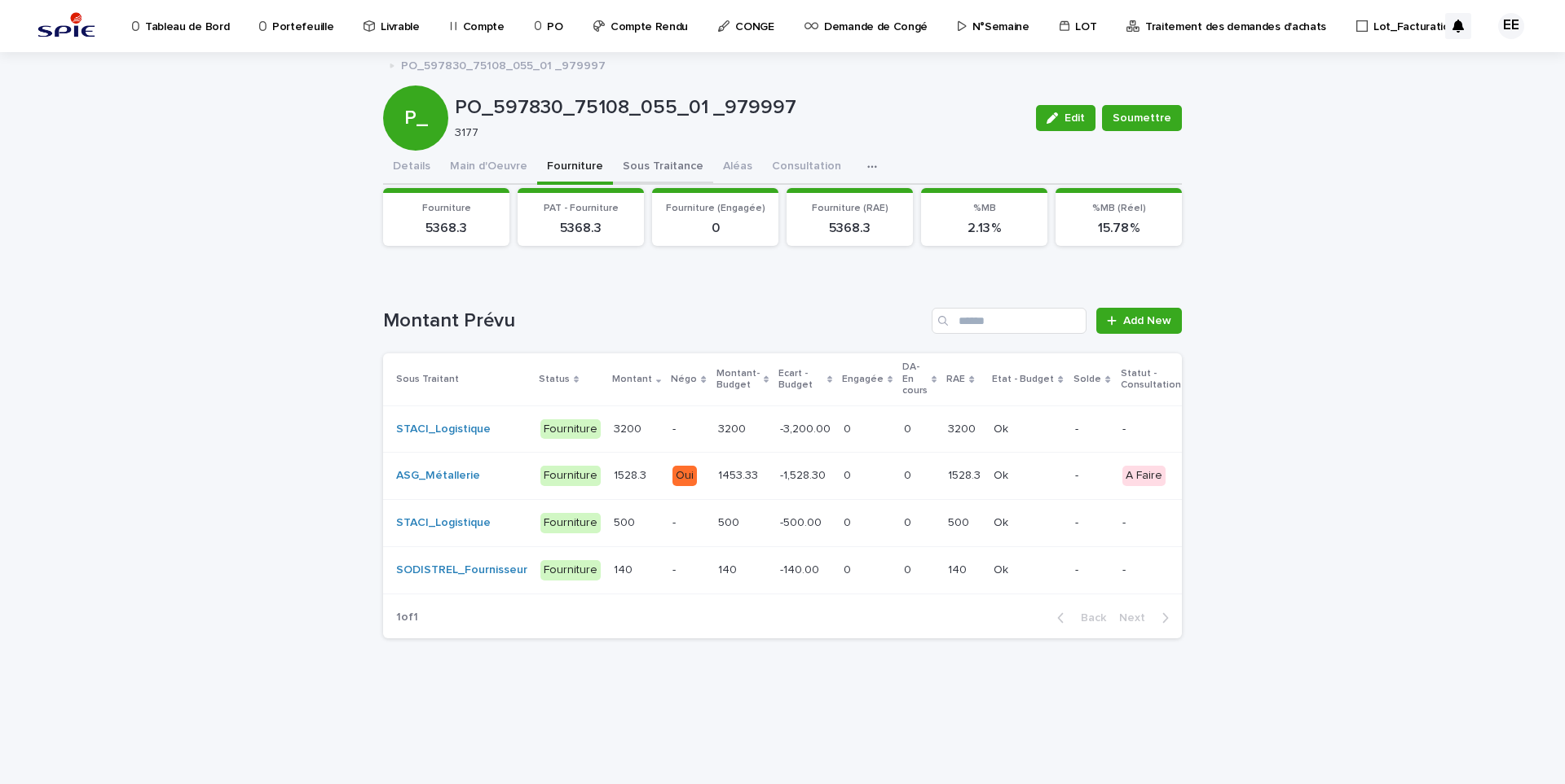
click at [644, 172] on button "Sous Traitance" at bounding box center [663, 167] width 100 height 34
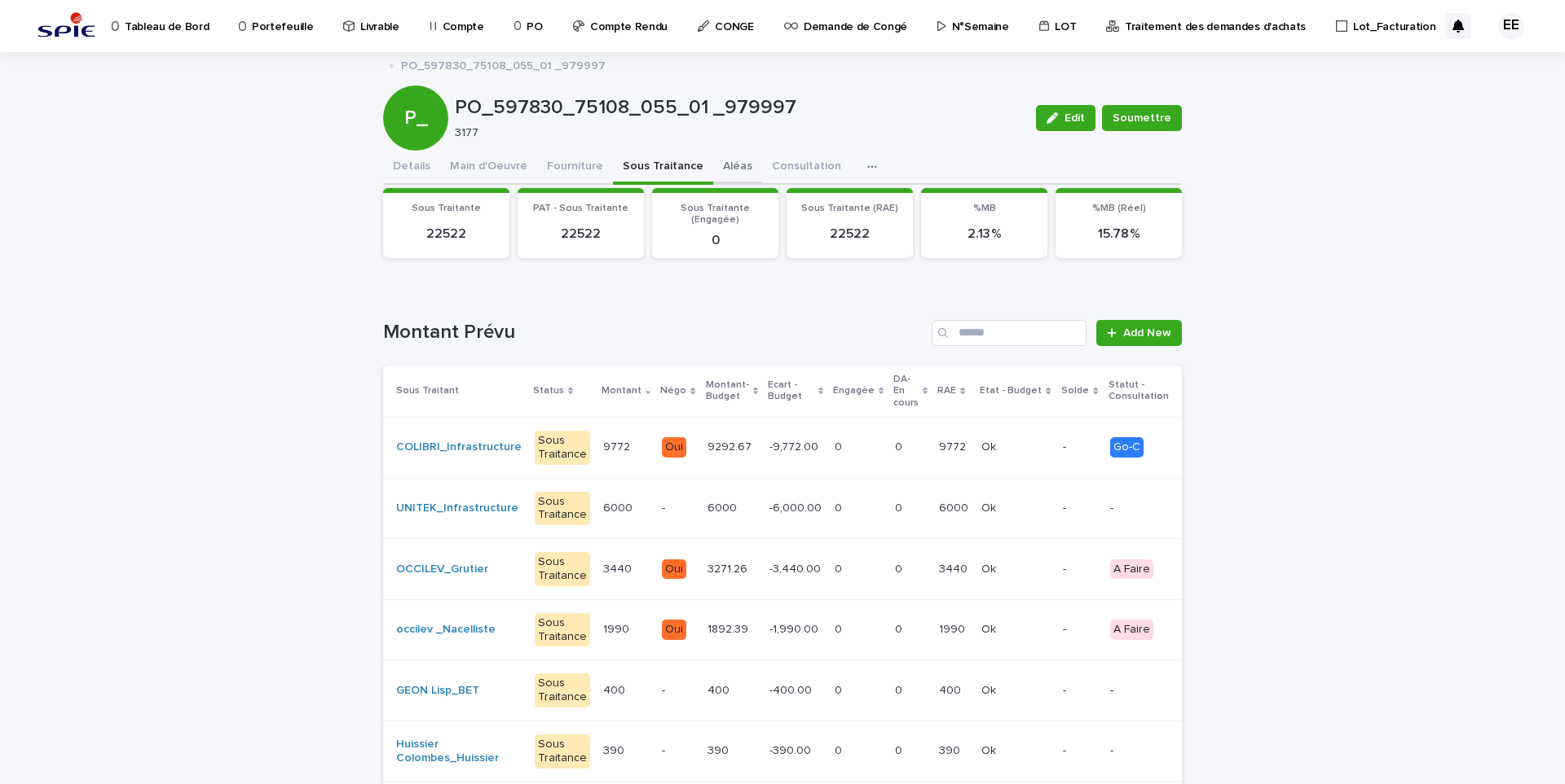
click at [714, 160] on button "Aléas" at bounding box center [738, 167] width 49 height 34
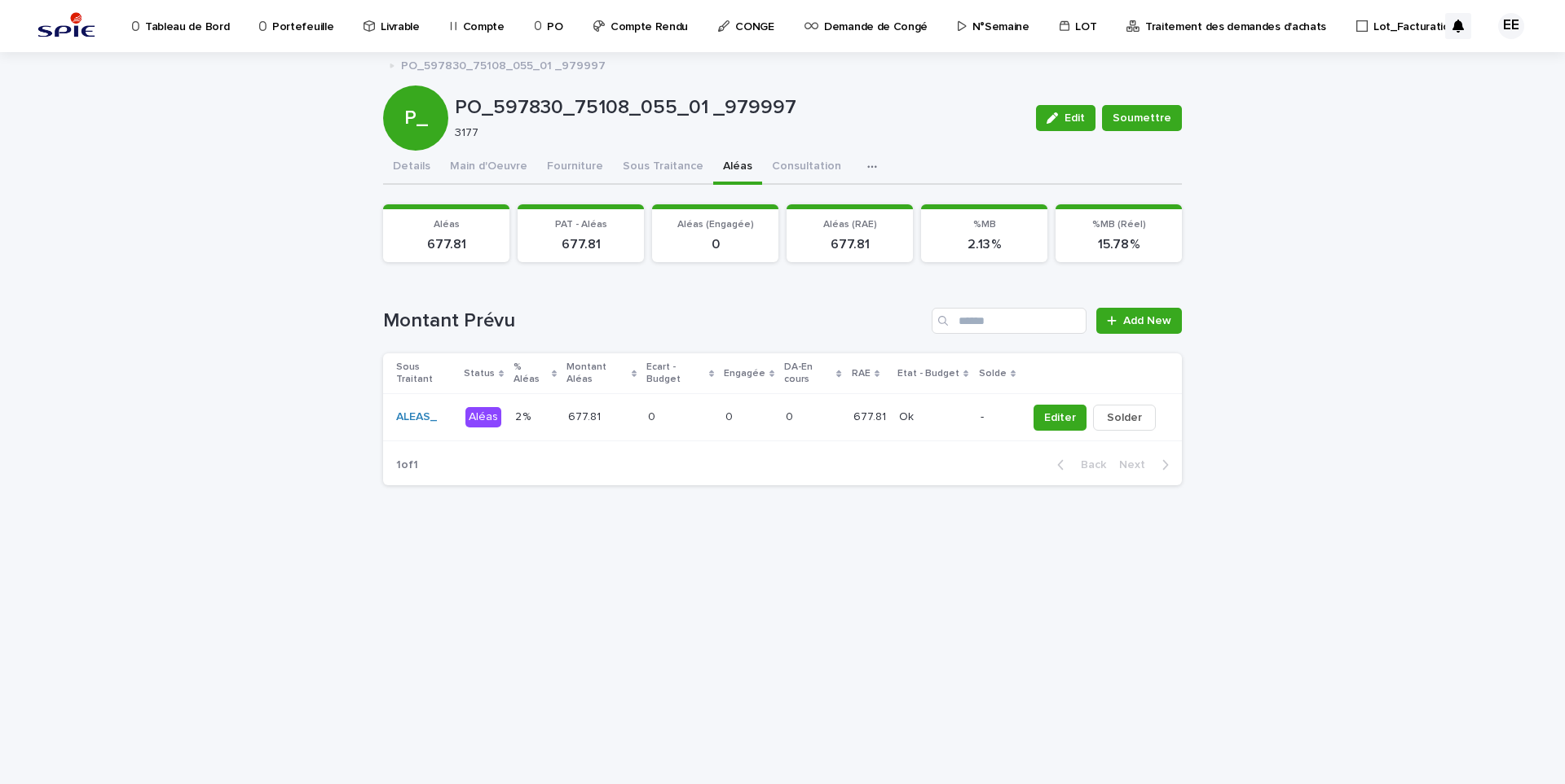
click at [308, 20] on p "Portefeuille" at bounding box center [303, 17] width 61 height 34
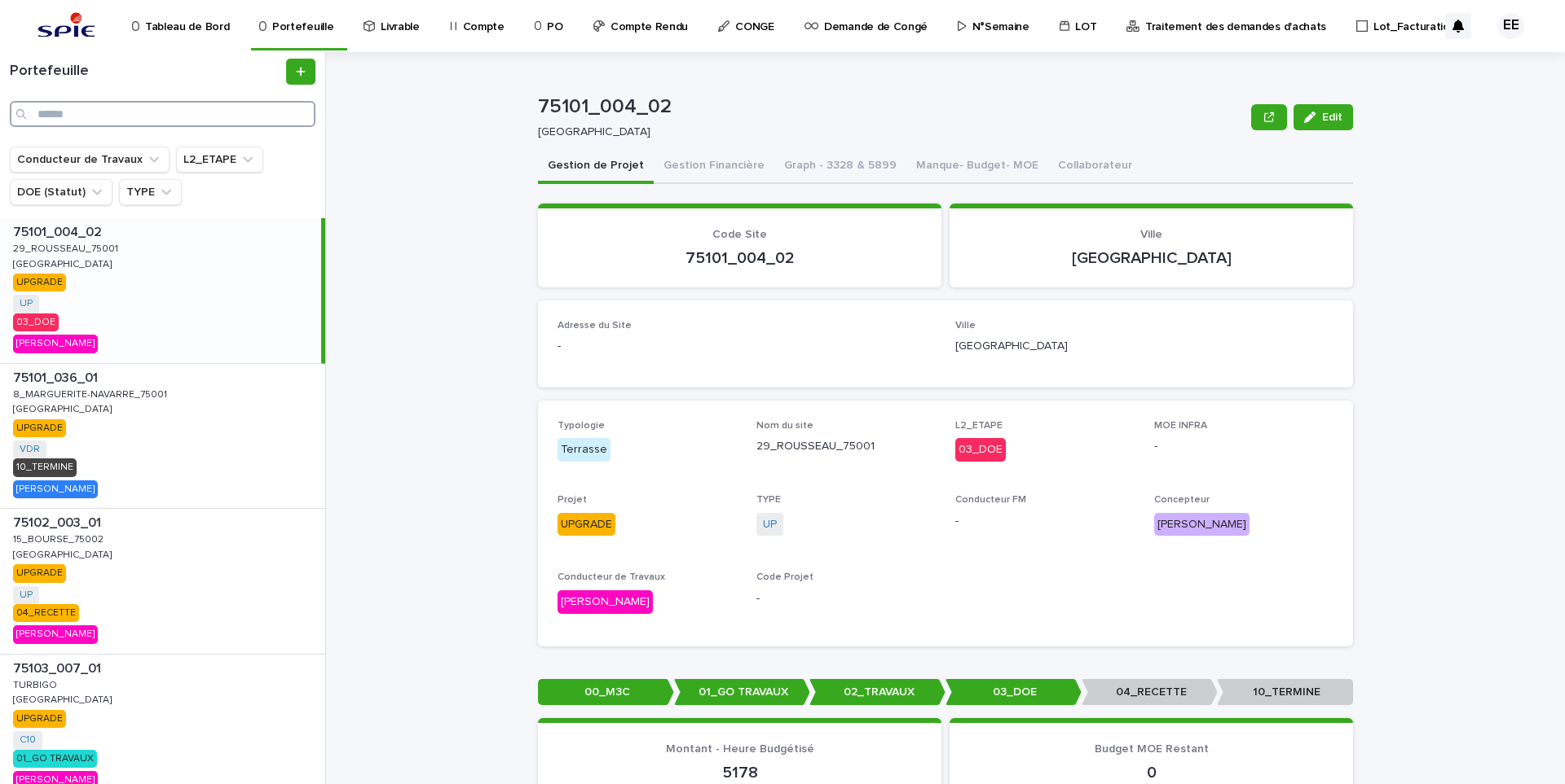
click at [174, 112] on input "Search" at bounding box center [163, 114] width 306 height 26
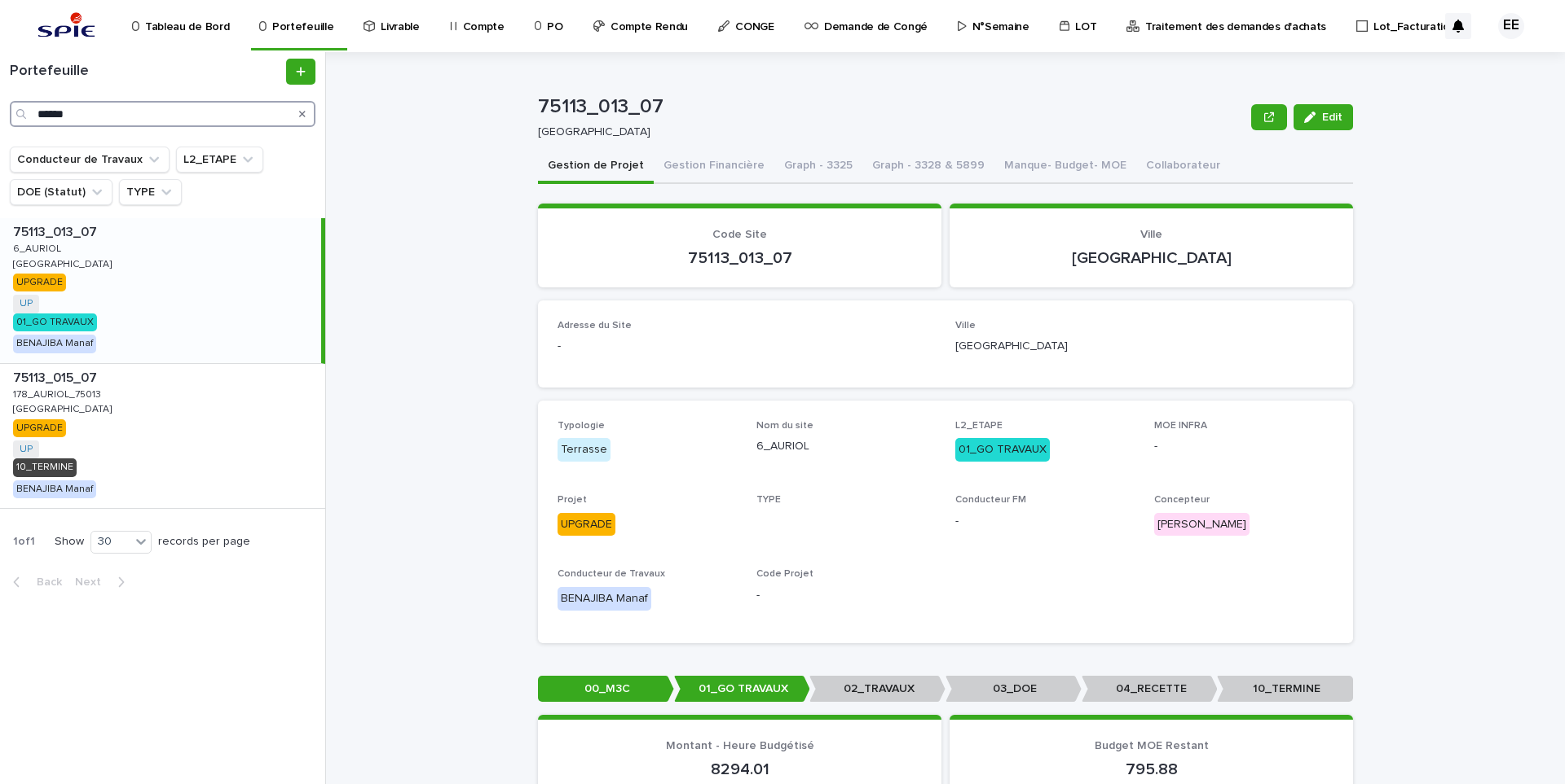
type input "******"
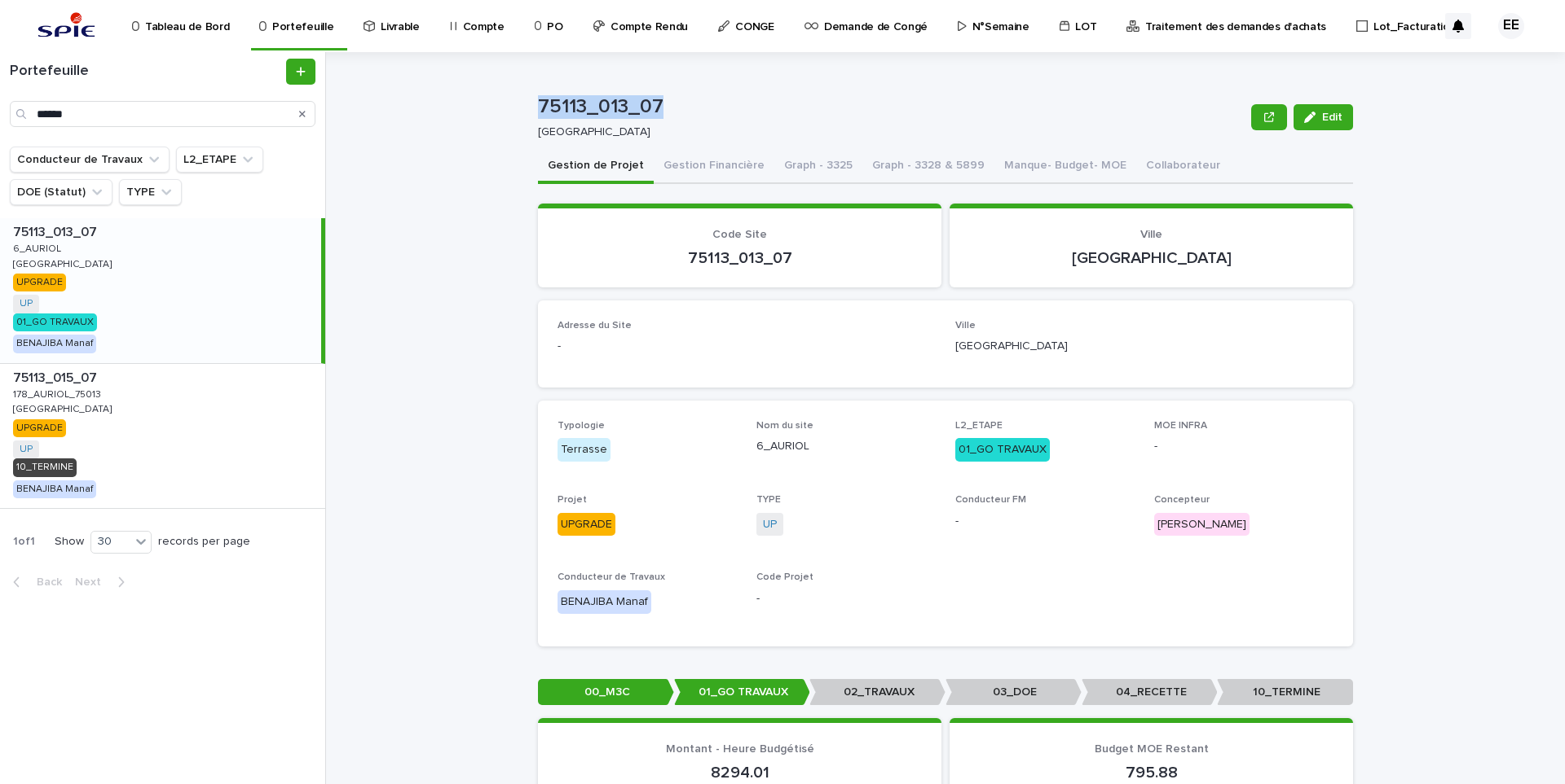
drag, startPoint x: 659, startPoint y: 108, endPoint x: 535, endPoint y: 102, distance: 124.1
click at [538, 102] on p "75113_013_07" at bounding box center [892, 107] width 707 height 23
